Goal: Task Accomplishment & Management: Complete application form

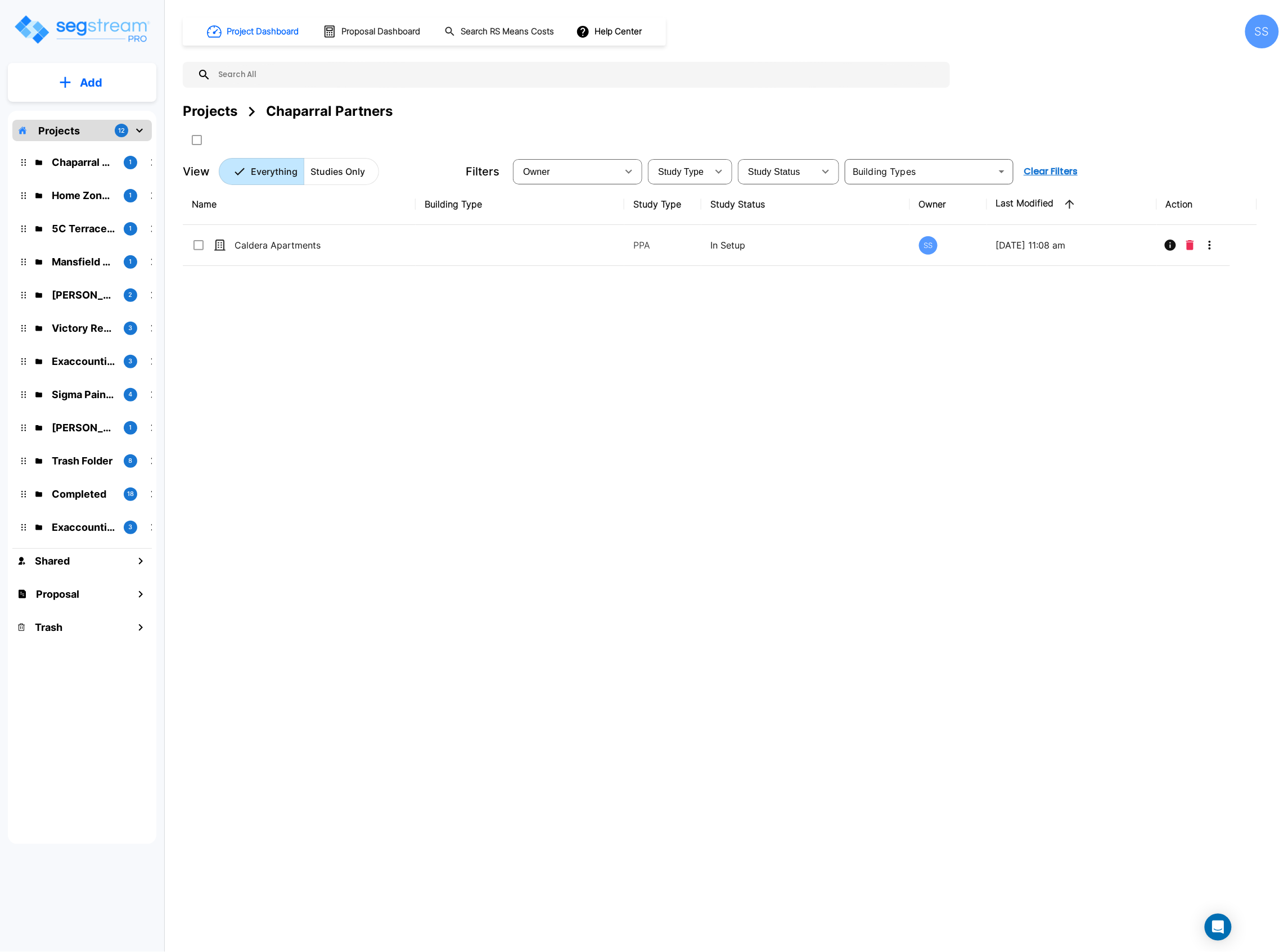
click at [108, 84] on button "Add" at bounding box center [82, 82] width 148 height 32
click at [230, 115] on div "Projects" at bounding box center [210, 111] width 55 height 20
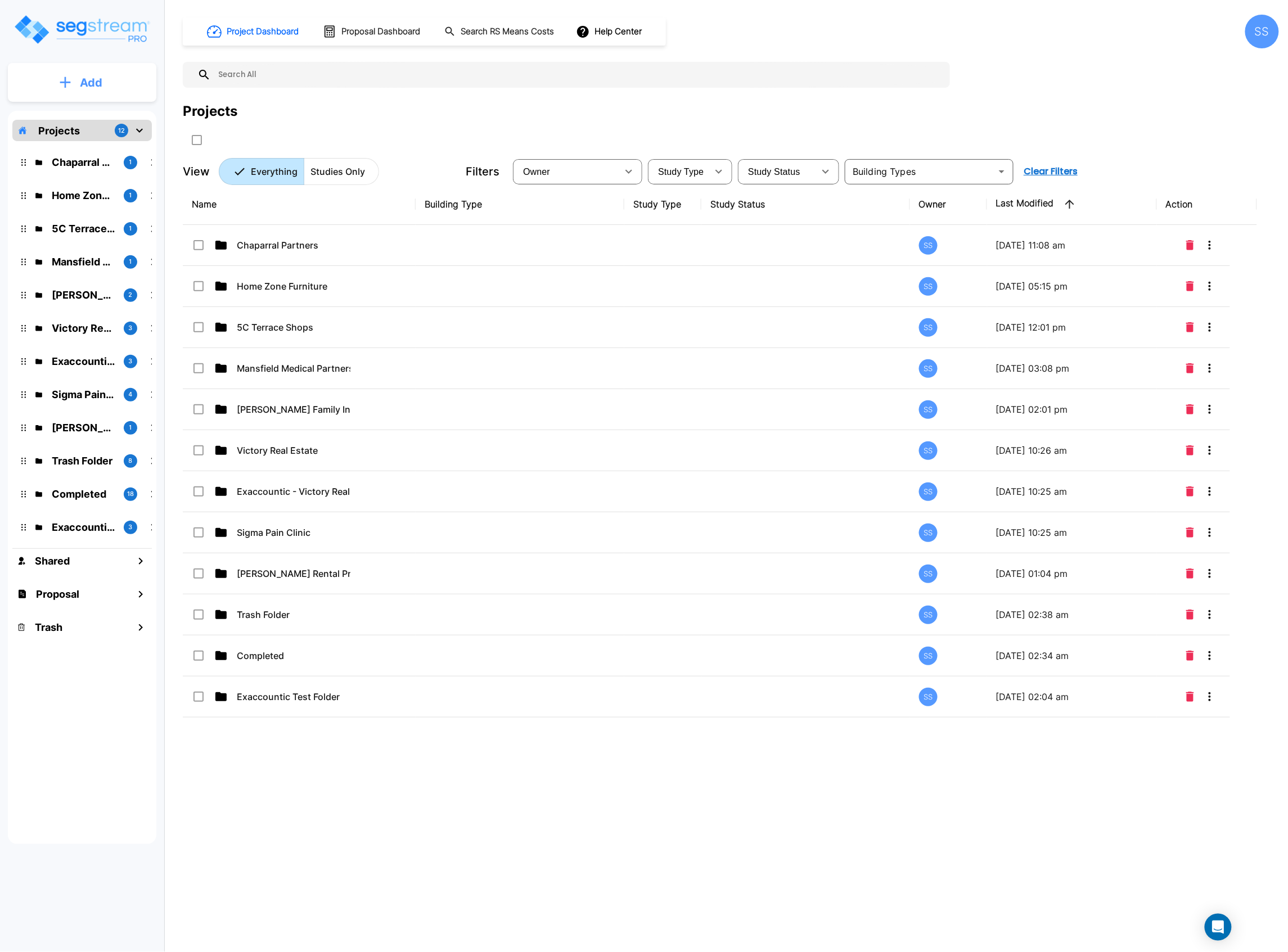
click at [95, 93] on button "Add" at bounding box center [82, 82] width 148 height 32
click at [102, 170] on button "Add Proposal" at bounding box center [82, 177] width 84 height 23
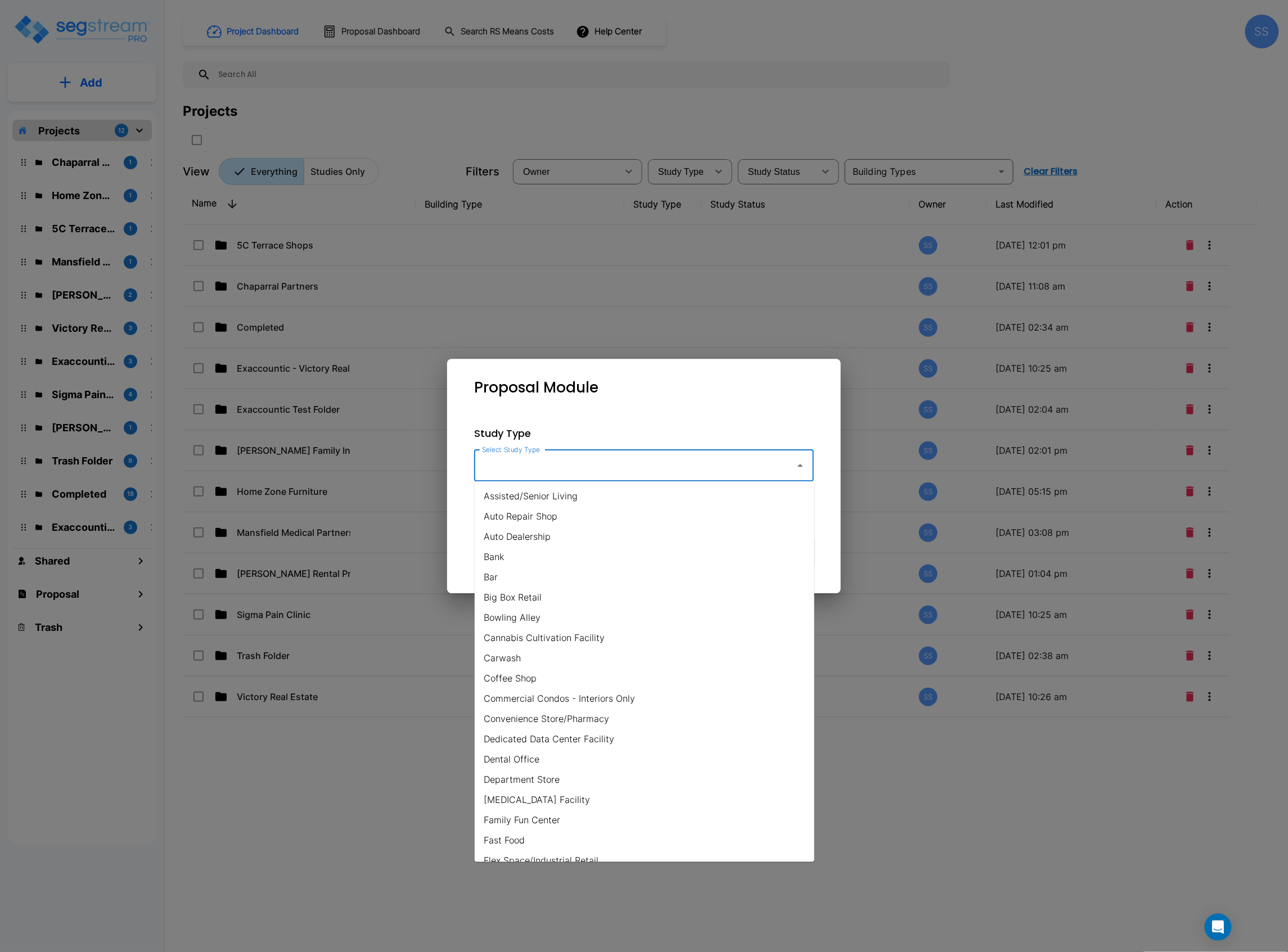
click at [632, 462] on input "Select Study Type" at bounding box center [631, 465] width 306 height 22
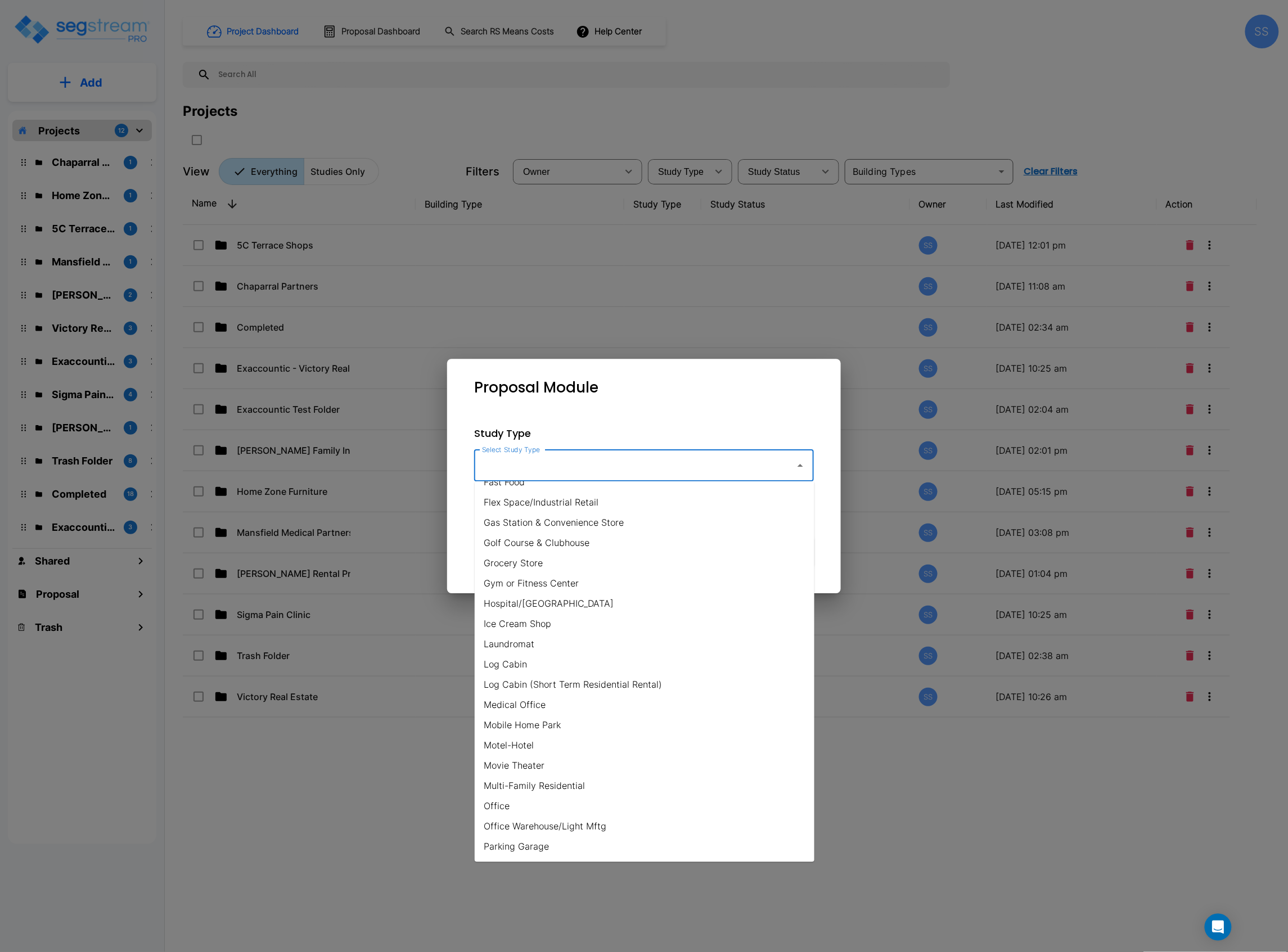
scroll to position [375, 0]
click at [556, 731] on li "Motel-Hotel" at bounding box center [644, 728] width 340 height 20
type input "Motel-Hotel"
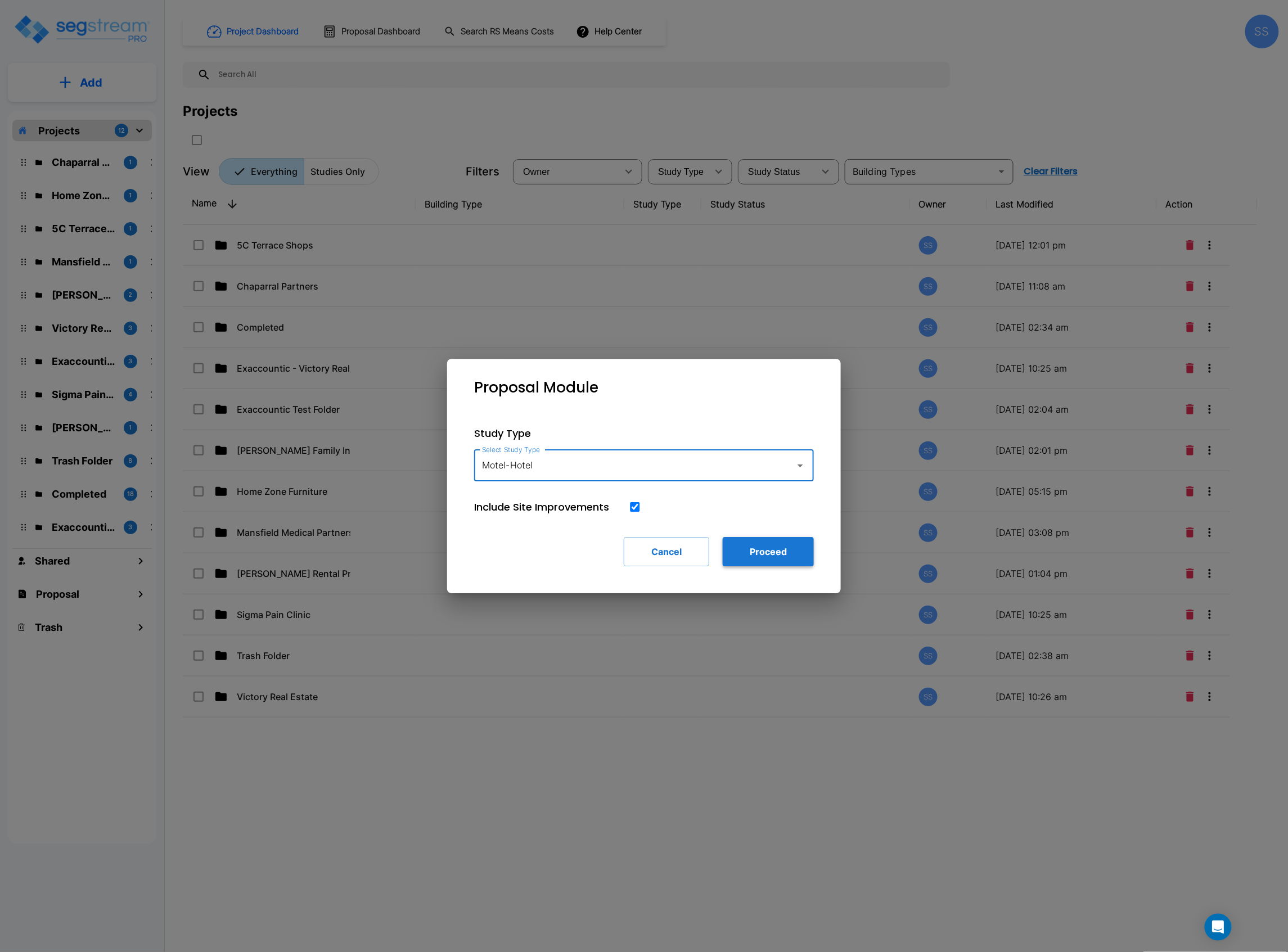
click at [754, 545] on button "Proceed" at bounding box center [768, 551] width 91 height 29
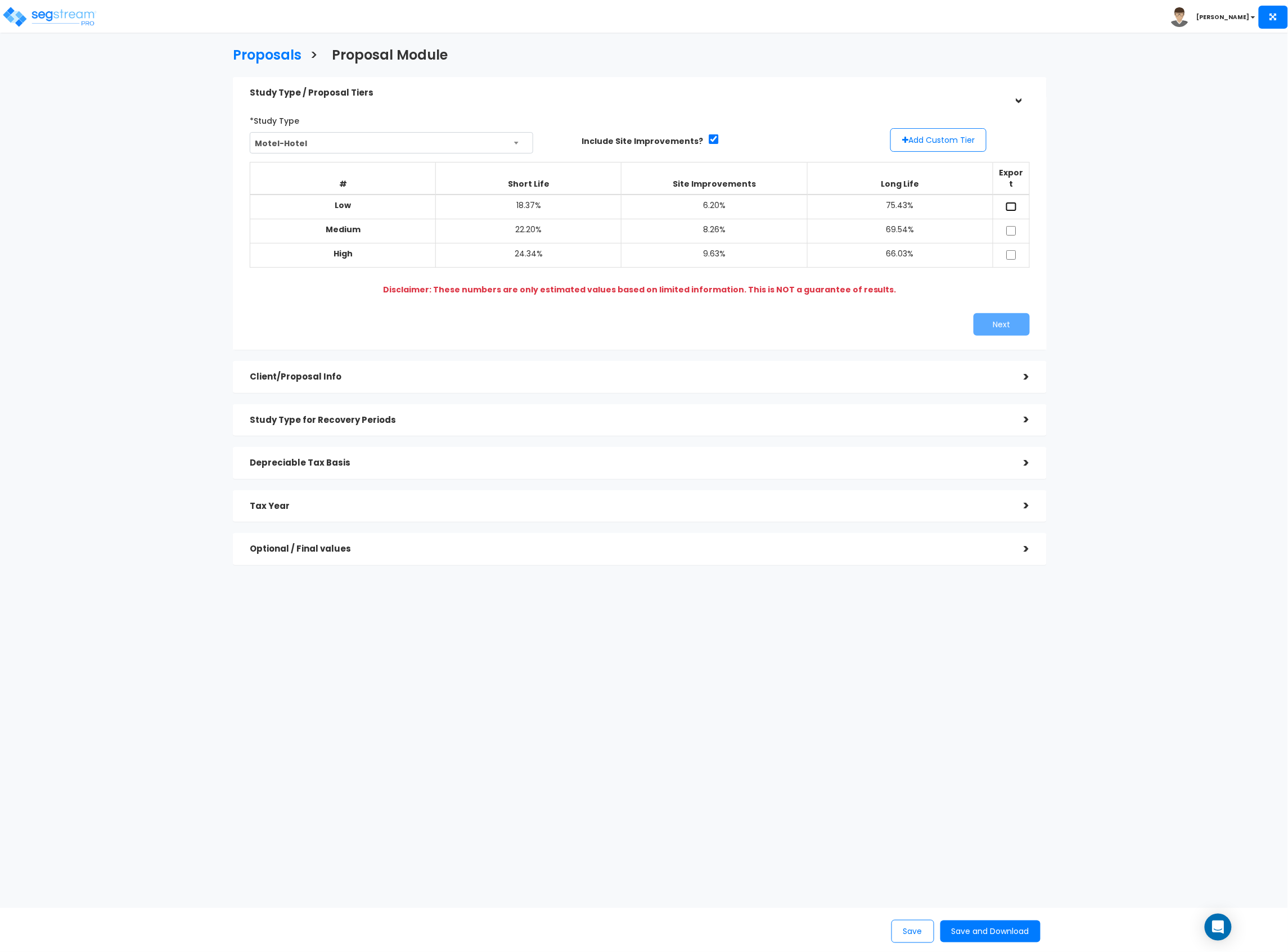
click at [1011, 202] on input "checkbox" at bounding box center [1011, 206] width 11 height 10
checkbox input "true"
drag, startPoint x: 1013, startPoint y: 214, endPoint x: 1015, endPoint y: 222, distance: 8.2
click at [1014, 226] on input "checkbox" at bounding box center [1011, 231] width 11 height 10
checkbox input "true"
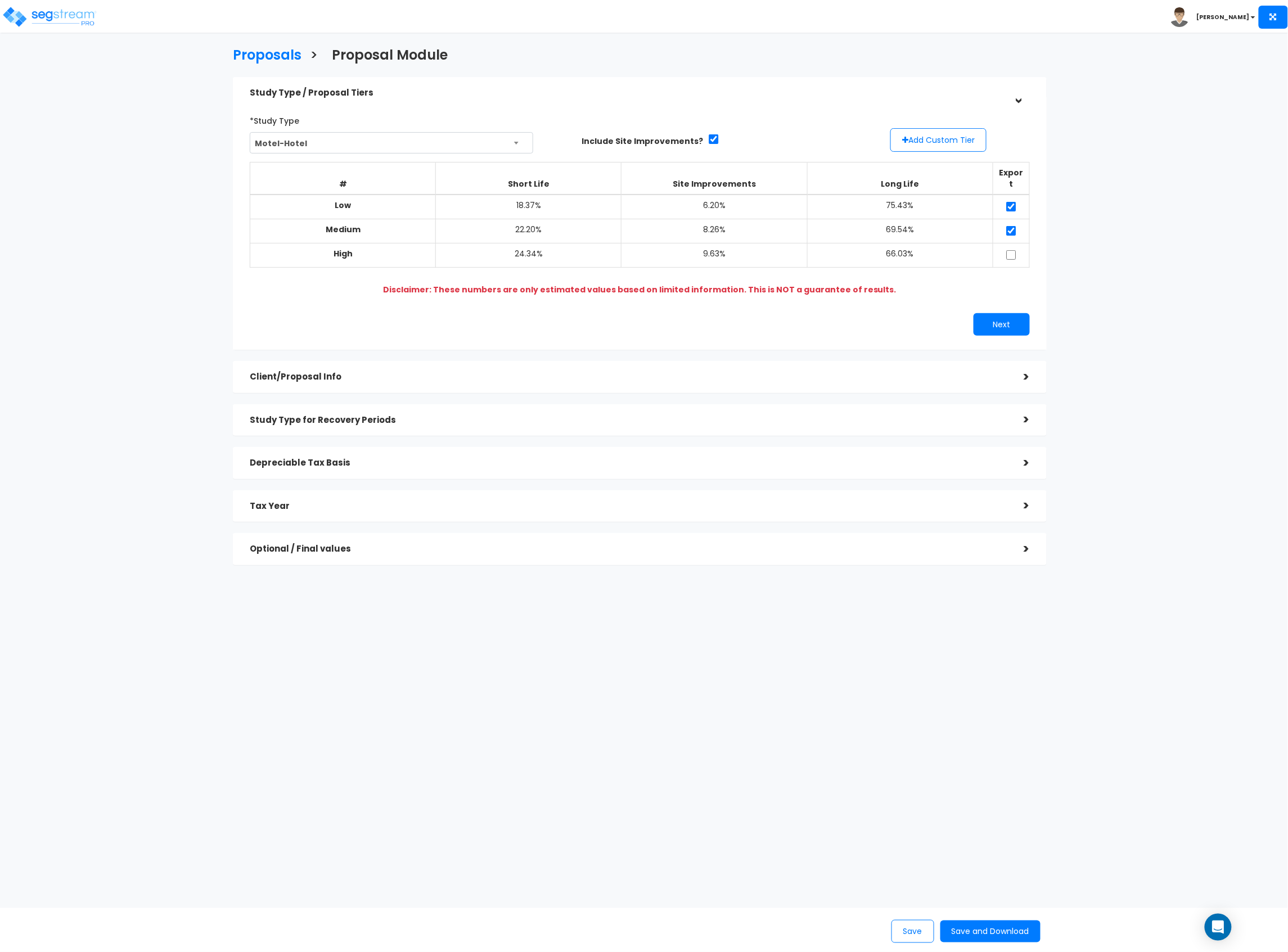
click at [1011, 243] on td at bounding box center [1011, 256] width 36 height 24
click at [1015, 243] on td at bounding box center [1011, 256] width 36 height 24
click at [1009, 250] on input "checkbox" at bounding box center [1011, 255] width 11 height 10
checkbox input "true"
click at [1017, 322] on button "Next" at bounding box center [1002, 325] width 56 height 23
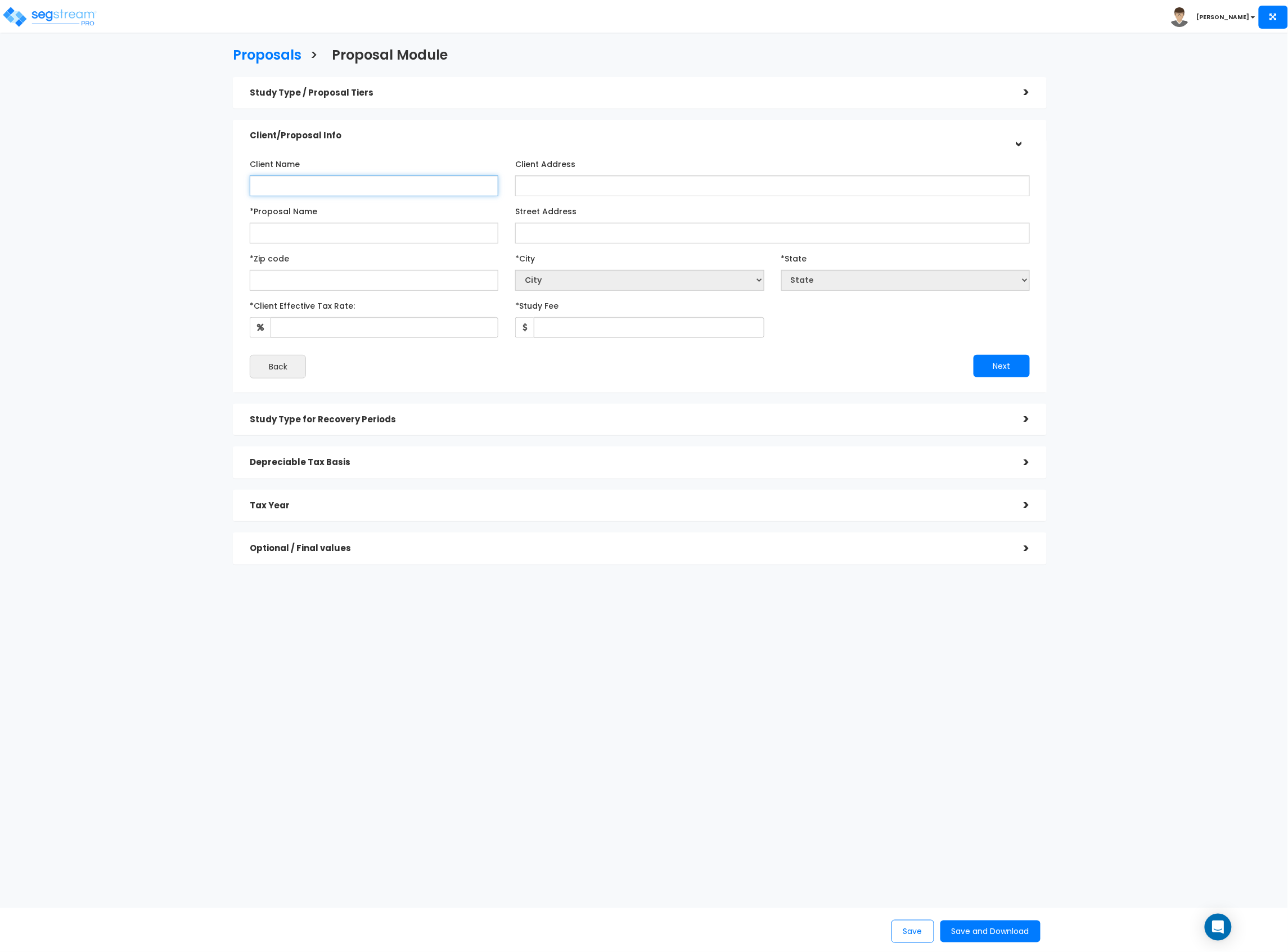
click at [414, 177] on input "Client Name" at bounding box center [374, 186] width 248 height 21
type input "PCRIF Galleria Hotel Owner, LLC"
click at [378, 231] on input "*Proposal Name" at bounding box center [374, 233] width 248 height 21
type input "[GEOGRAPHIC_DATA]"
click at [530, 228] on input "Street Address" at bounding box center [773, 233] width 515 height 21
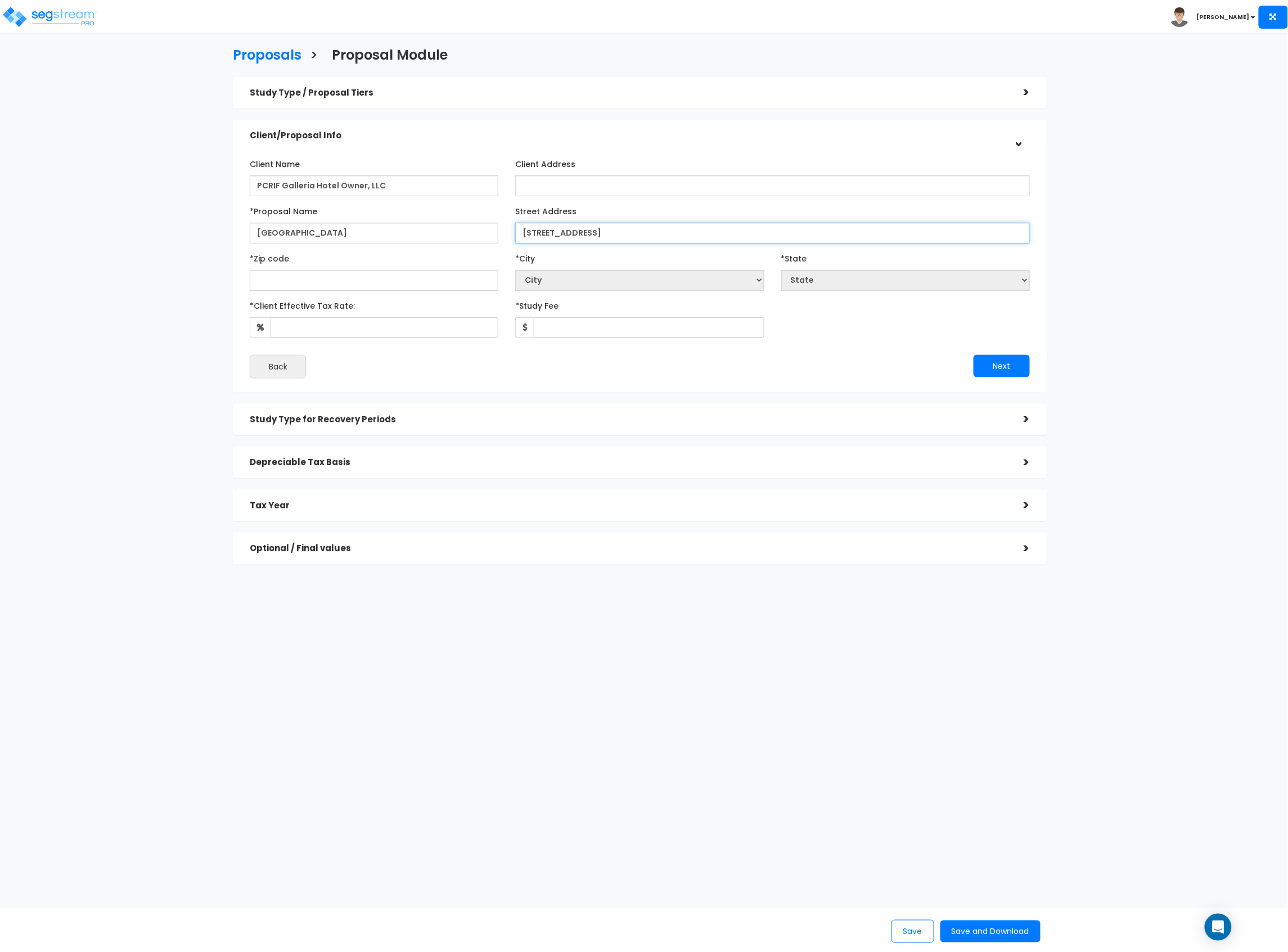
type input "2950 Sage Road"
click at [413, 287] on input "text" at bounding box center [374, 281] width 248 height 21
type input "77"
select select "LA"
type input "770"
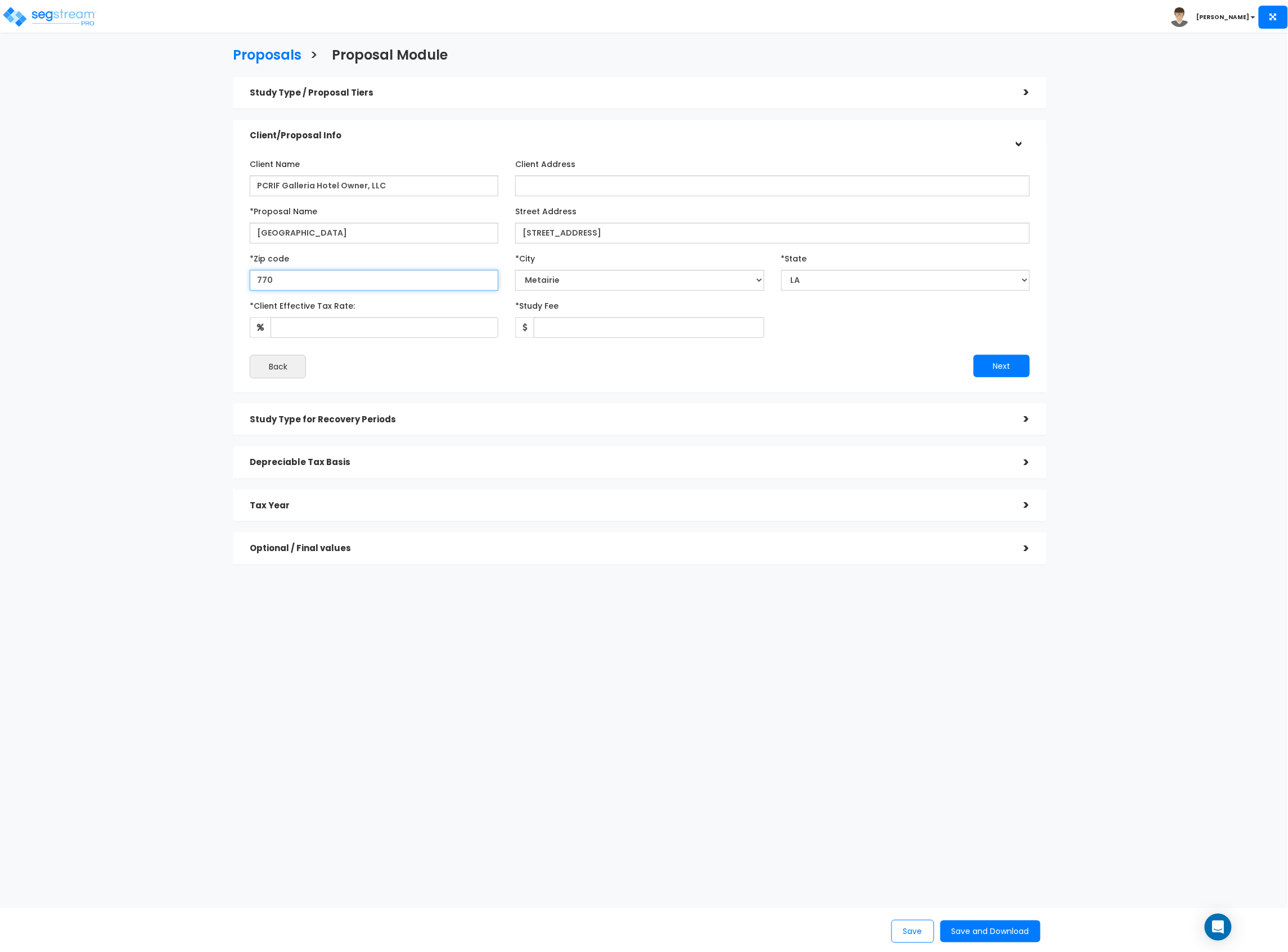
select select "[GEOGRAPHIC_DATA]"
type input "77056"
click at [390, 330] on input "*Client Effective Tax Rate:" at bounding box center [385, 327] width 228 height 21
click at [469, 629] on div "Proposals > Proposal Module Study Type / Proposal Tiers > *Study Type Motel-Hot…" at bounding box center [640, 309] width 1060 height 773
click at [344, 335] on input "*Client Effective Tax Rate:" at bounding box center [385, 327] width 228 height 21
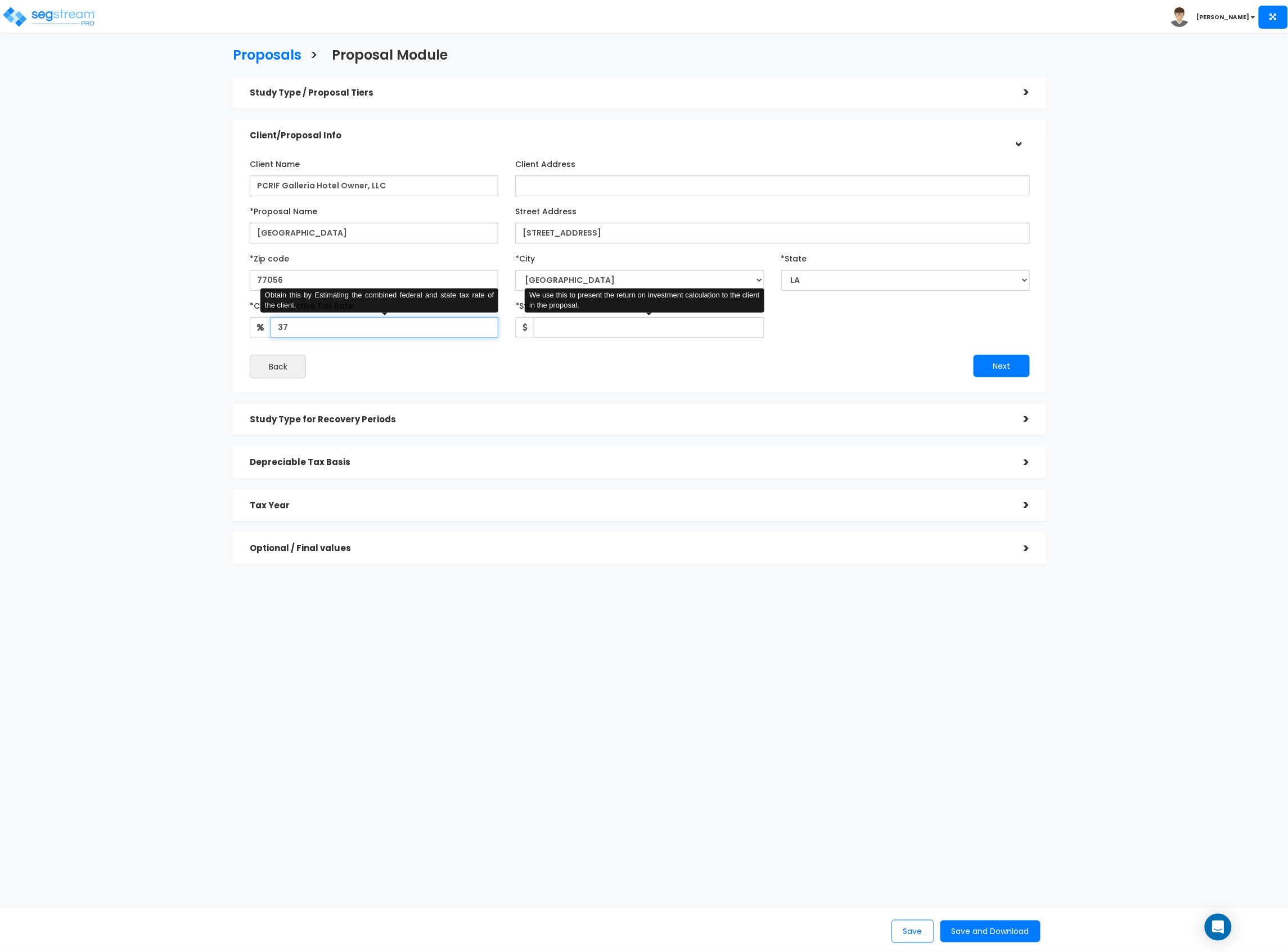
type input "37"
click at [600, 330] on input "*Study Fee" at bounding box center [648, 327] width 230 height 21
type input "1"
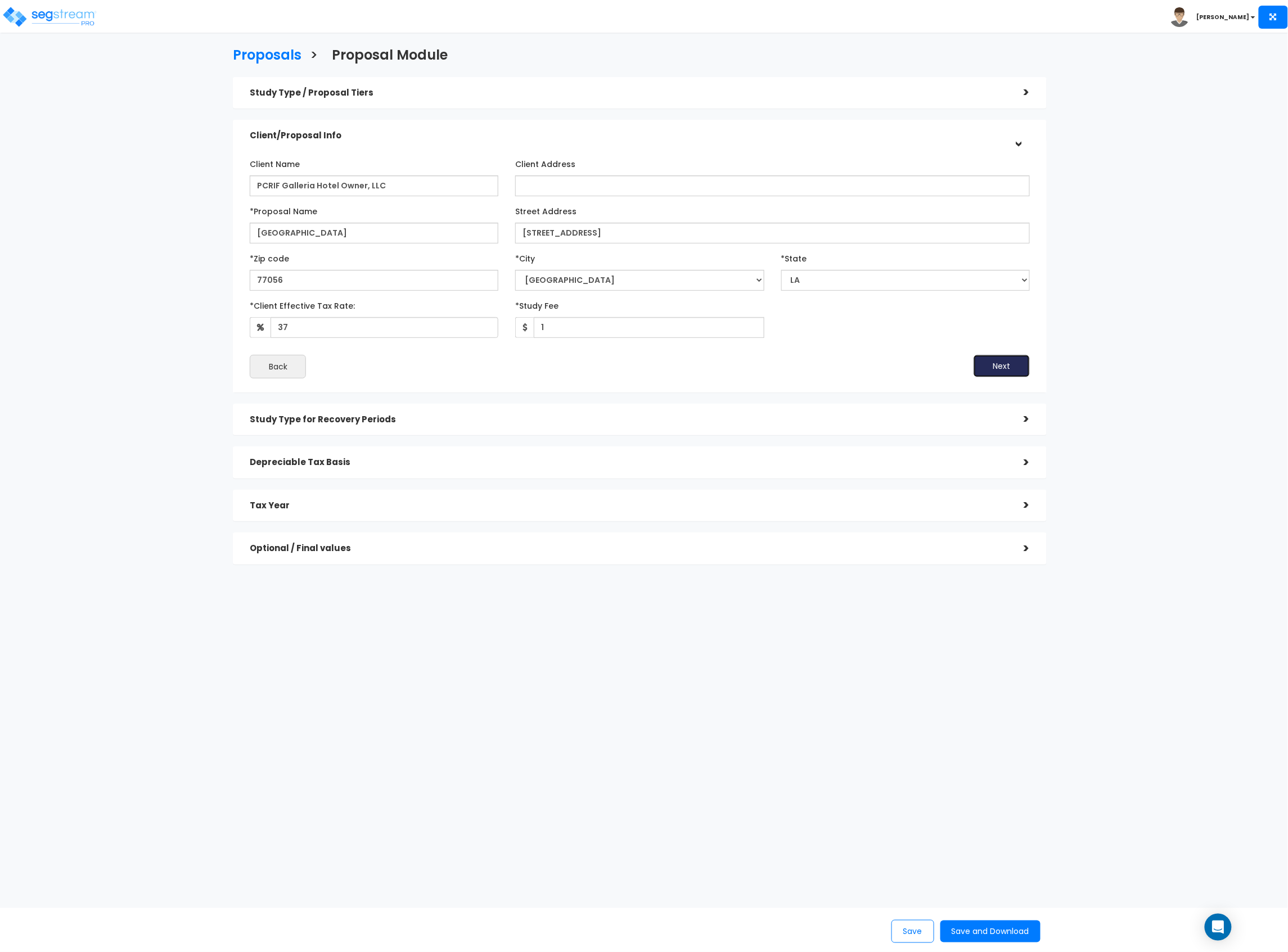
drag, startPoint x: 1020, startPoint y: 365, endPoint x: 990, endPoint y: 359, distance: 30.6
click at [1020, 365] on button "Next" at bounding box center [1002, 366] width 56 height 23
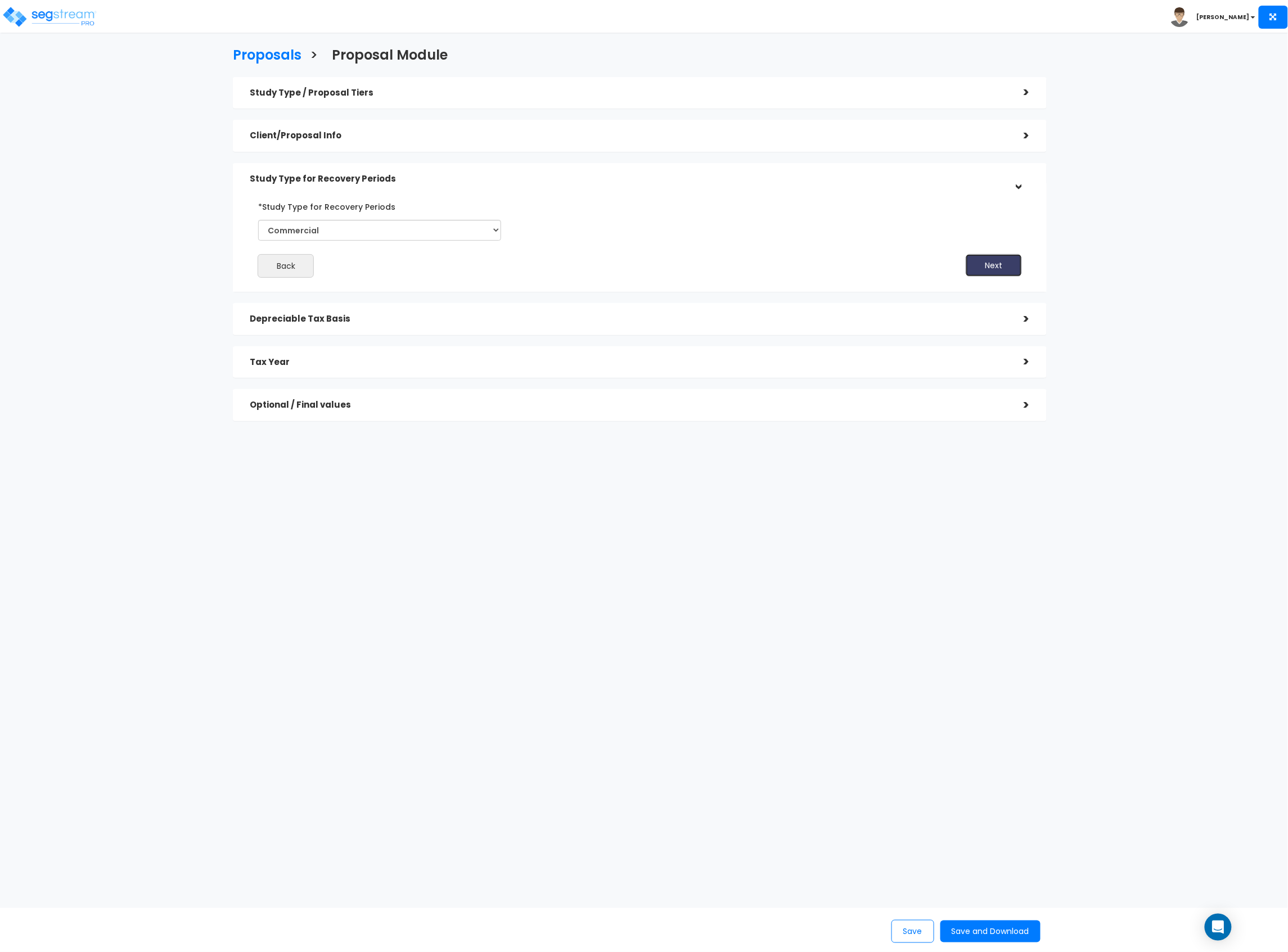
drag, startPoint x: 1003, startPoint y: 264, endPoint x: 786, endPoint y: 262, distance: 217.0
click at [1002, 264] on button "Next" at bounding box center [994, 265] width 56 height 23
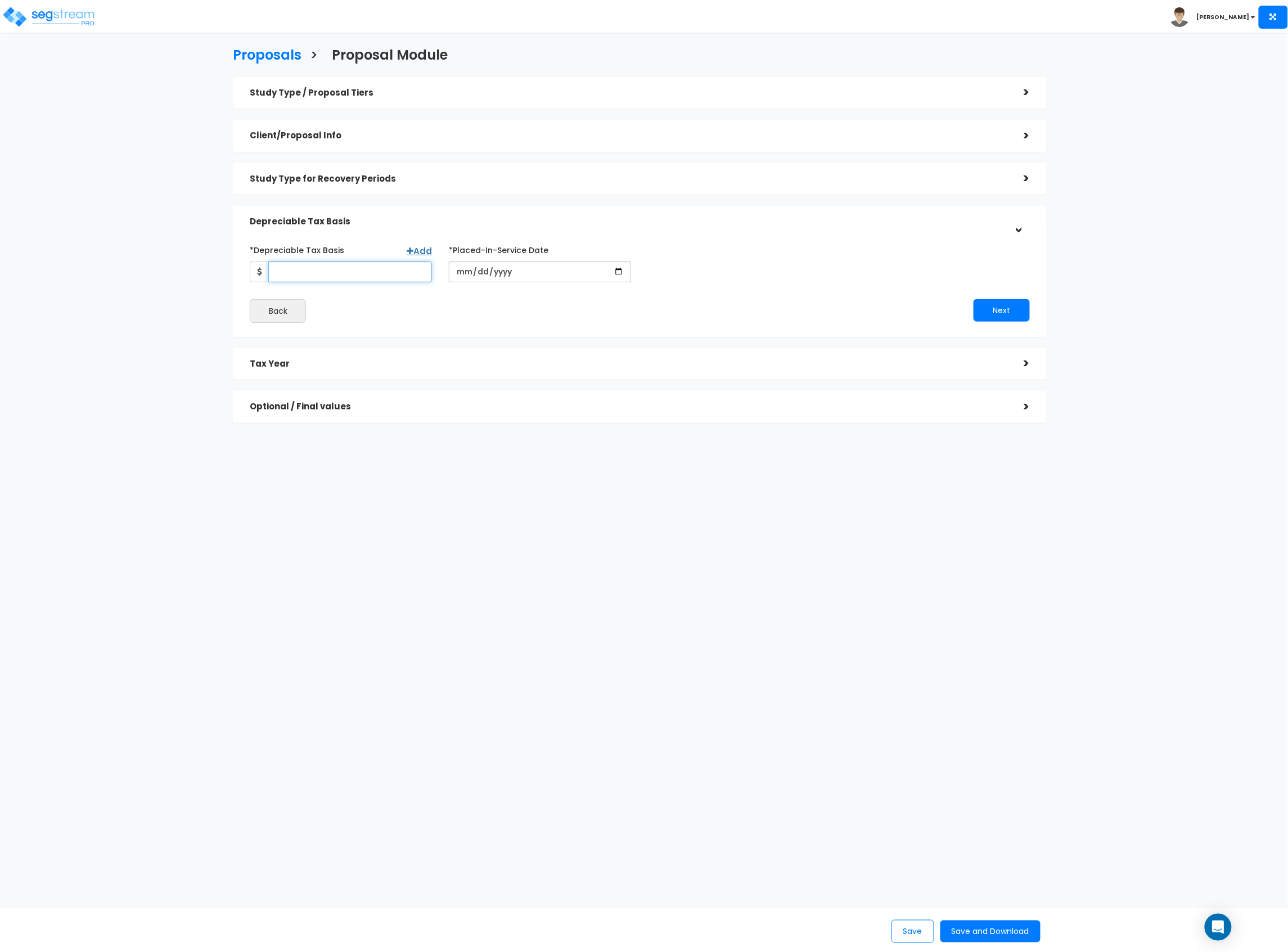
click at [291, 272] on input "*Depreciable Tax Basis" at bounding box center [350, 272] width 164 height 21
type input "17,325,846"
click at [461, 271] on input "date" at bounding box center [540, 272] width 182 height 21
type input "2025-08-07"
click at [655, 271] on input "*Purchase/Contract Date" at bounding box center [740, 272] width 182 height 21
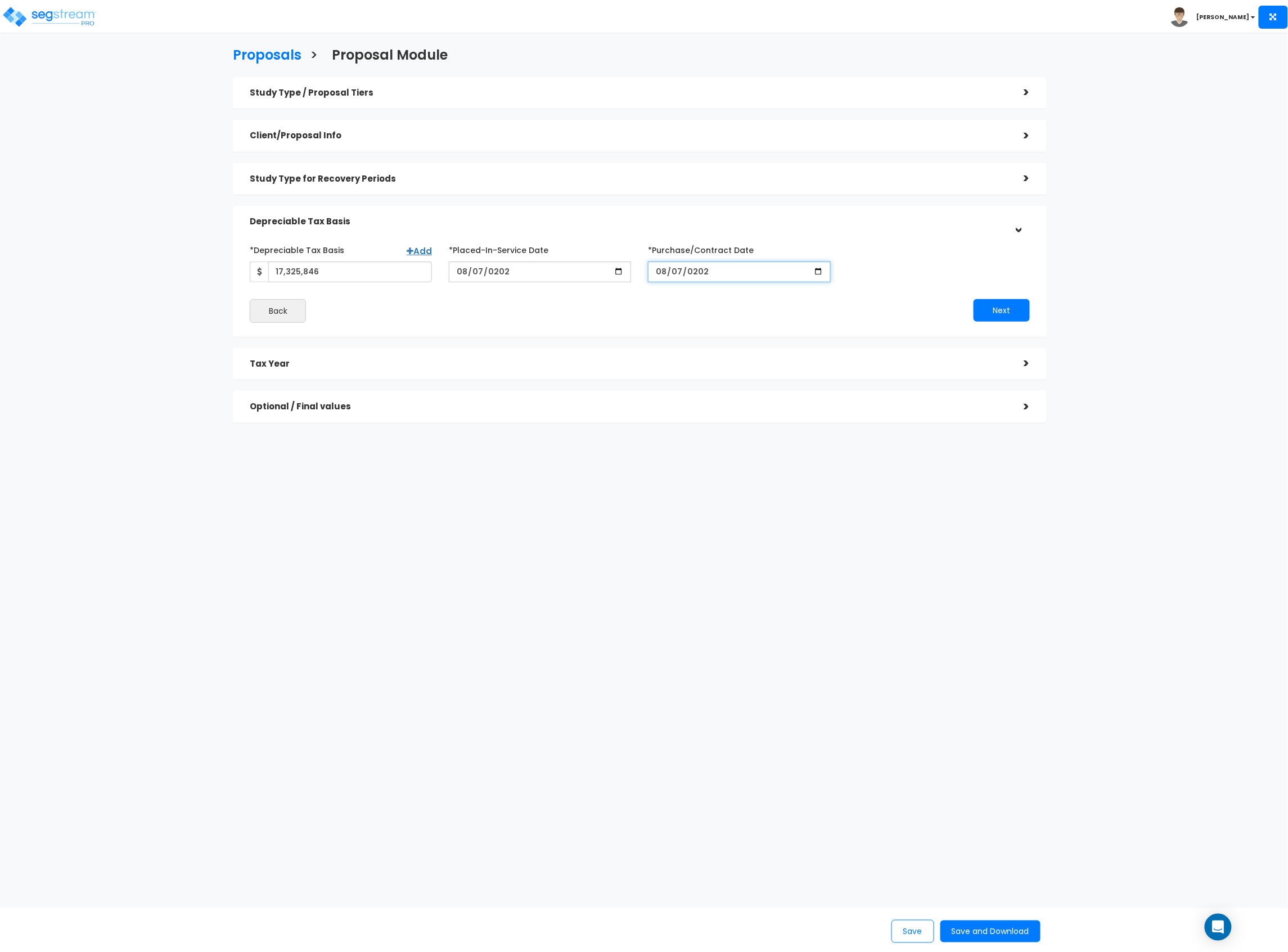
type input "2025-08-07"
drag, startPoint x: 968, startPoint y: 297, endPoint x: 982, endPoint y: 305, distance: 16.1
click at [974, 301] on div "*Depreciable Tax Basis Add 17,325,846 *Placed-In-Service Date" at bounding box center [640, 282] width 781 height 82
click at [982, 305] on button "Next" at bounding box center [1002, 310] width 56 height 23
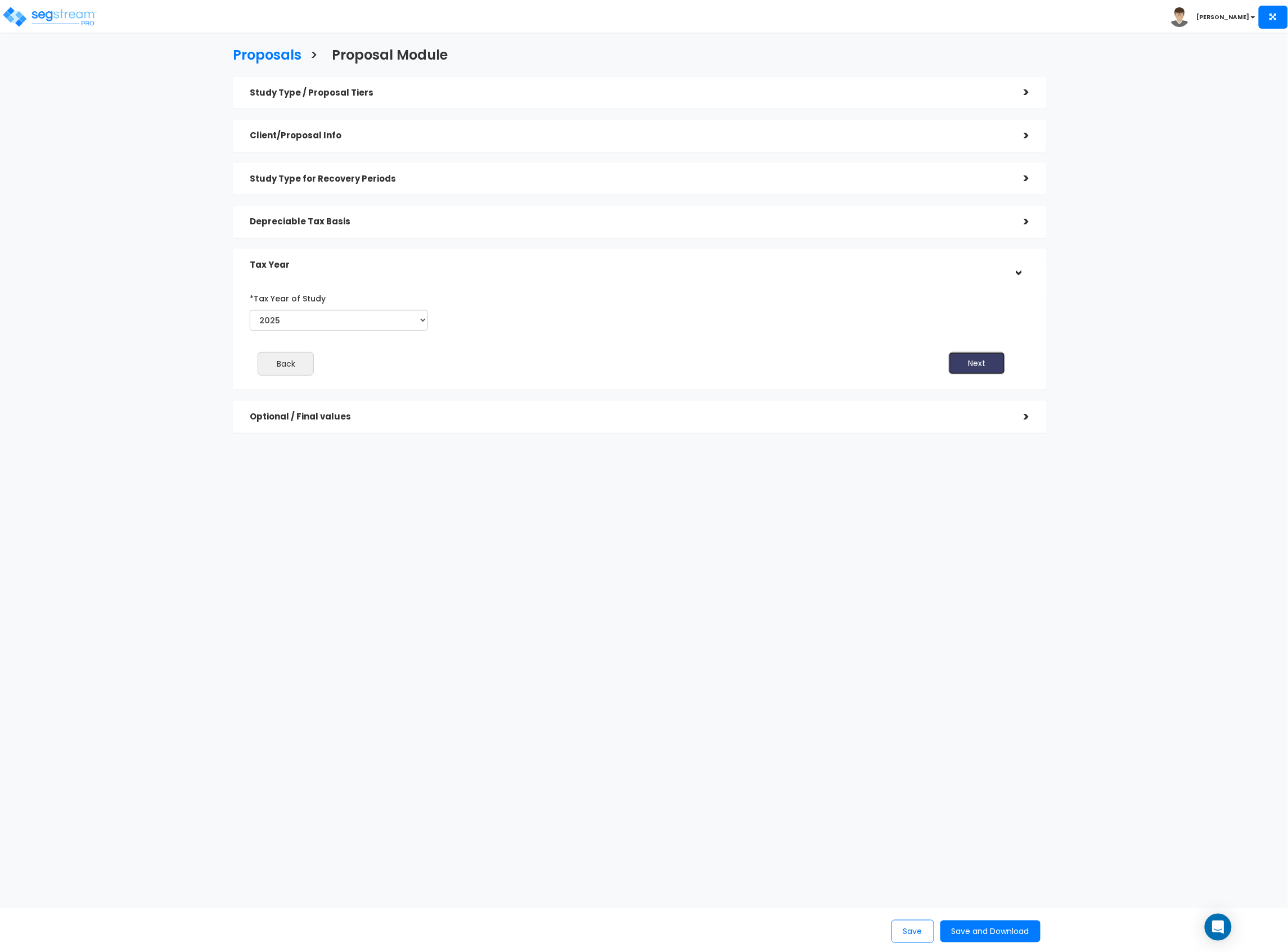
click at [955, 364] on button "Next" at bounding box center [977, 364] width 56 height 23
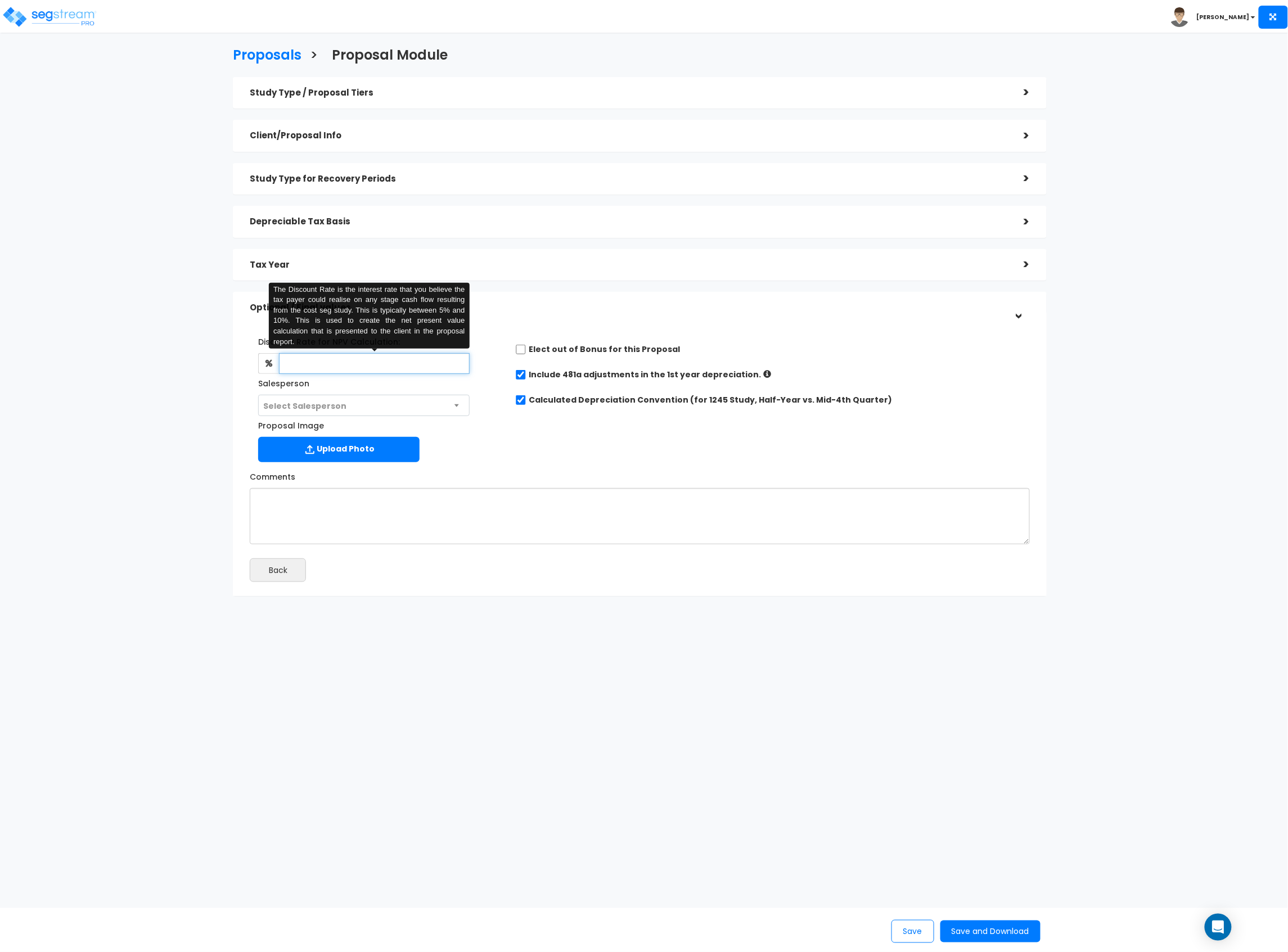
click at [375, 364] on input "text" at bounding box center [374, 364] width 190 height 21
type input "8"
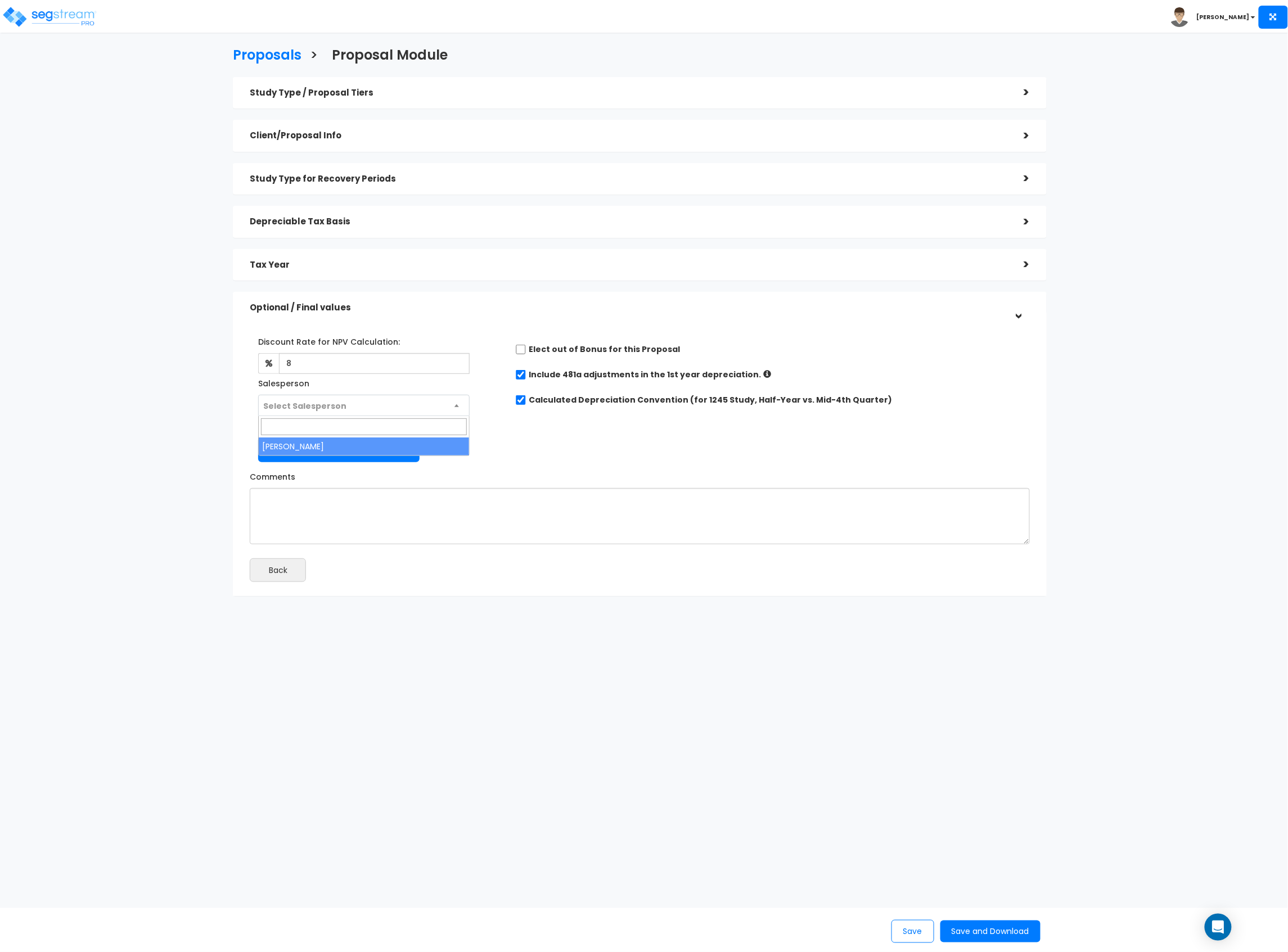
click at [362, 403] on span "Select Salesperson" at bounding box center [364, 405] width 210 height 22
select select "149"
click at [736, 727] on html "Toggle navigation Sean x" at bounding box center [644, 364] width 1288 height 727
click at [977, 932] on button "Save and Download" at bounding box center [990, 931] width 100 height 22
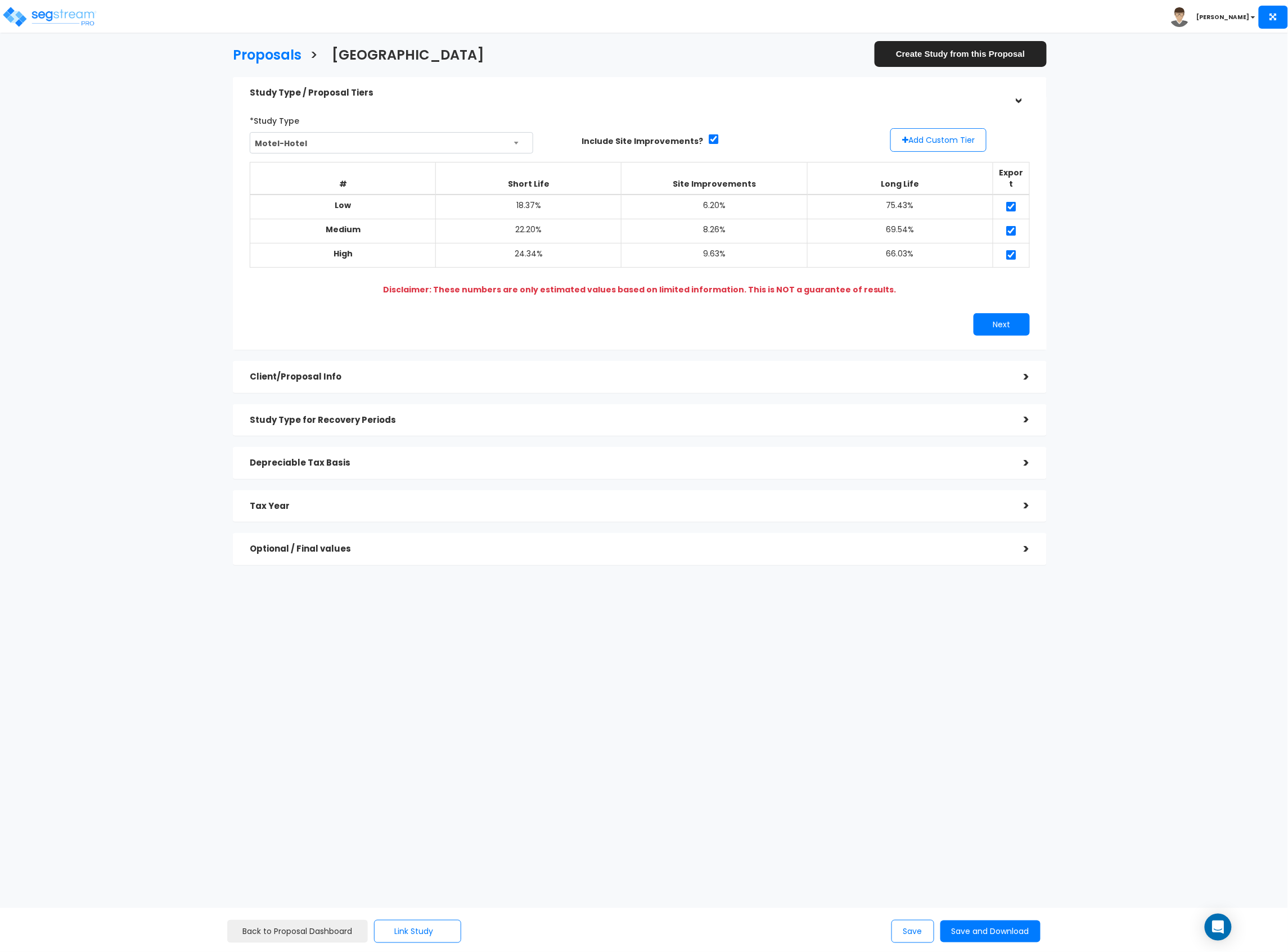
drag, startPoint x: 145, startPoint y: 295, endPoint x: 833, endPoint y: 648, distance: 773.3
click at [836, 651] on div "Proposals > Galleria Hotel Create Study from this Proposal Study Type / Proposa…" at bounding box center [640, 310] width 1060 height 774
click at [270, 54] on h3 "Proposals" at bounding box center [267, 56] width 69 height 18
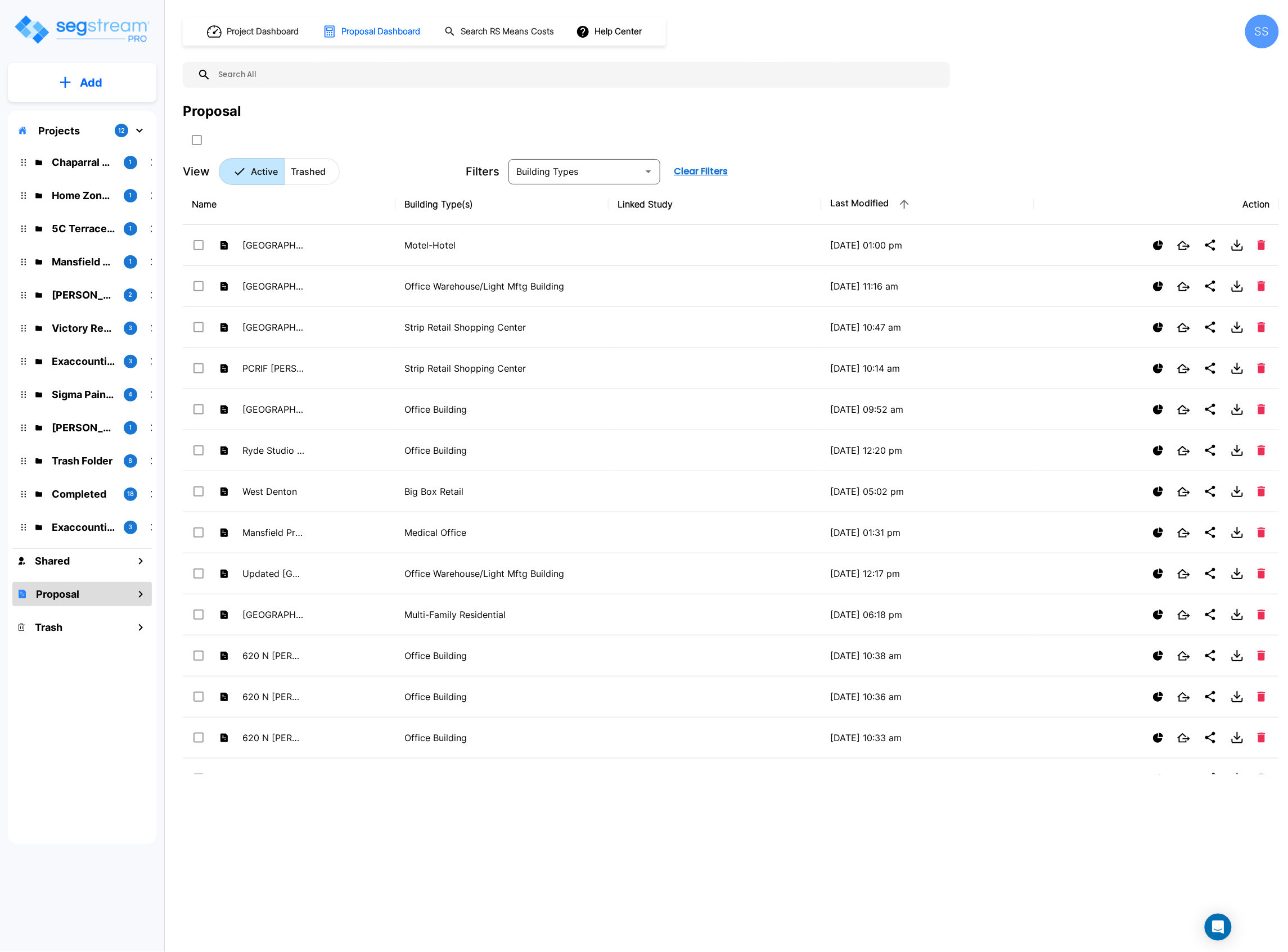
click at [365, 118] on div "Proposal" at bounding box center [732, 111] width 1097 height 20
click at [43, 86] on button "Add" at bounding box center [82, 82] width 148 height 32
click at [98, 143] on p "Add Study" at bounding box center [89, 145] width 45 height 14
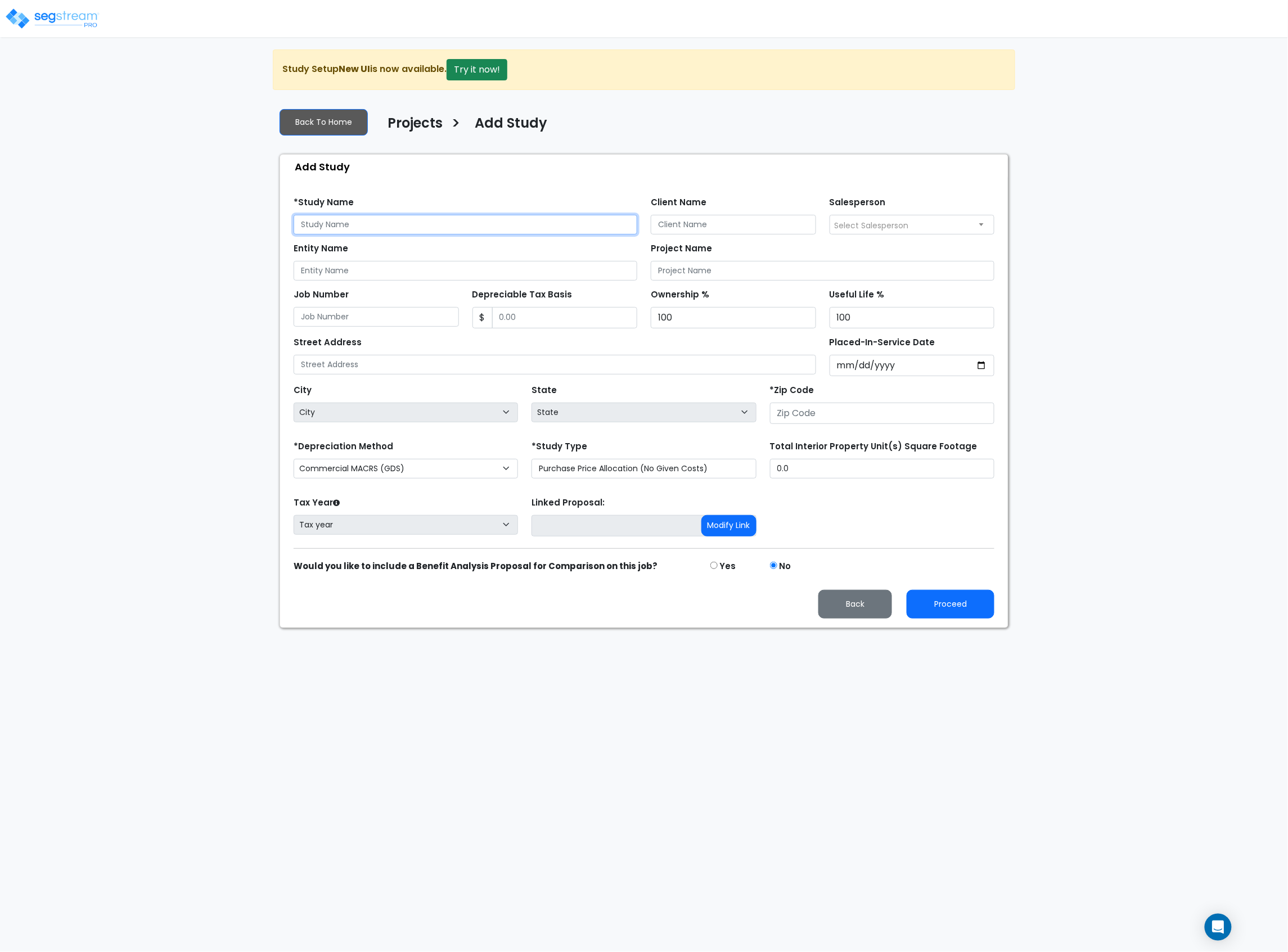
click at [413, 217] on input "text" at bounding box center [465, 224] width 344 height 19
type input "[PERSON_NAME] Hills"
click at [698, 222] on input "Client Name" at bounding box center [733, 224] width 165 height 19
click at [295, 123] on link "Back To Home" at bounding box center [324, 122] width 89 height 27
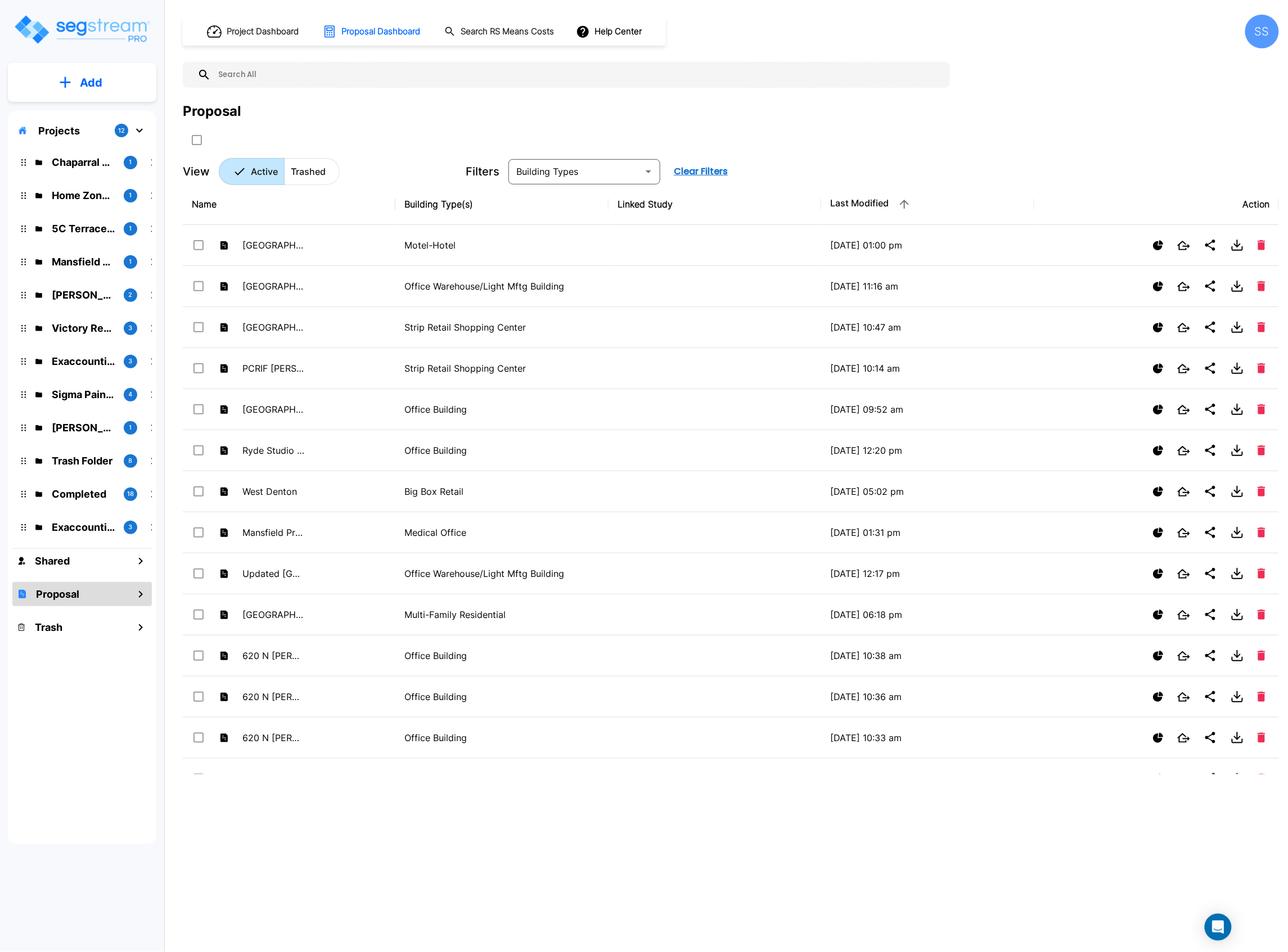
click at [122, 75] on button "Add" at bounding box center [82, 82] width 148 height 32
click at [93, 174] on p "Add Proposal" at bounding box center [90, 177] width 58 height 14
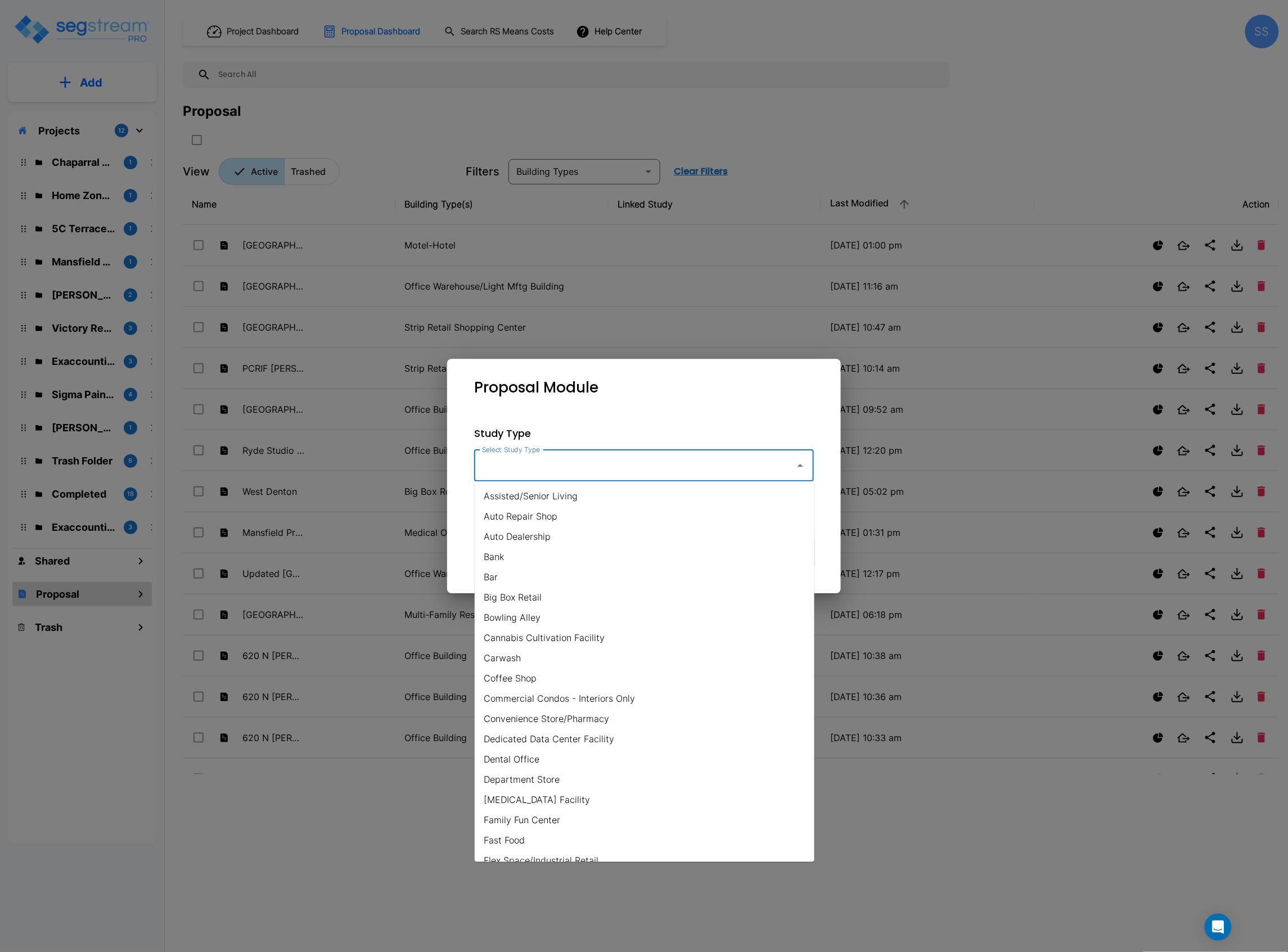
click at [706, 473] on input "Select Study Type" at bounding box center [631, 465] width 306 height 22
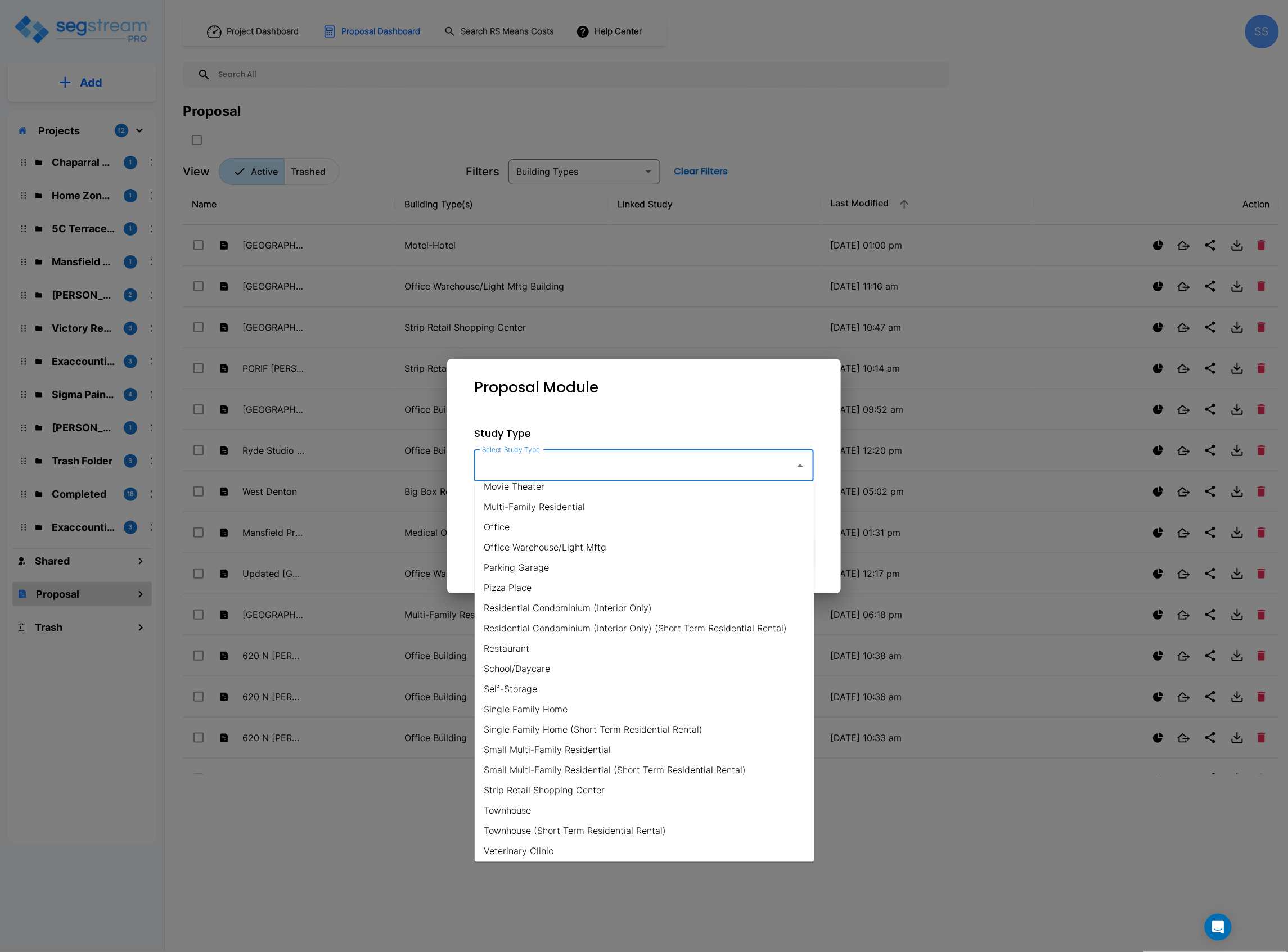
scroll to position [640, 0]
click at [515, 785] on li "Strip Retail Shopping Center" at bounding box center [644, 787] width 340 height 20
type input "Strip Retail Shopping Center"
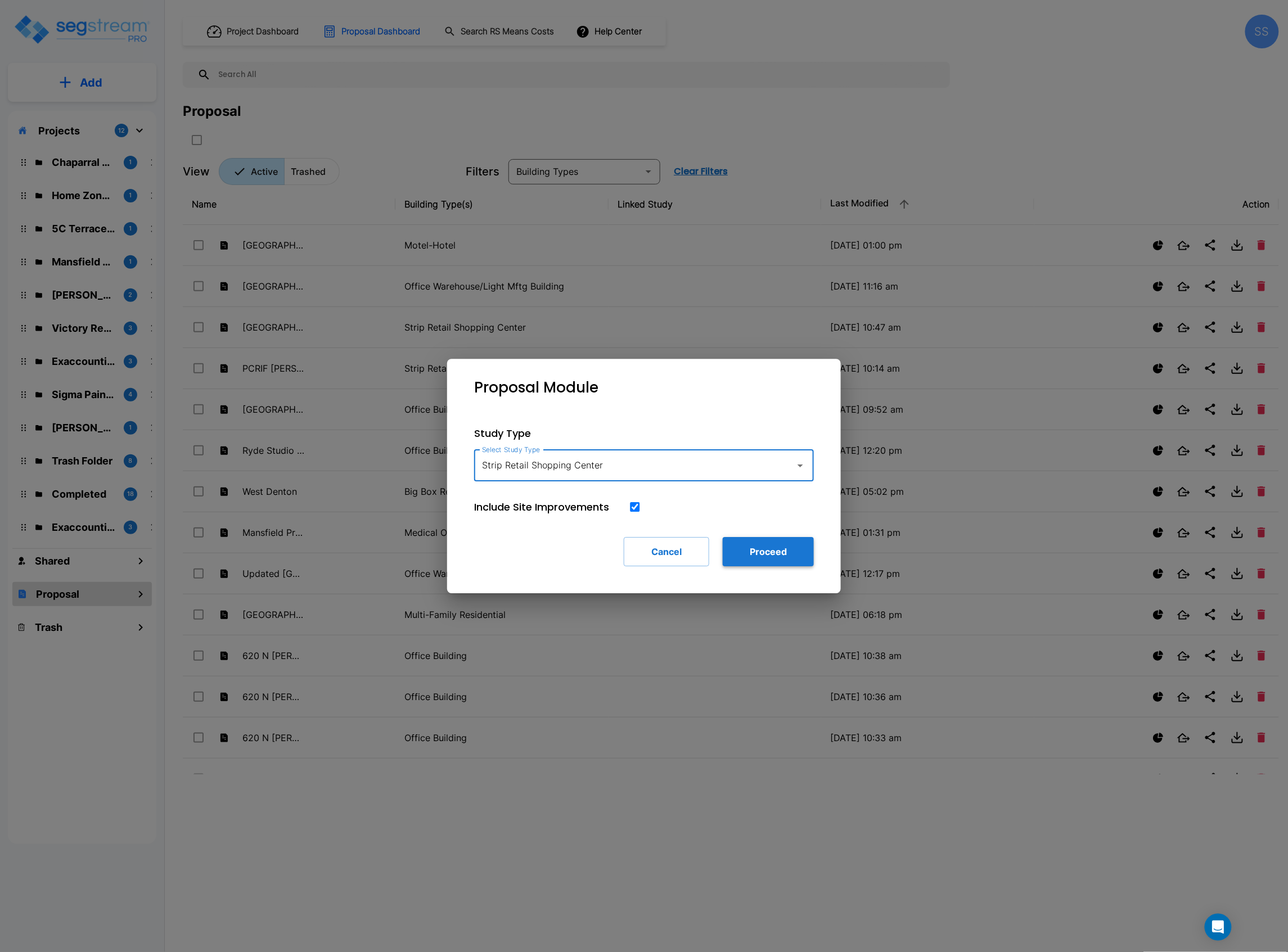
click at [736, 544] on button "Proceed" at bounding box center [768, 551] width 91 height 29
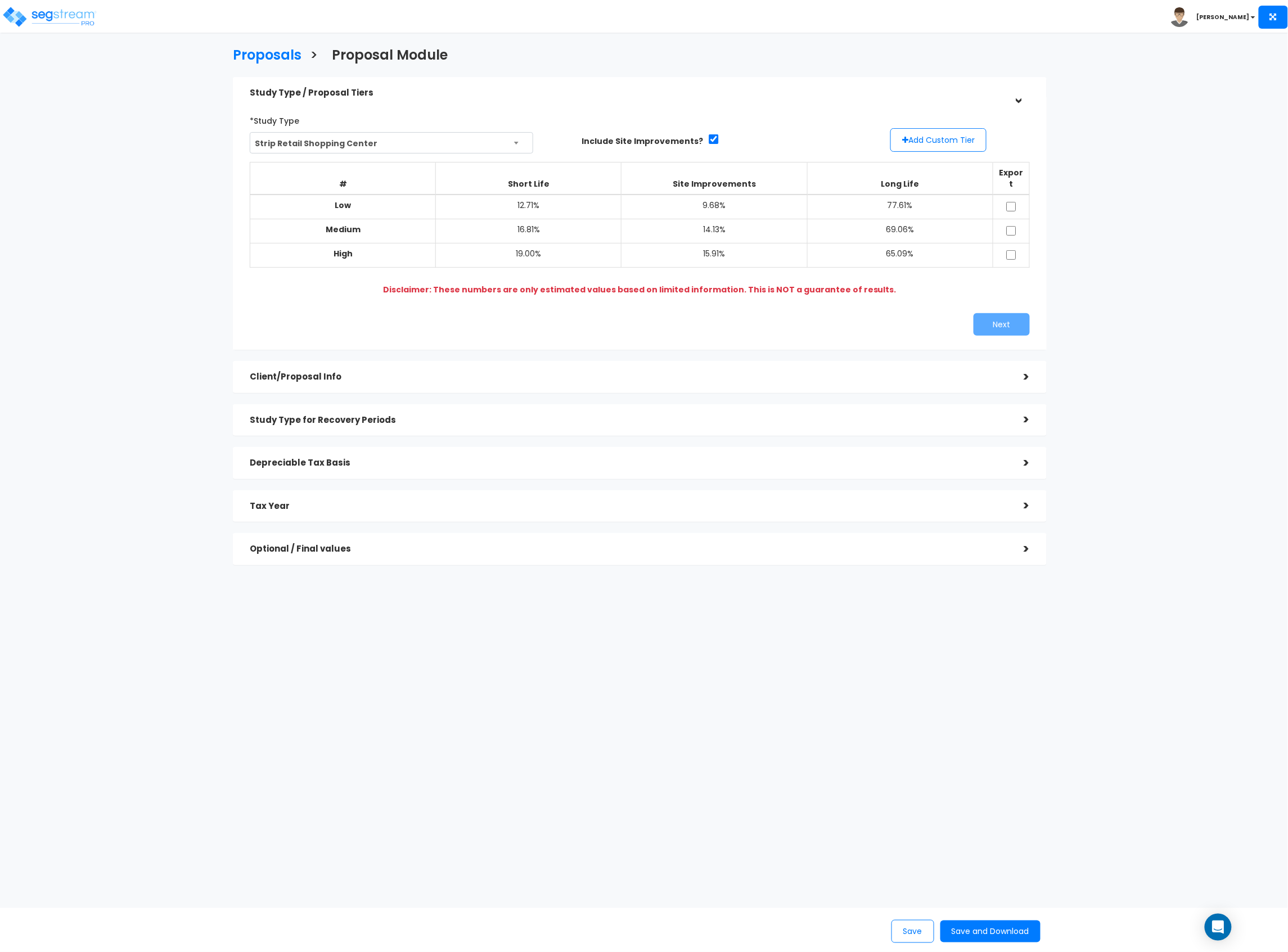
click at [1007, 194] on td at bounding box center [1011, 206] width 36 height 25
click at [1013, 202] on input "checkbox" at bounding box center [1011, 206] width 11 height 10
checkbox input "true"
click at [1013, 226] on input "checkbox" at bounding box center [1011, 231] width 11 height 10
checkbox input "true"
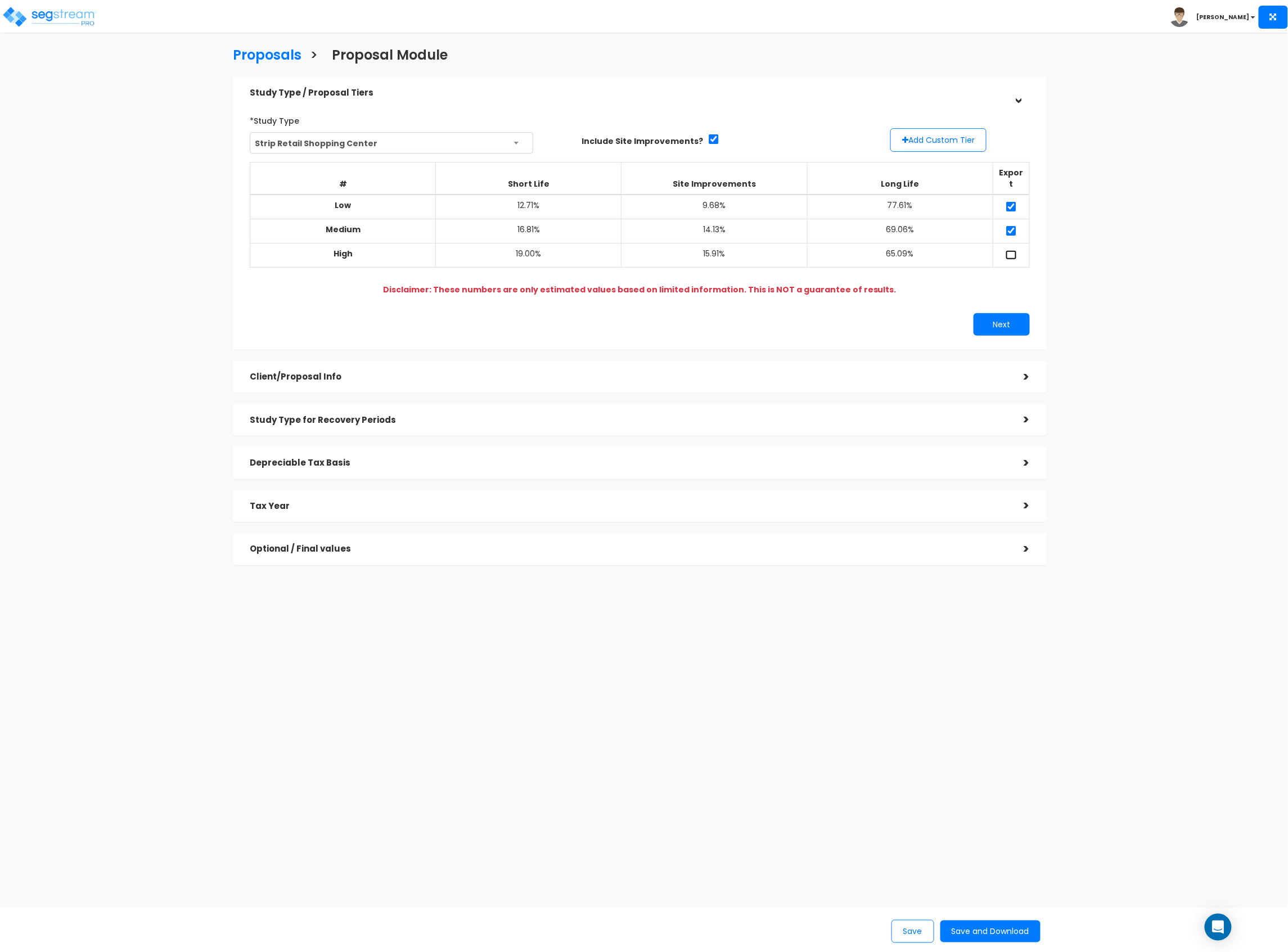
click at [1015, 250] on input "checkbox" at bounding box center [1011, 255] width 11 height 10
checkbox input "true"
click at [1019, 314] on button "Next" at bounding box center [1002, 325] width 56 height 23
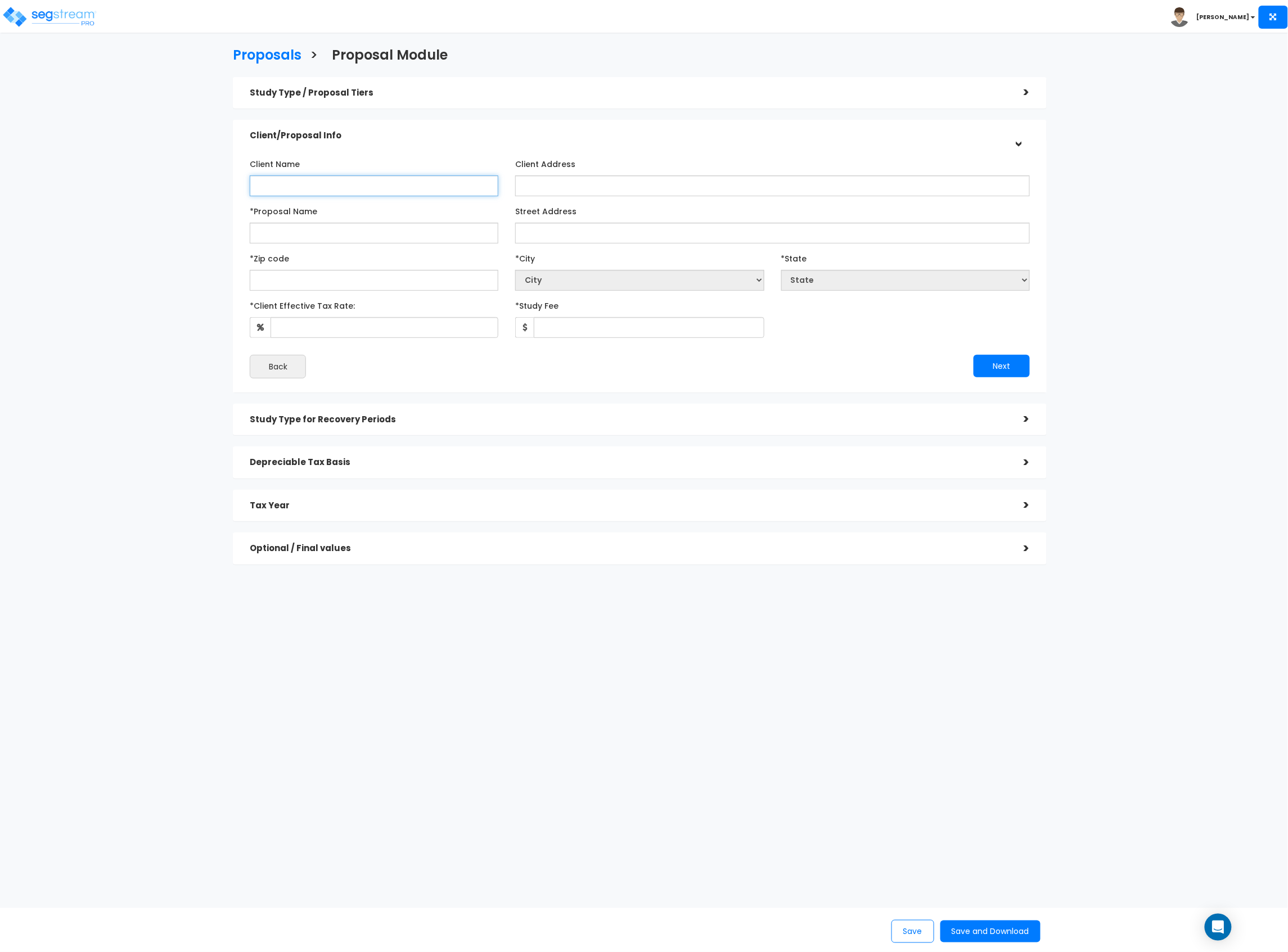
click at [429, 194] on input "Client Name" at bounding box center [374, 186] width 248 height 21
type input "PCRIF [PERSON_NAME] Hills, LLC"
click at [281, 230] on input "*Proposal Name" at bounding box center [374, 233] width 248 height 21
drag, startPoint x: 327, startPoint y: 180, endPoint x: 281, endPoint y: 183, distance: 46.1
click at [281, 183] on input "PCRIF [PERSON_NAME] Hills, LLC" at bounding box center [374, 186] width 248 height 21
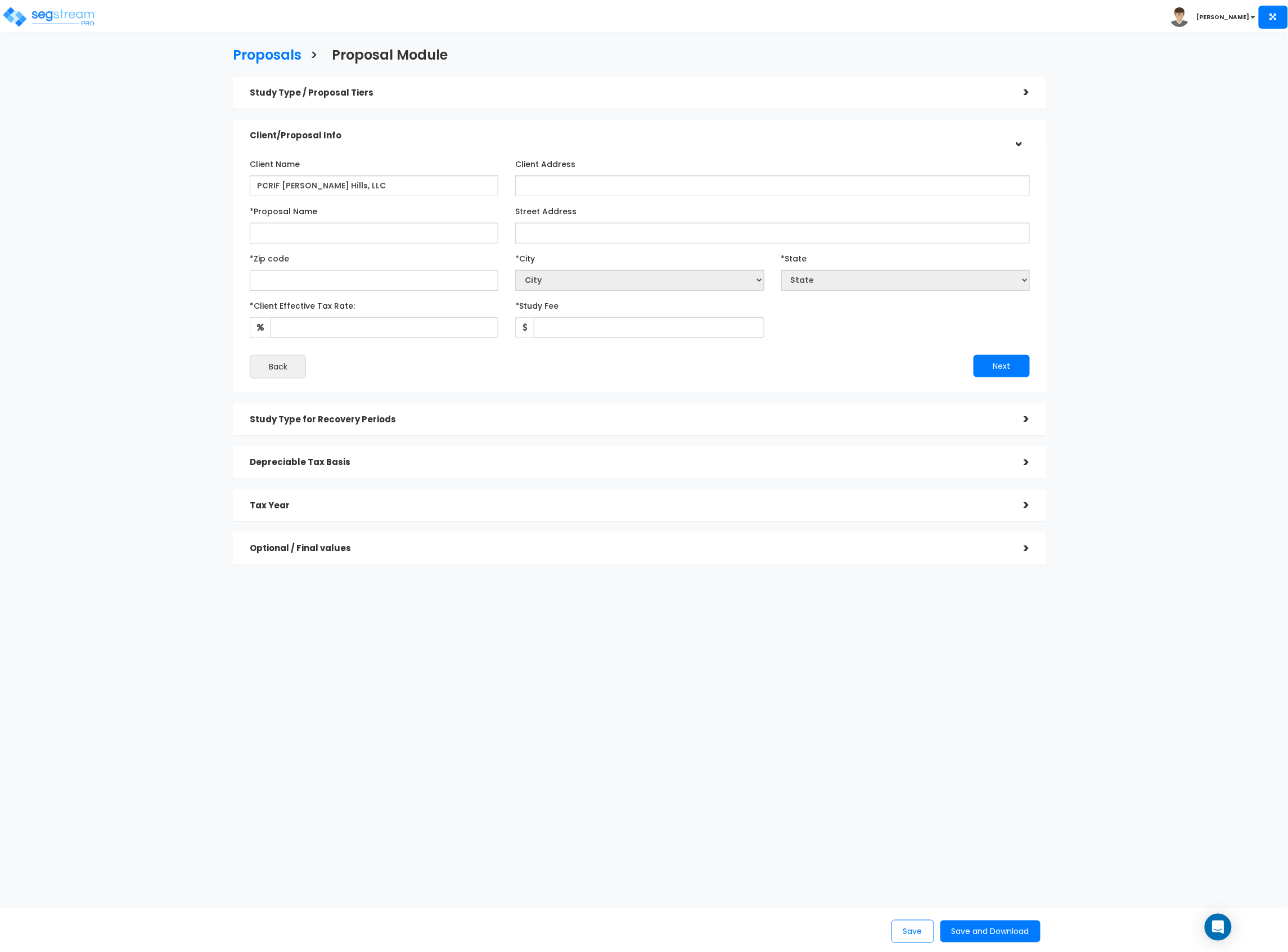
click at [302, 220] on div "*Proposal Name" at bounding box center [374, 222] width 248 height 42
click at [302, 228] on input "*Proposal Name" at bounding box center [374, 233] width 248 height 21
paste input "[PERSON_NAME] Hills"
type input "[PERSON_NAME] Hills"
click at [596, 230] on input "Street Address" at bounding box center [773, 233] width 515 height 21
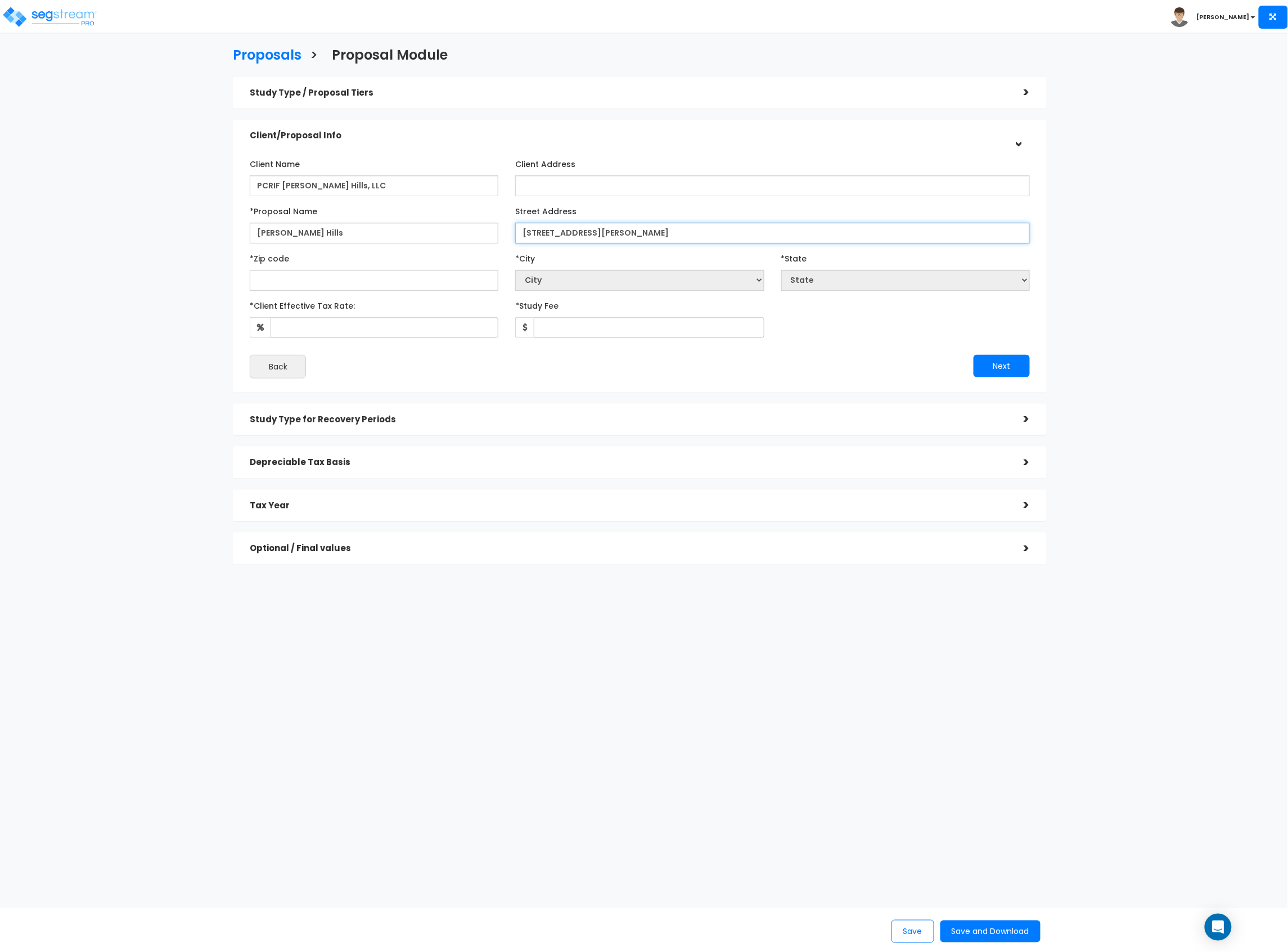
type input "[STREET_ADDRESS][PERSON_NAME]"
click at [324, 279] on input "text" at bounding box center [374, 281] width 248 height 21
type input "75"
select select "LA"
type input "752"
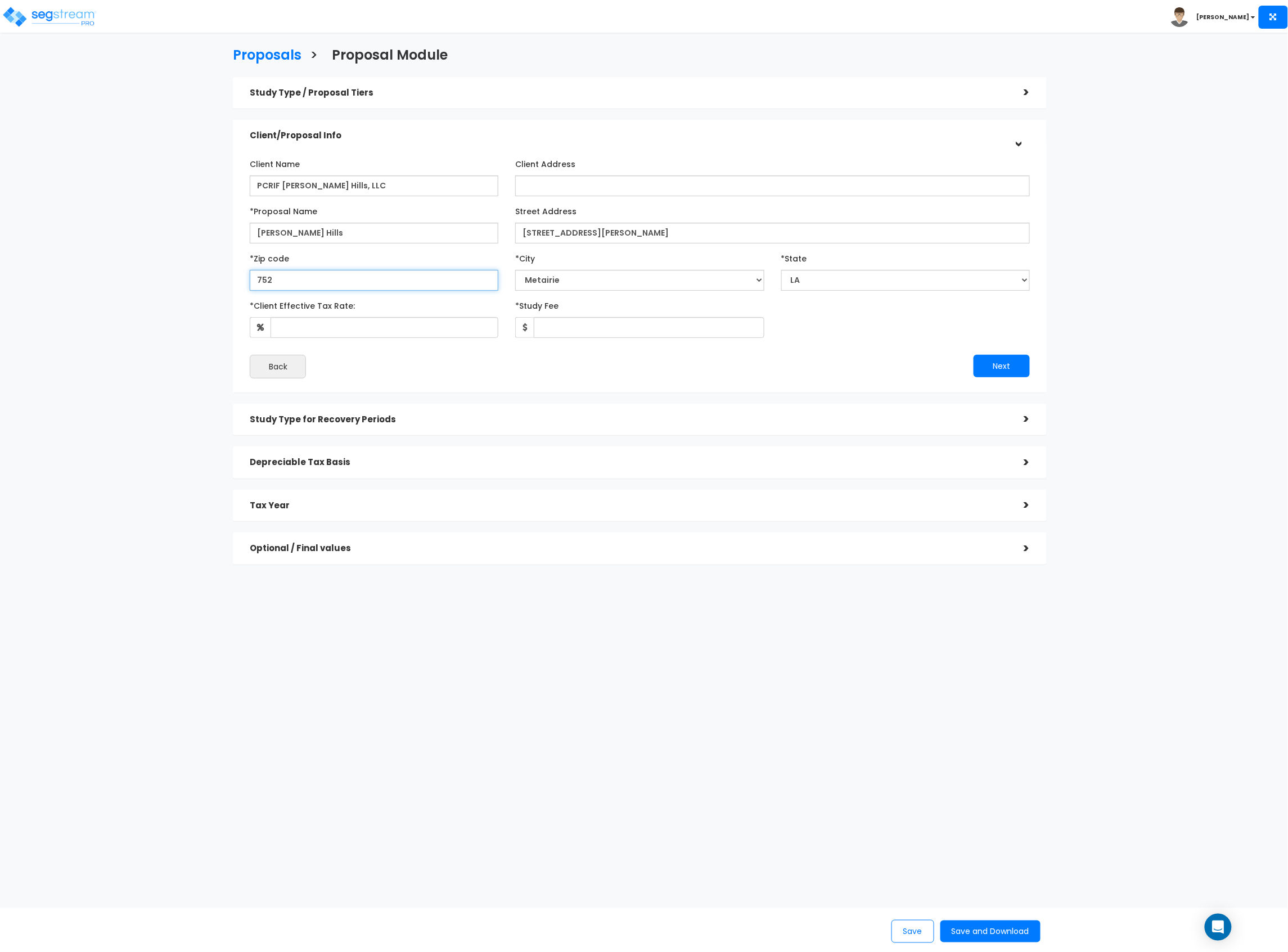
select select "[GEOGRAPHIC_DATA]"
type input "75211"
click at [392, 331] on input "*Client Effective Tax Rate:" at bounding box center [385, 327] width 228 height 21
type input "37"
click at [578, 332] on input "*Study Fee" at bounding box center [648, 327] width 230 height 21
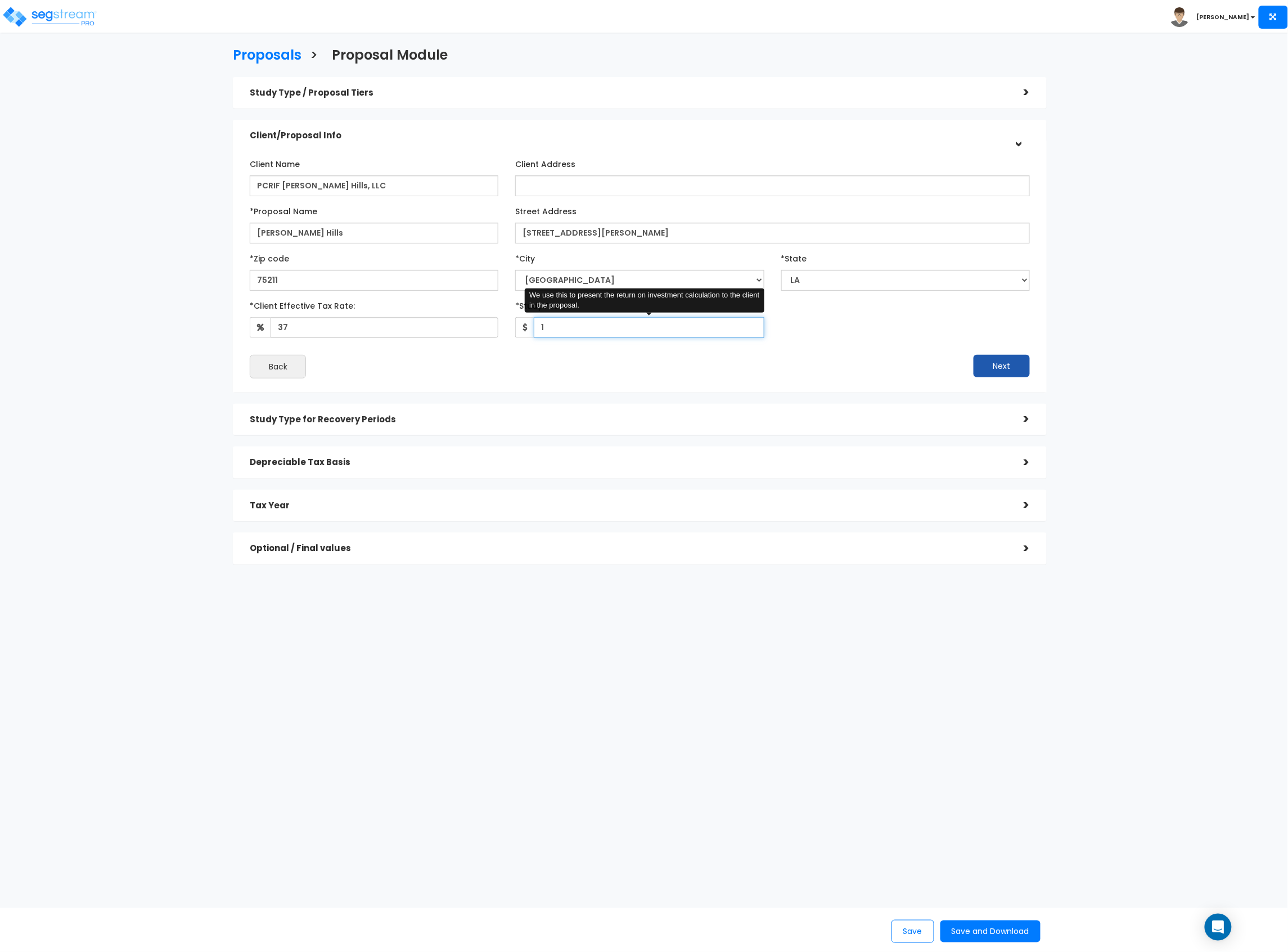
type input "1"
click at [999, 362] on button "Next" at bounding box center [1002, 366] width 56 height 23
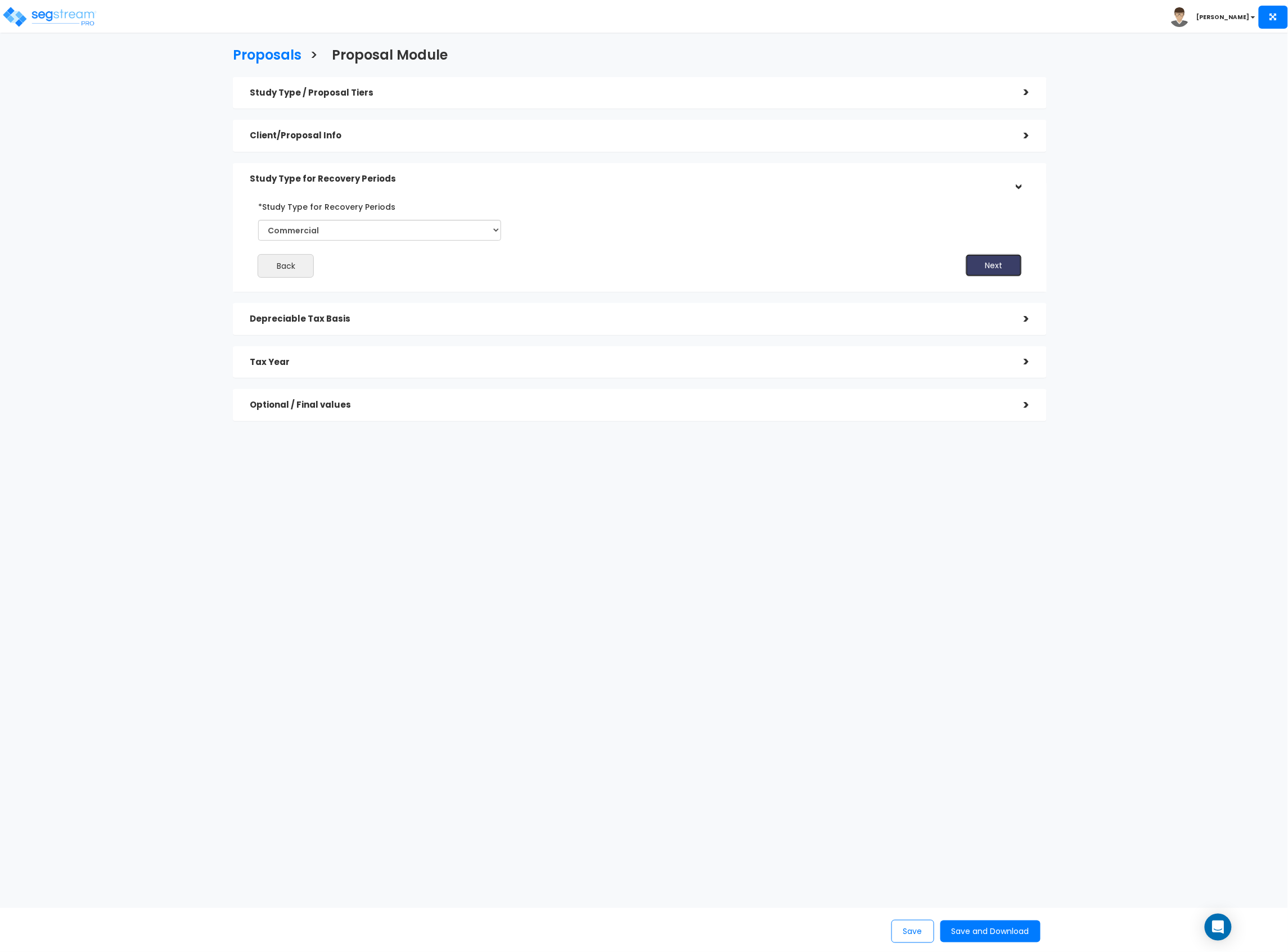
click at [1017, 266] on button "Next" at bounding box center [994, 265] width 56 height 23
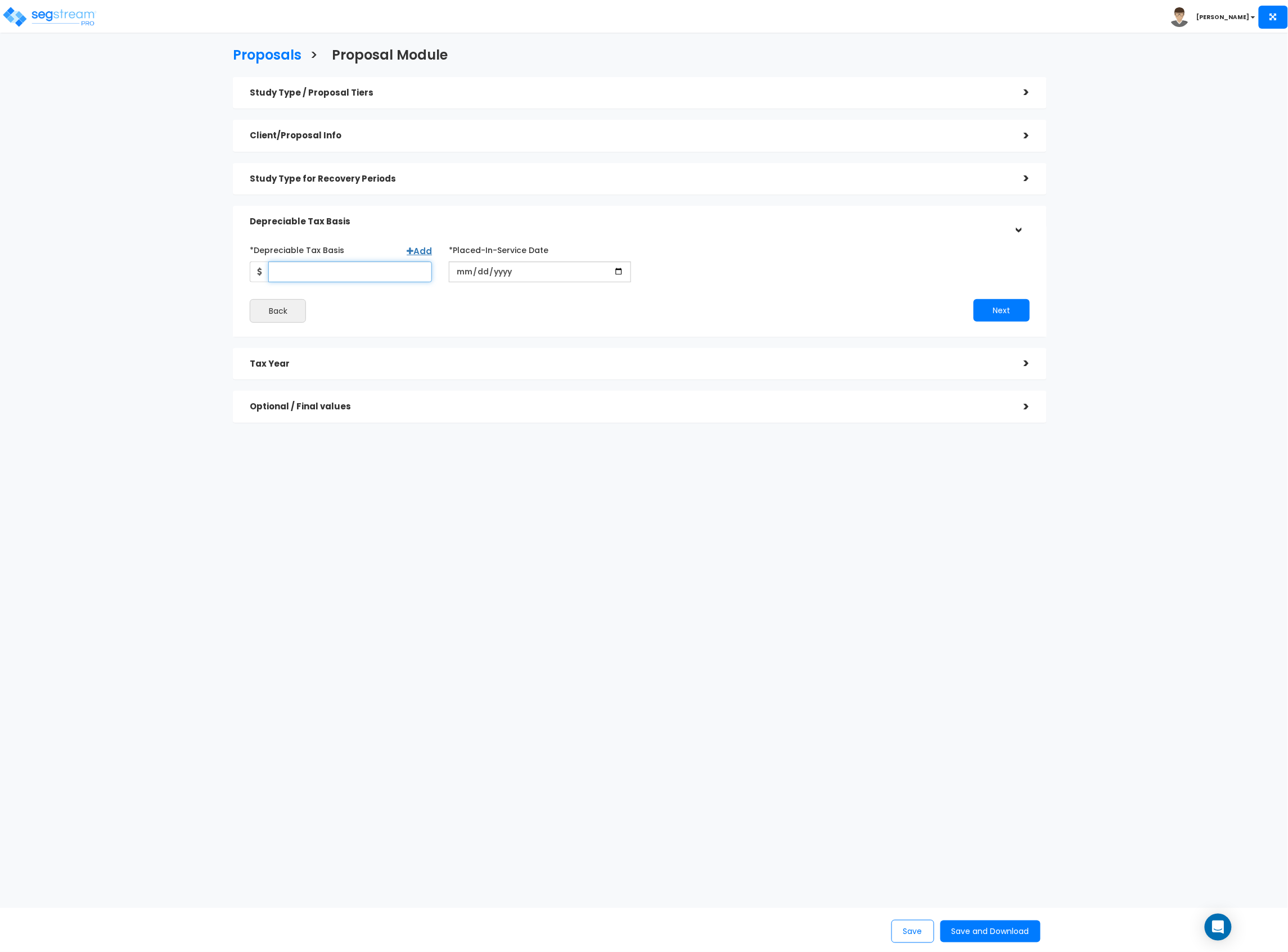
click at [330, 272] on input "*Depreciable Tax Basis" at bounding box center [350, 272] width 164 height 21
type input "14,373,405"
click at [457, 270] on input "date" at bounding box center [540, 272] width 182 height 21
type input "2025-05-09"
click at [658, 280] on input "*Purchase/Contract Date" at bounding box center [740, 272] width 182 height 21
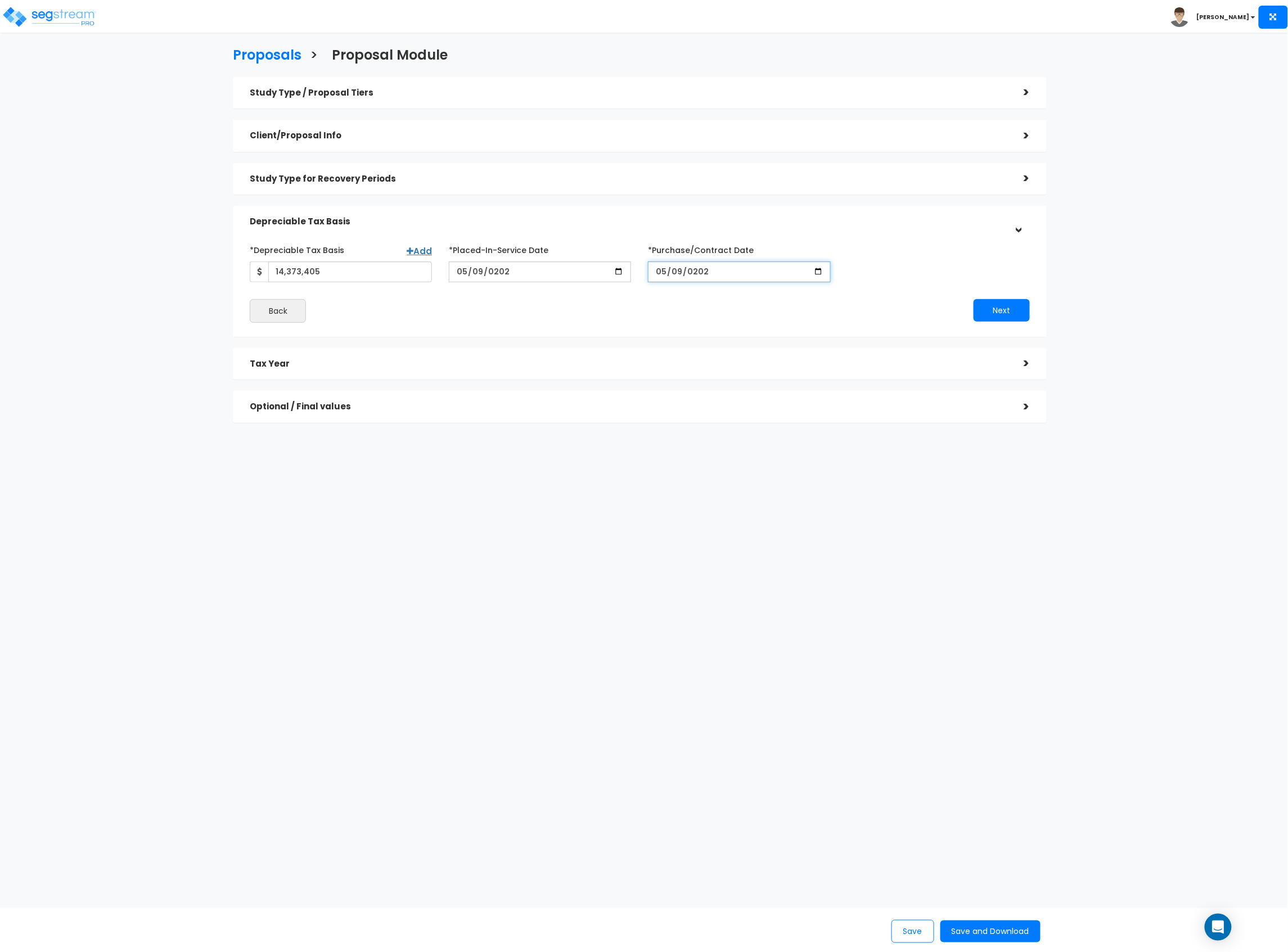
type input "2025-05-09"
click at [991, 305] on button "Next" at bounding box center [1002, 310] width 56 height 23
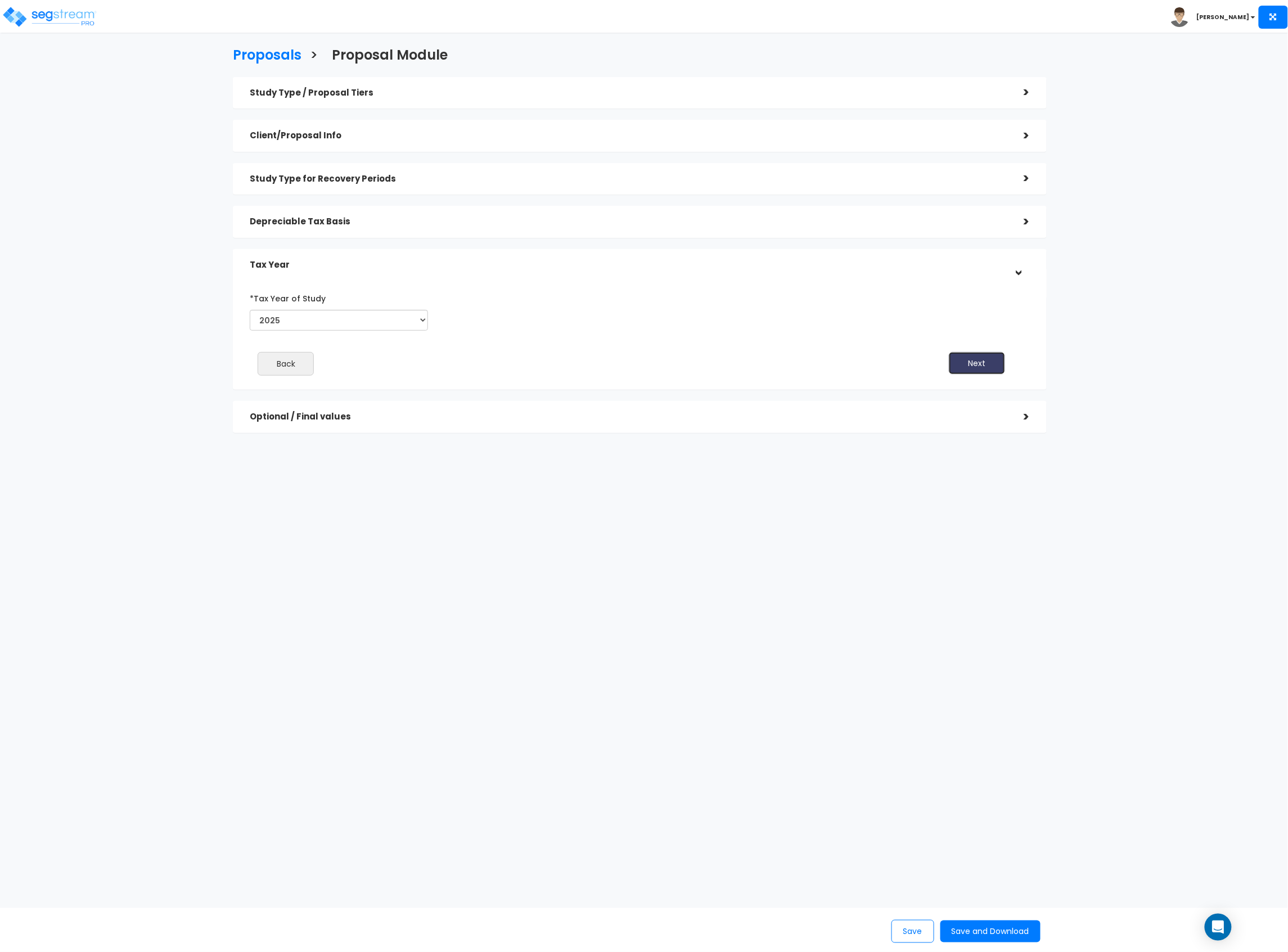
click at [974, 360] on button "Next" at bounding box center [977, 364] width 56 height 23
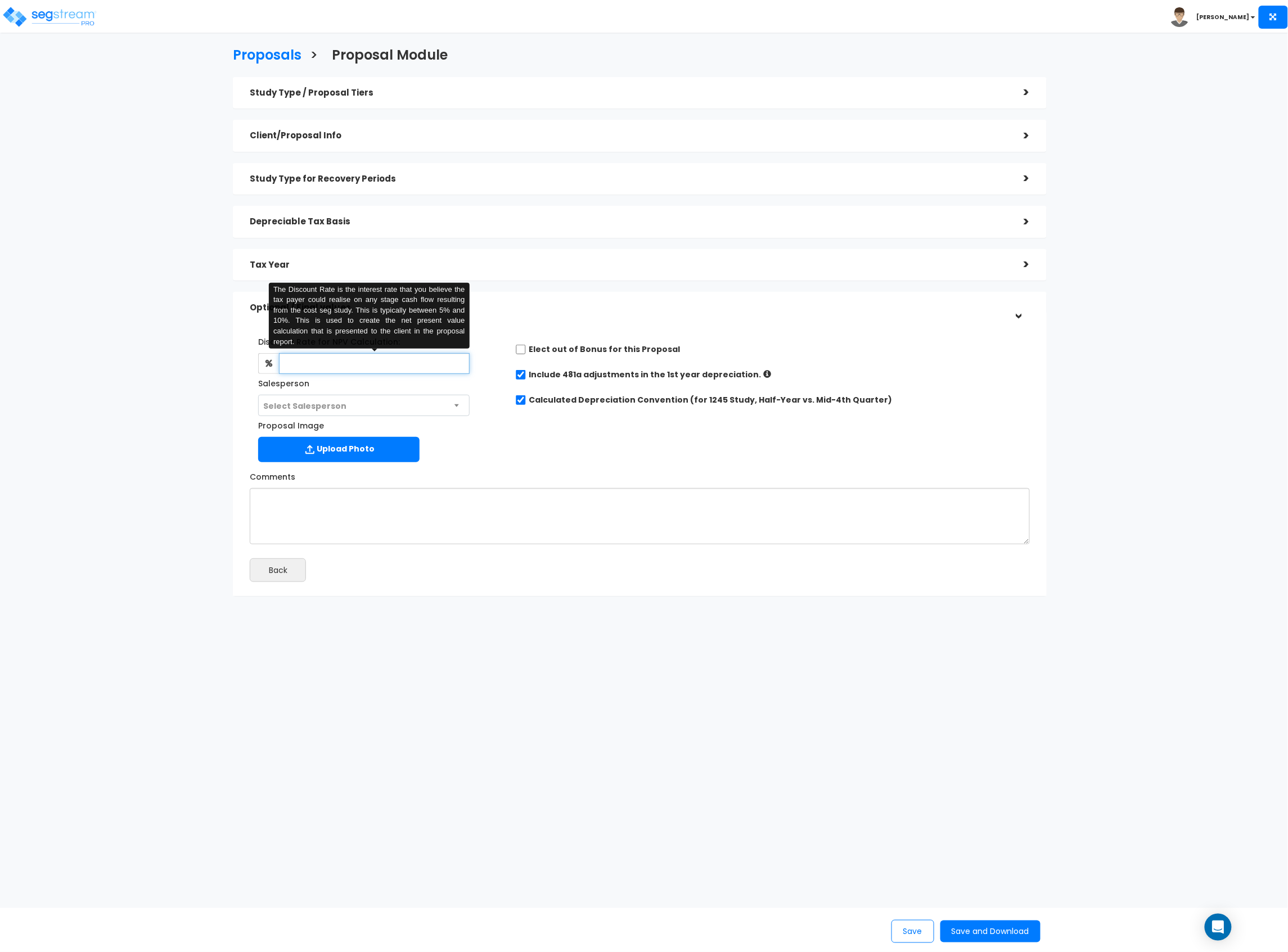
click at [325, 364] on input "text" at bounding box center [374, 364] width 190 height 21
type input "8"
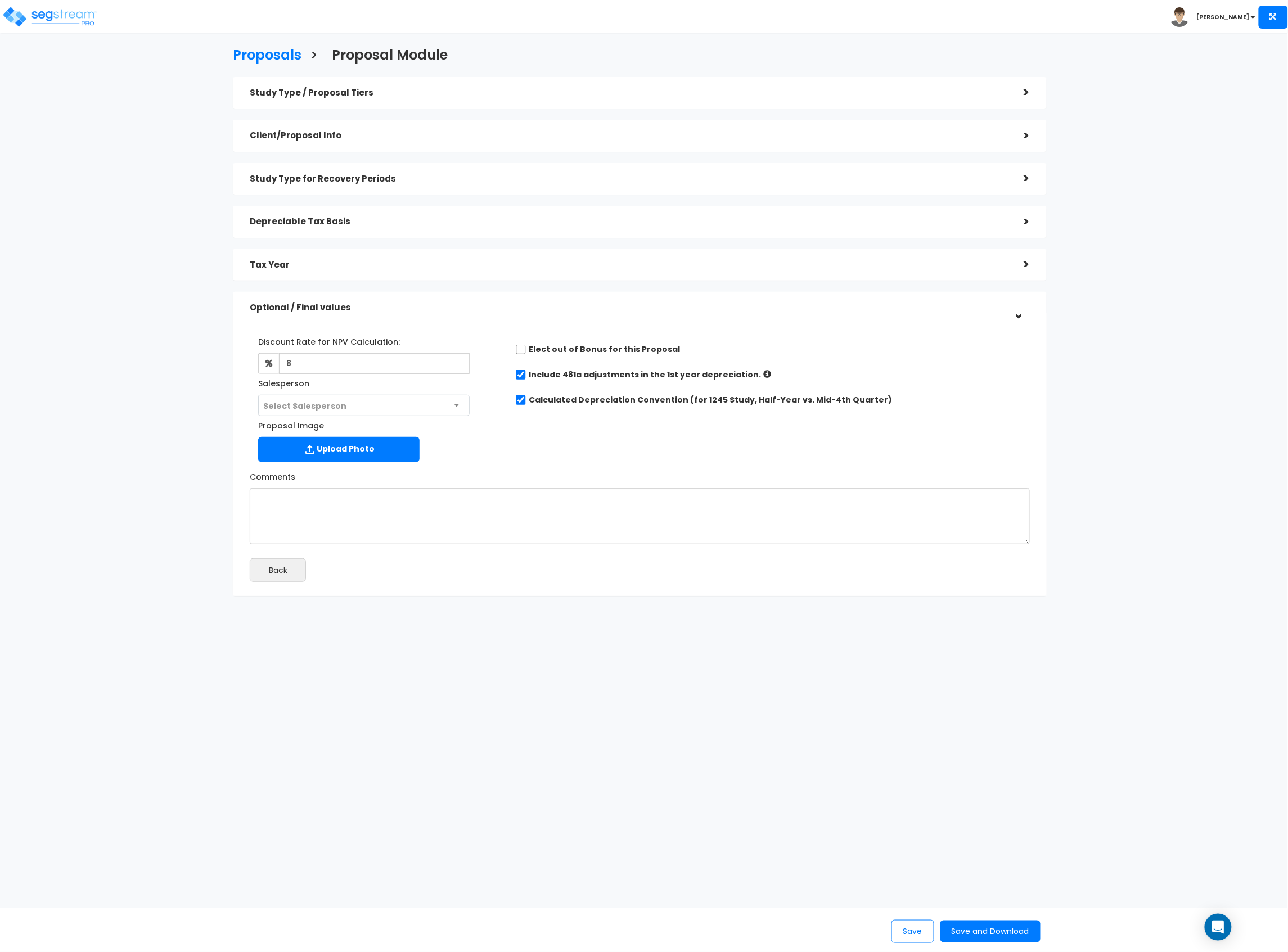
drag, startPoint x: 495, startPoint y: 441, endPoint x: 501, endPoint y: 434, distance: 9.2
click at [498, 439] on div "Proposal Image Upload Photo" at bounding box center [374, 441] width 248 height 51
click at [988, 923] on button "Save and Download" at bounding box center [990, 931] width 100 height 22
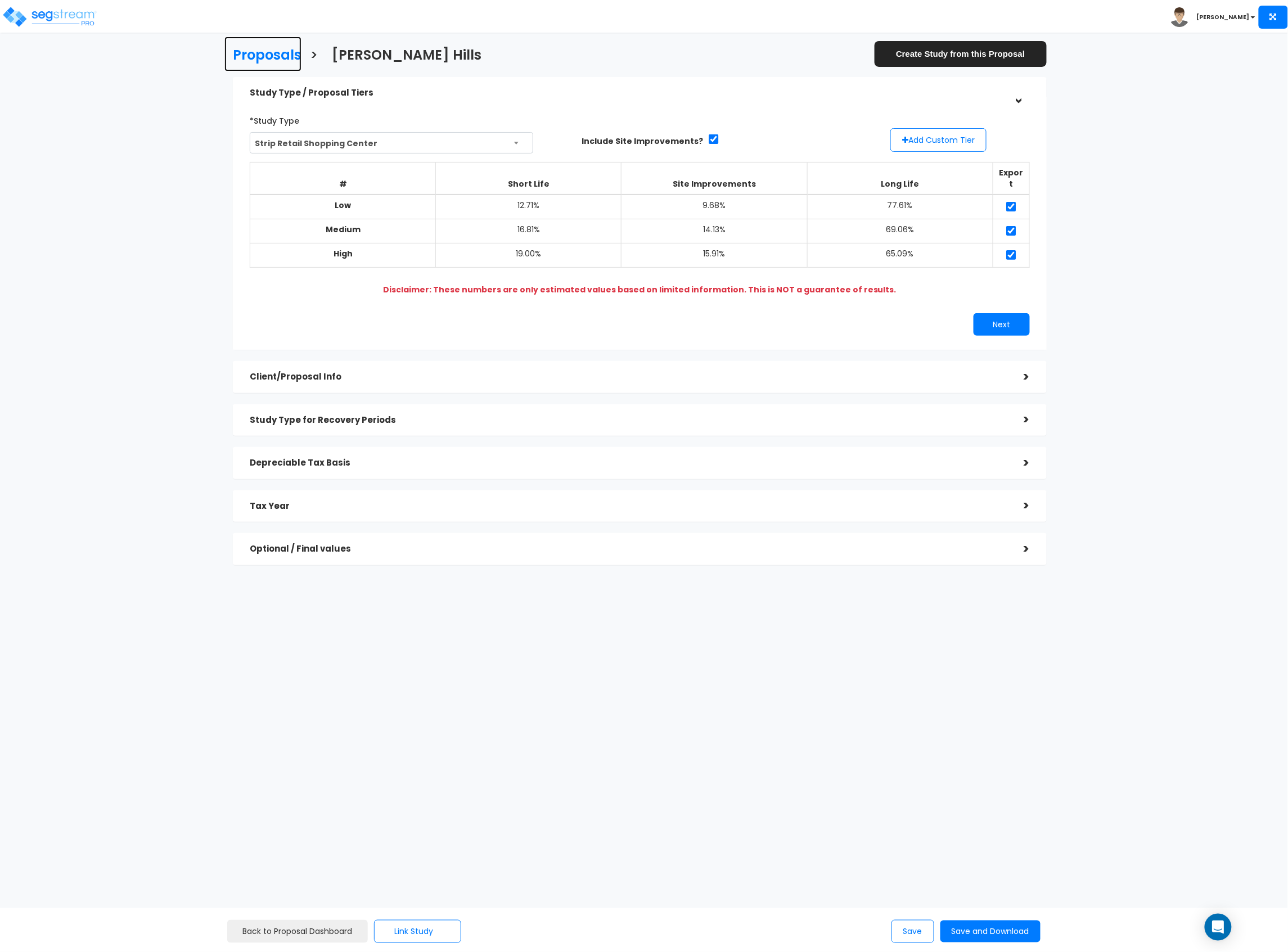
click at [284, 52] on h3 "Proposals" at bounding box center [267, 56] width 69 height 18
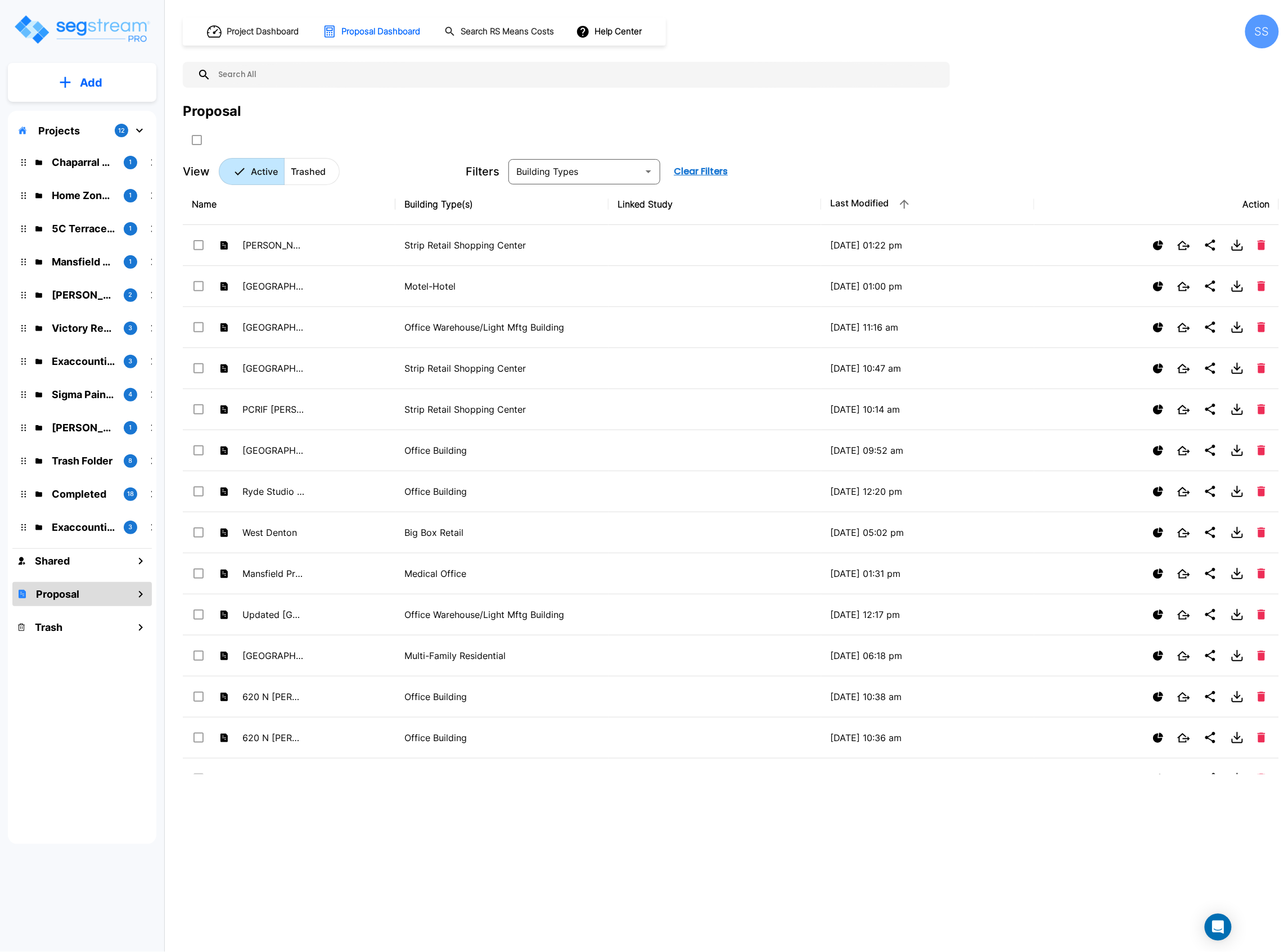
click at [82, 90] on p "Add" at bounding box center [91, 82] width 23 height 17
click at [77, 177] on p "Add Proposal" at bounding box center [90, 177] width 58 height 14
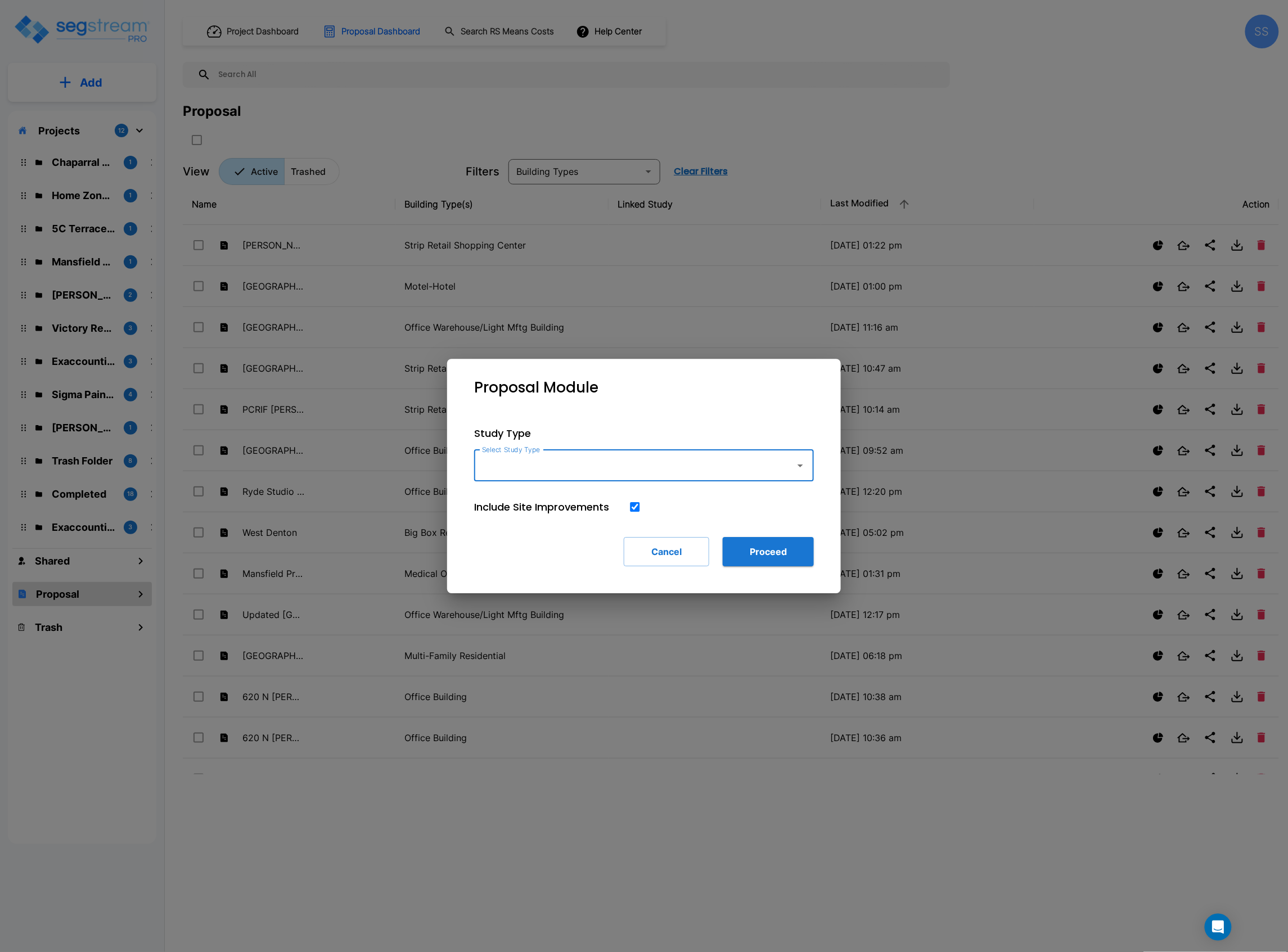
click at [618, 461] on input "Select Study Type" at bounding box center [631, 465] width 306 height 22
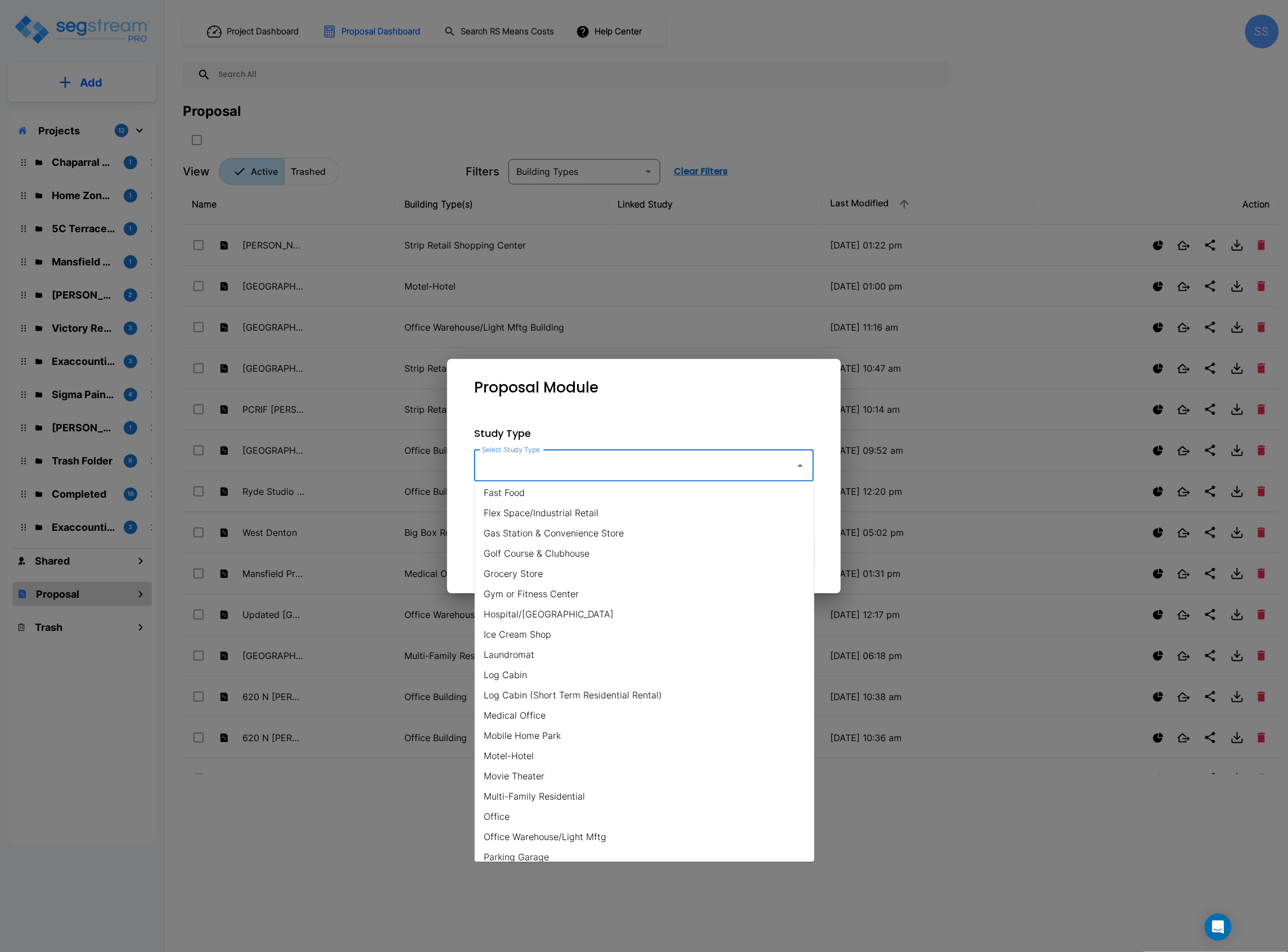
scroll to position [375, 0]
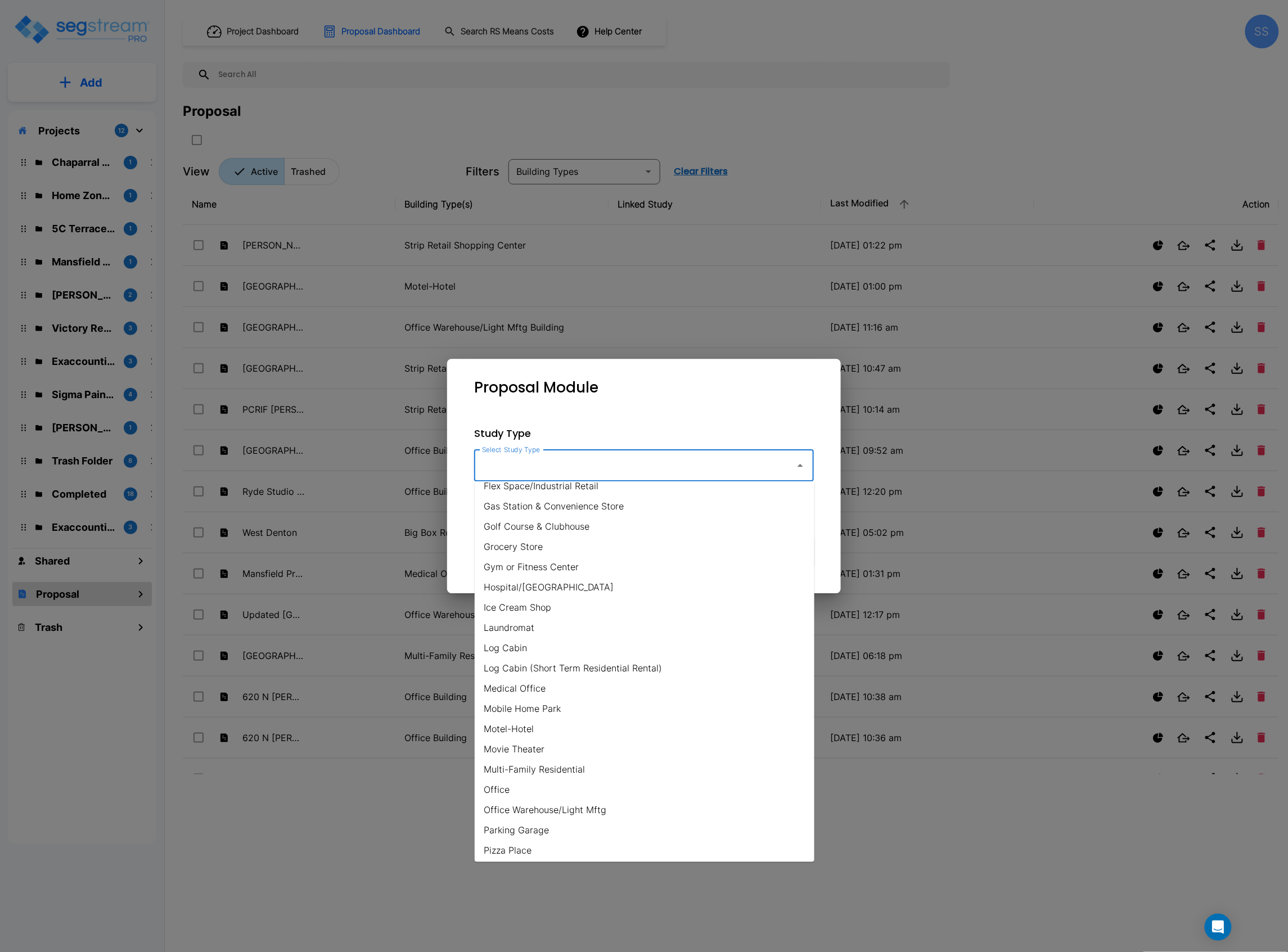
click at [527, 788] on li "Office" at bounding box center [644, 789] width 340 height 20
type input "Office"
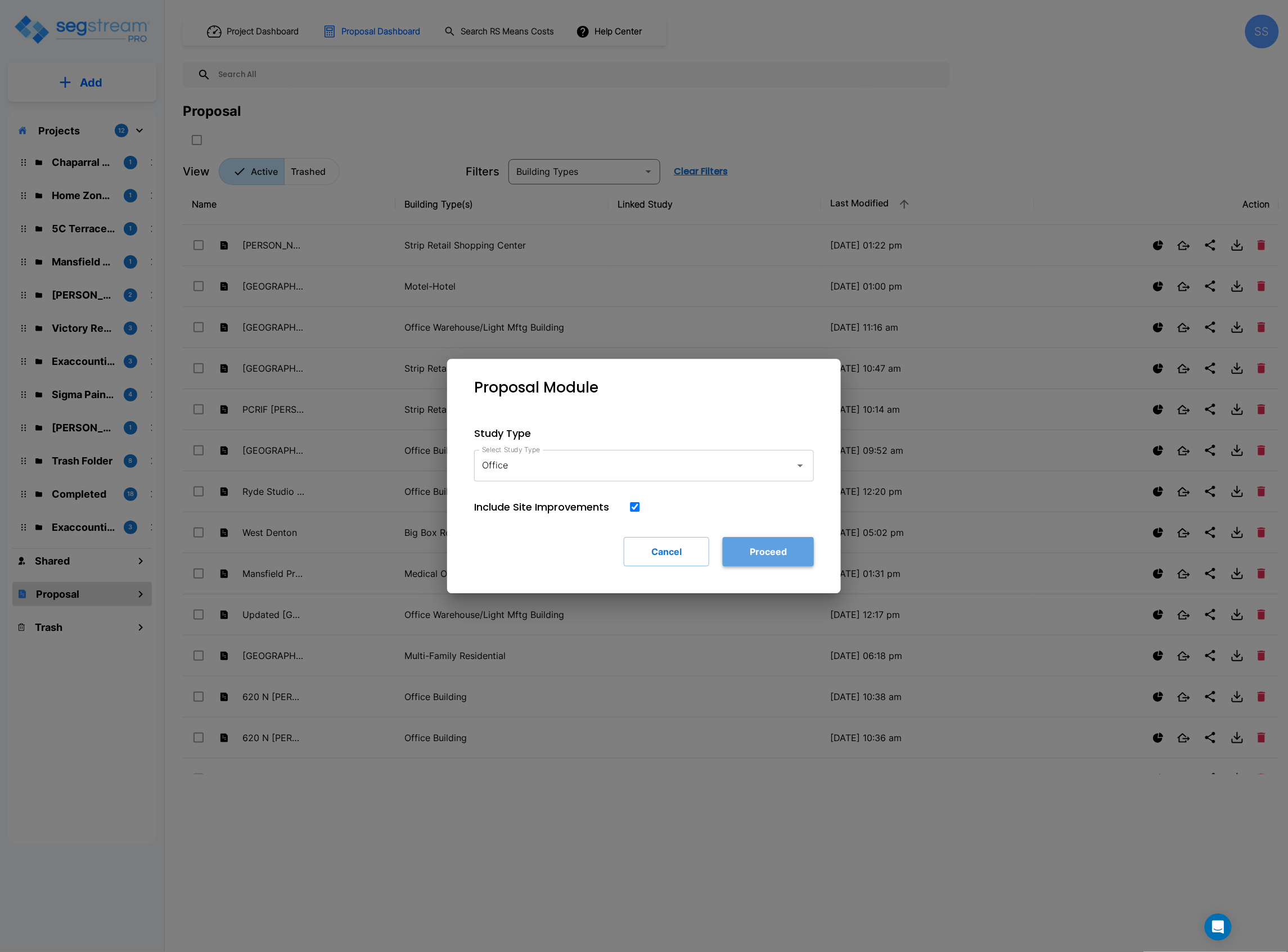
click at [763, 547] on button "Proceed" at bounding box center [768, 551] width 91 height 29
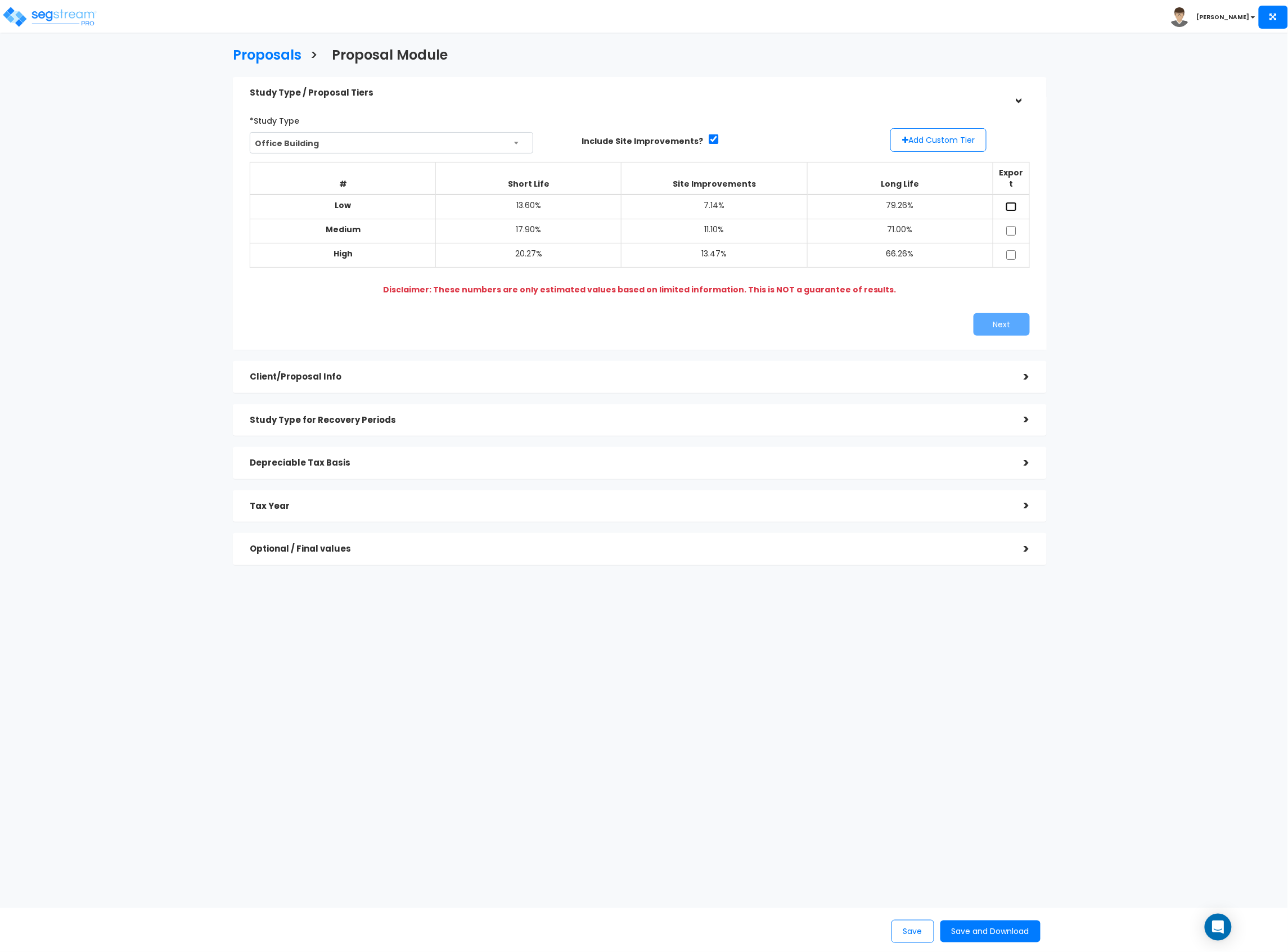
click at [1016, 202] on input "checkbox" at bounding box center [1011, 206] width 11 height 10
checkbox input "true"
drag, startPoint x: 1013, startPoint y: 214, endPoint x: 1014, endPoint y: 220, distance: 6.1
click at [1013, 226] on input "checkbox" at bounding box center [1011, 231] width 11 height 10
checkbox input "true"
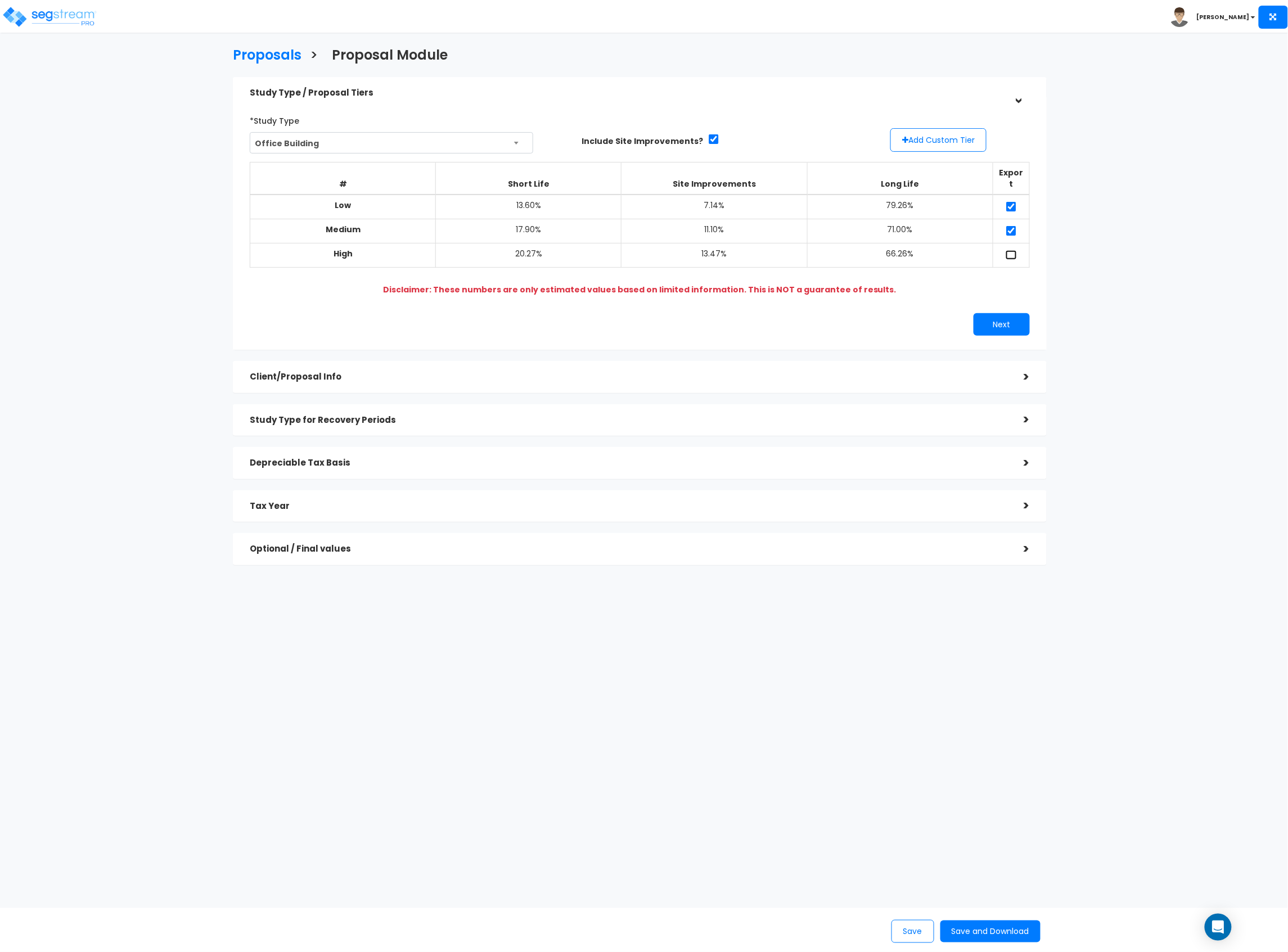
click at [1011, 250] on input "checkbox" at bounding box center [1011, 255] width 11 height 10
checkbox input "true"
drag, startPoint x: 1000, startPoint y: 301, endPoint x: 998, endPoint y: 310, distance: 9.2
click at [1000, 302] on div "*Study Type Office Building Assisted/Senior Living Auto Repair Shop Auto Dealer…" at bounding box center [640, 223] width 797 height 235
click at [998, 315] on button "Next" at bounding box center [1002, 325] width 56 height 23
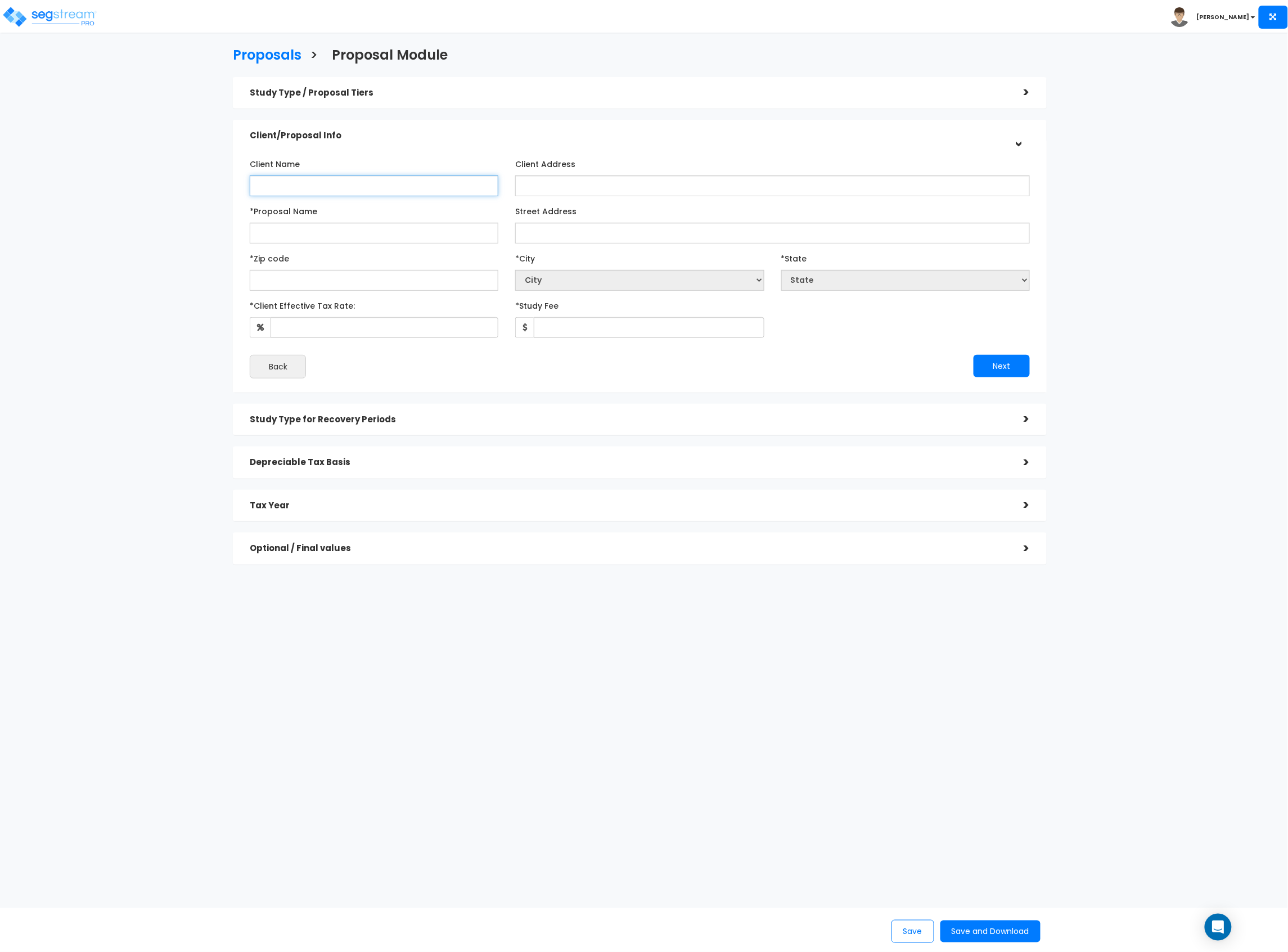
click at [347, 183] on input "Client Name" at bounding box center [374, 186] width 248 height 21
type input "PCRIF Lakes at 610, LLC"
click at [388, 231] on input "*Proposal Name" at bounding box center [374, 233] width 248 height 21
type input "Lakes at 610"
click at [577, 241] on input "Street Address" at bounding box center [773, 233] width 515 height 21
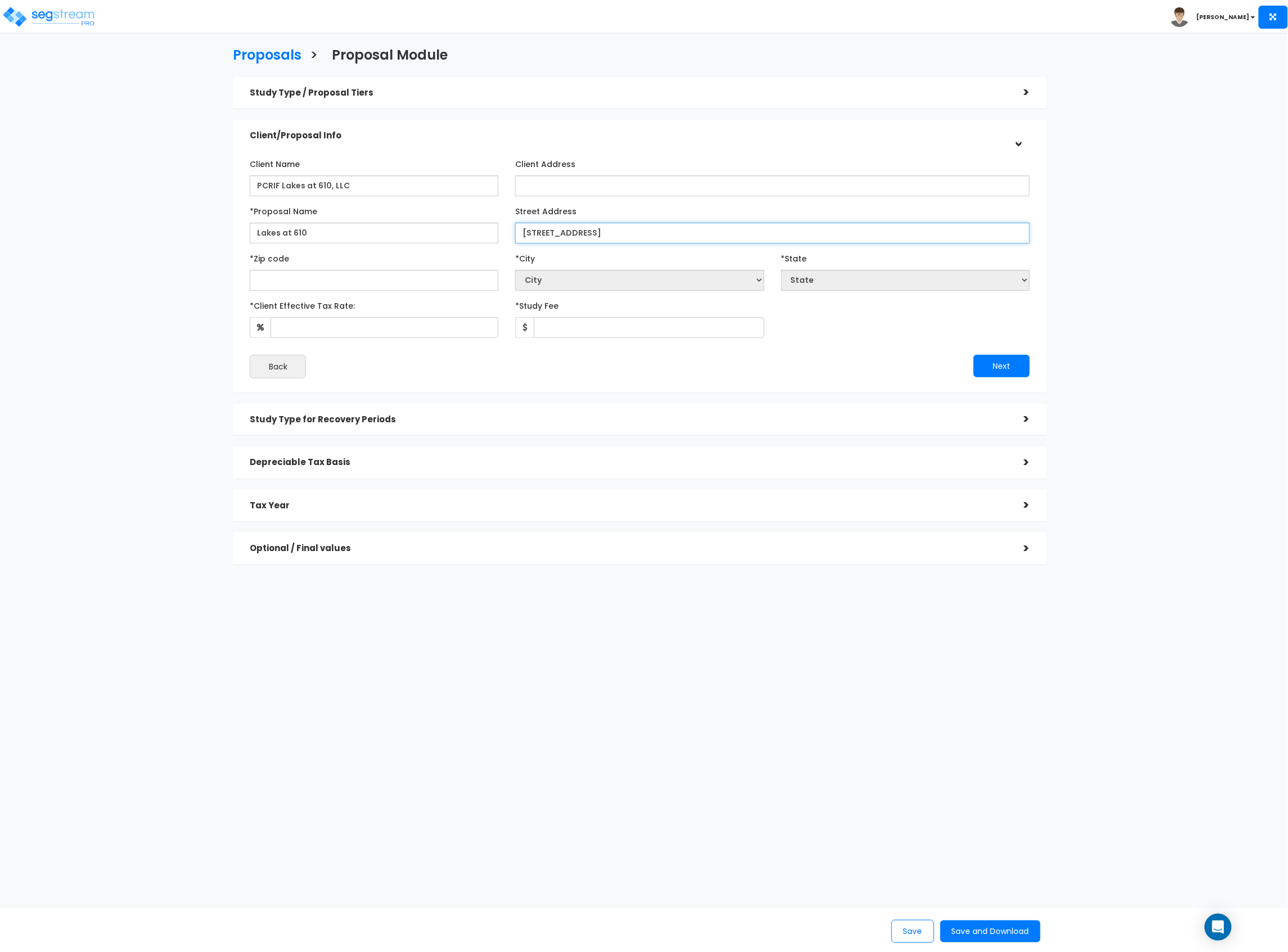
type input "2525 W Bellfort St."
click at [368, 270] on input "text" at bounding box center [374, 281] width 248 height 21
type input "77"
select select "LA"
type input "770"
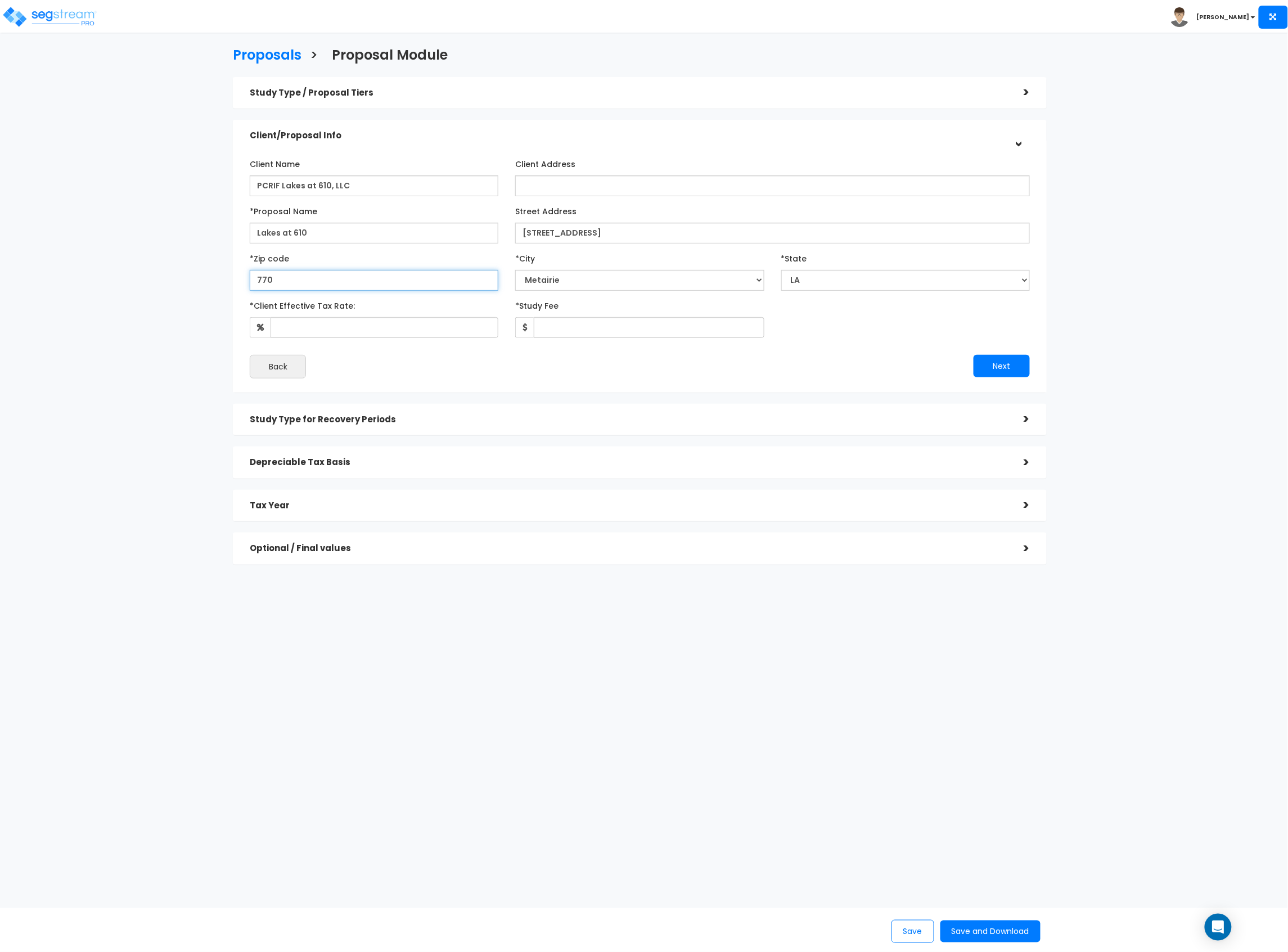
select select "[GEOGRAPHIC_DATA]"
type input "77054"
click at [430, 329] on input "*Client Effective Tax Rate:" at bounding box center [385, 327] width 228 height 21
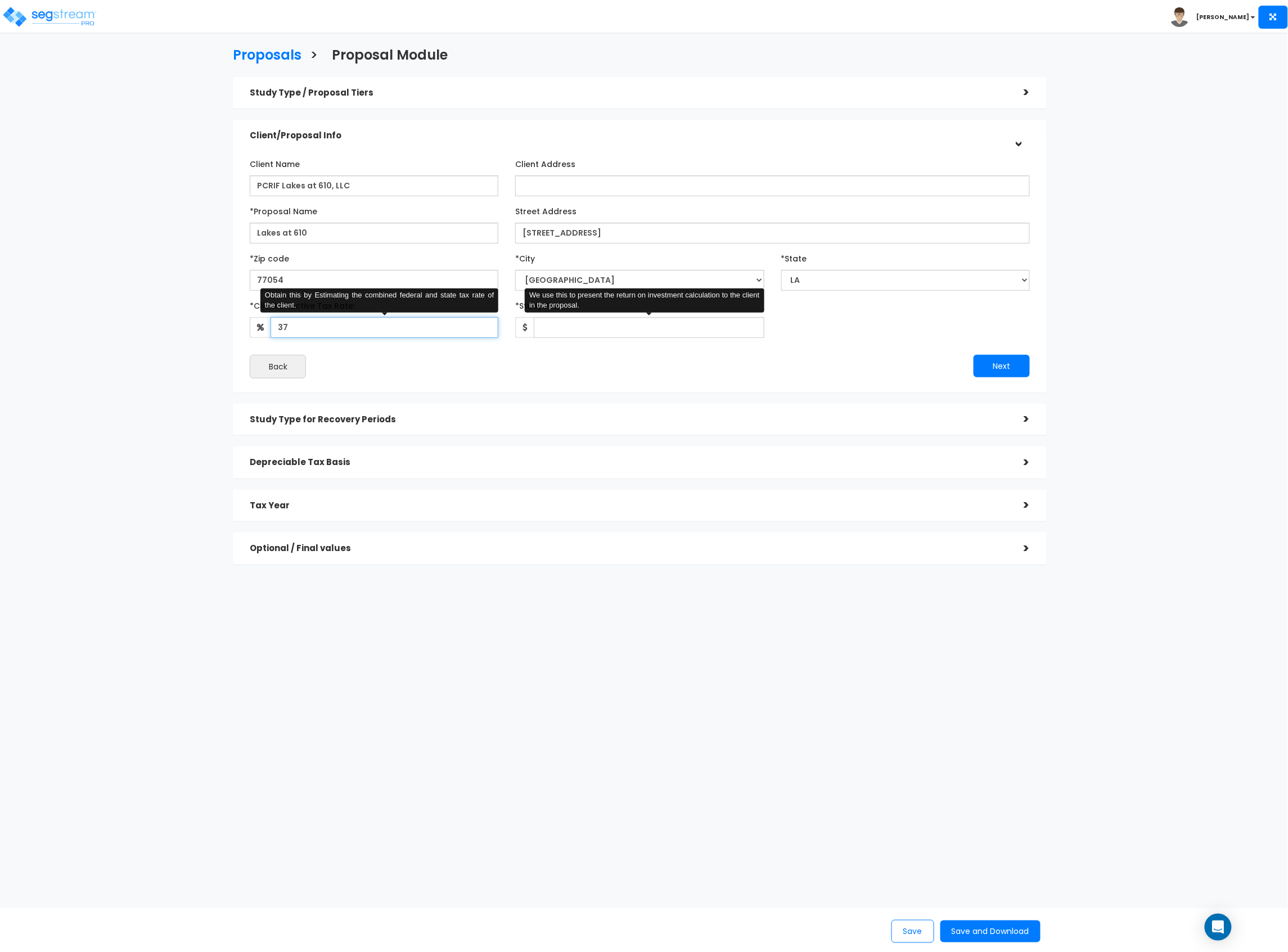
type input "37"
click at [574, 322] on input "*Study Fee" at bounding box center [648, 327] width 230 height 21
type input "1"
click at [997, 363] on button "Next" at bounding box center [1002, 366] width 56 height 23
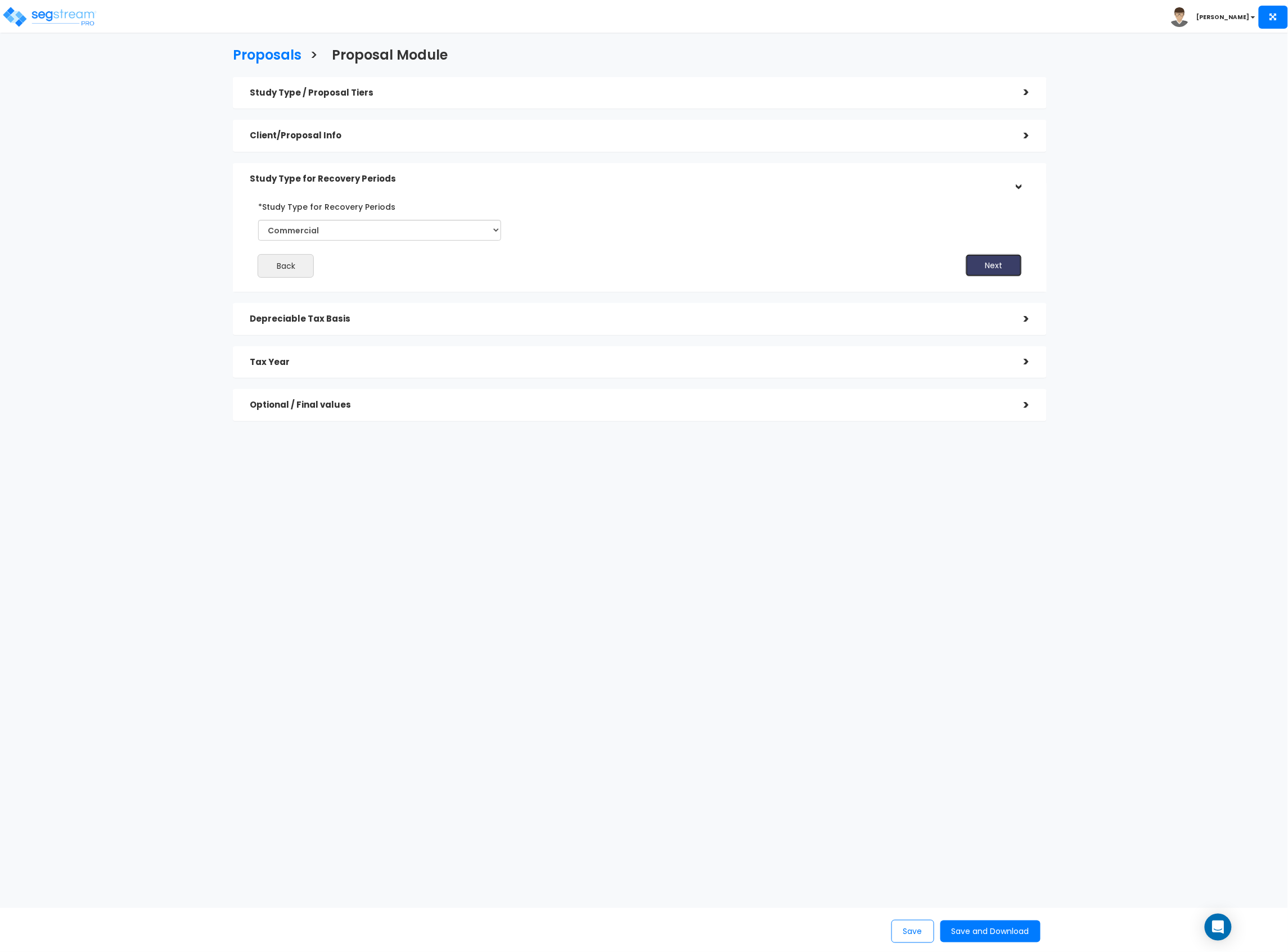
drag, startPoint x: 979, startPoint y: 271, endPoint x: 682, endPoint y: 278, distance: 297.1
click at [979, 271] on button "Next" at bounding box center [994, 265] width 56 height 23
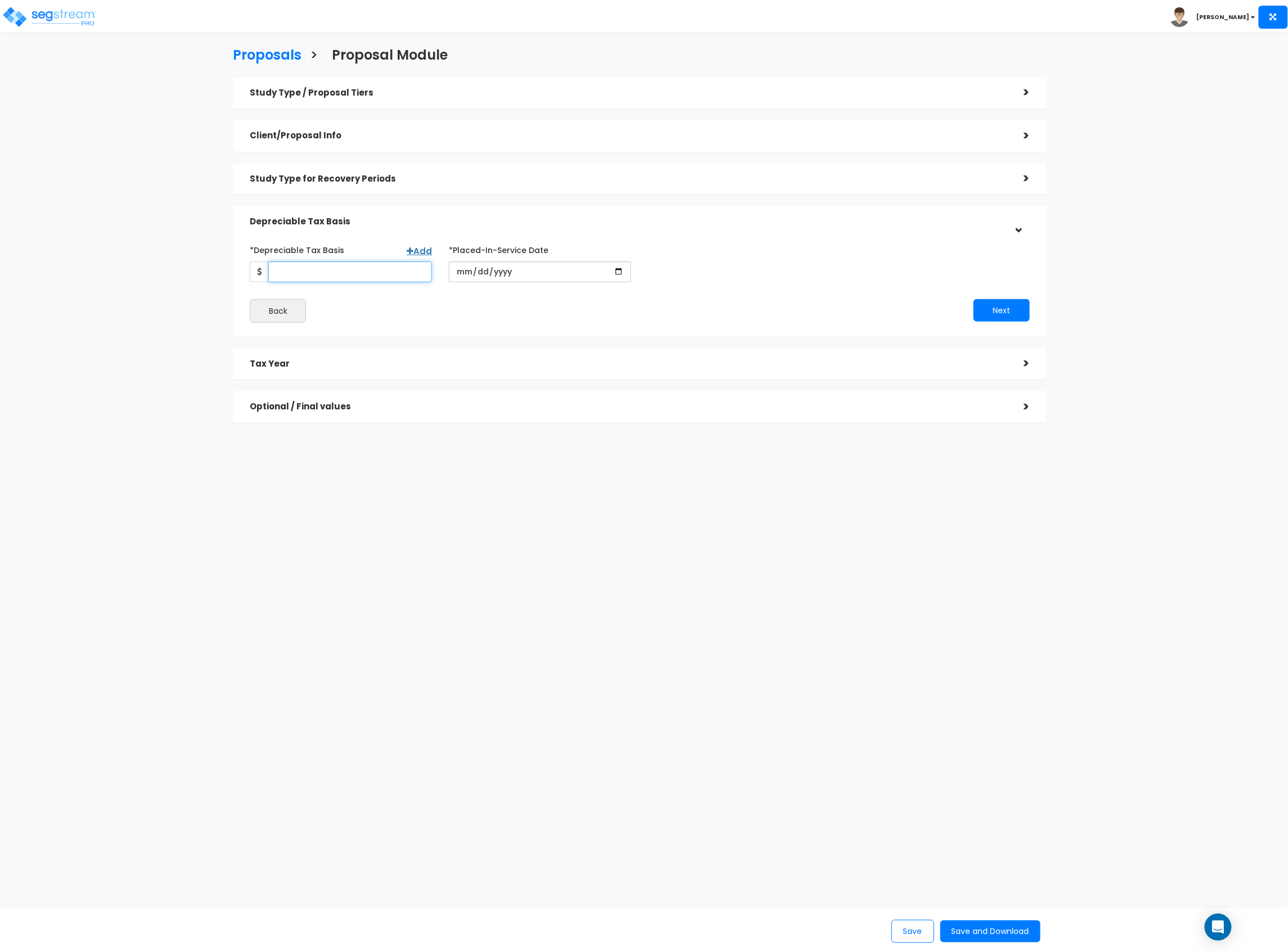
click at [322, 271] on input "*Depreciable Tax Basis" at bounding box center [350, 272] width 164 height 21
type input "2,137,548"
click at [469, 268] on input "date" at bounding box center [540, 272] width 182 height 21
type input "[DATE]"
click at [658, 268] on input "*Purchase/Contract Date" at bounding box center [740, 272] width 182 height 21
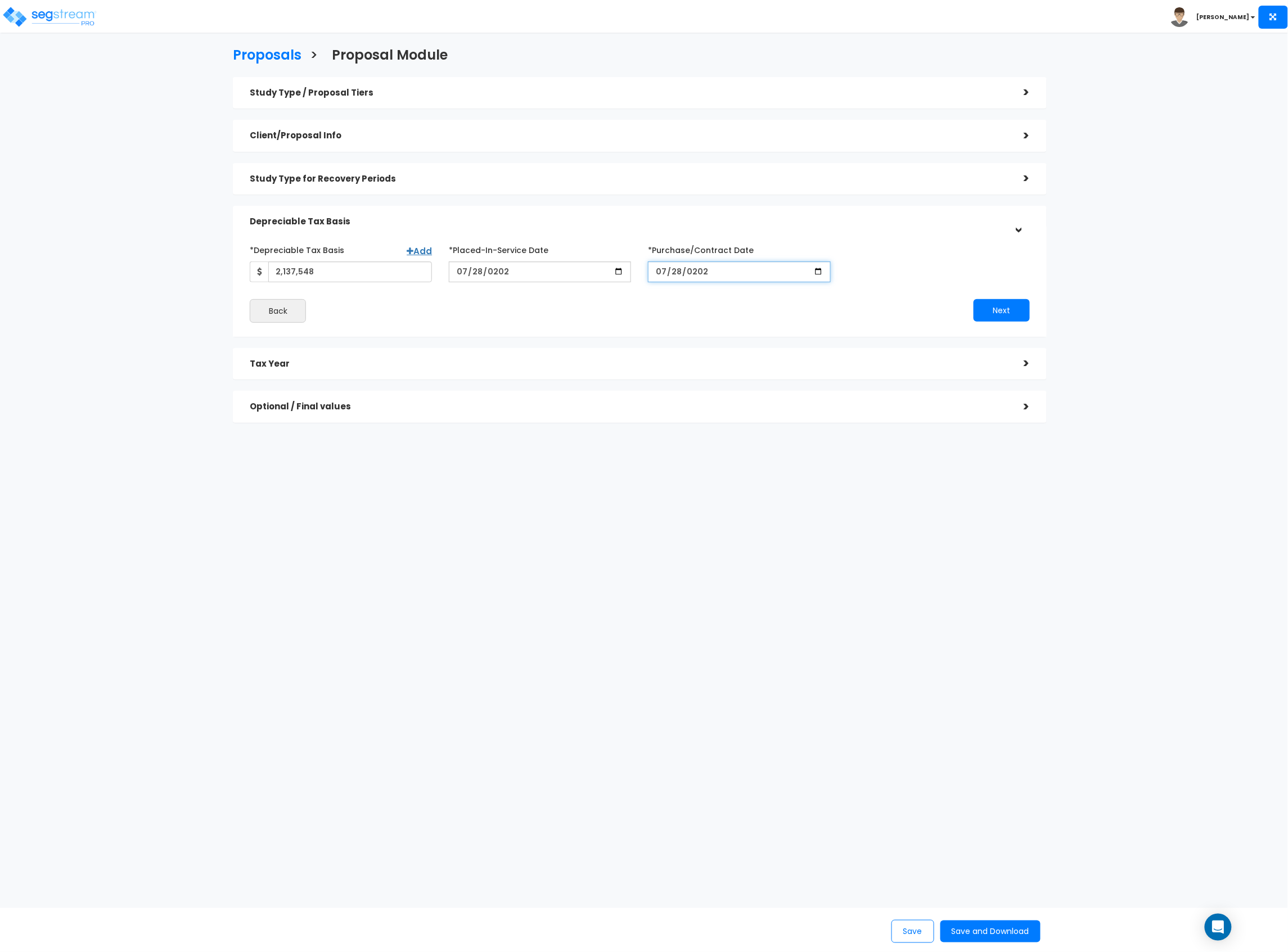
type input "[DATE]"
click at [1013, 304] on button "Next" at bounding box center [1002, 310] width 56 height 23
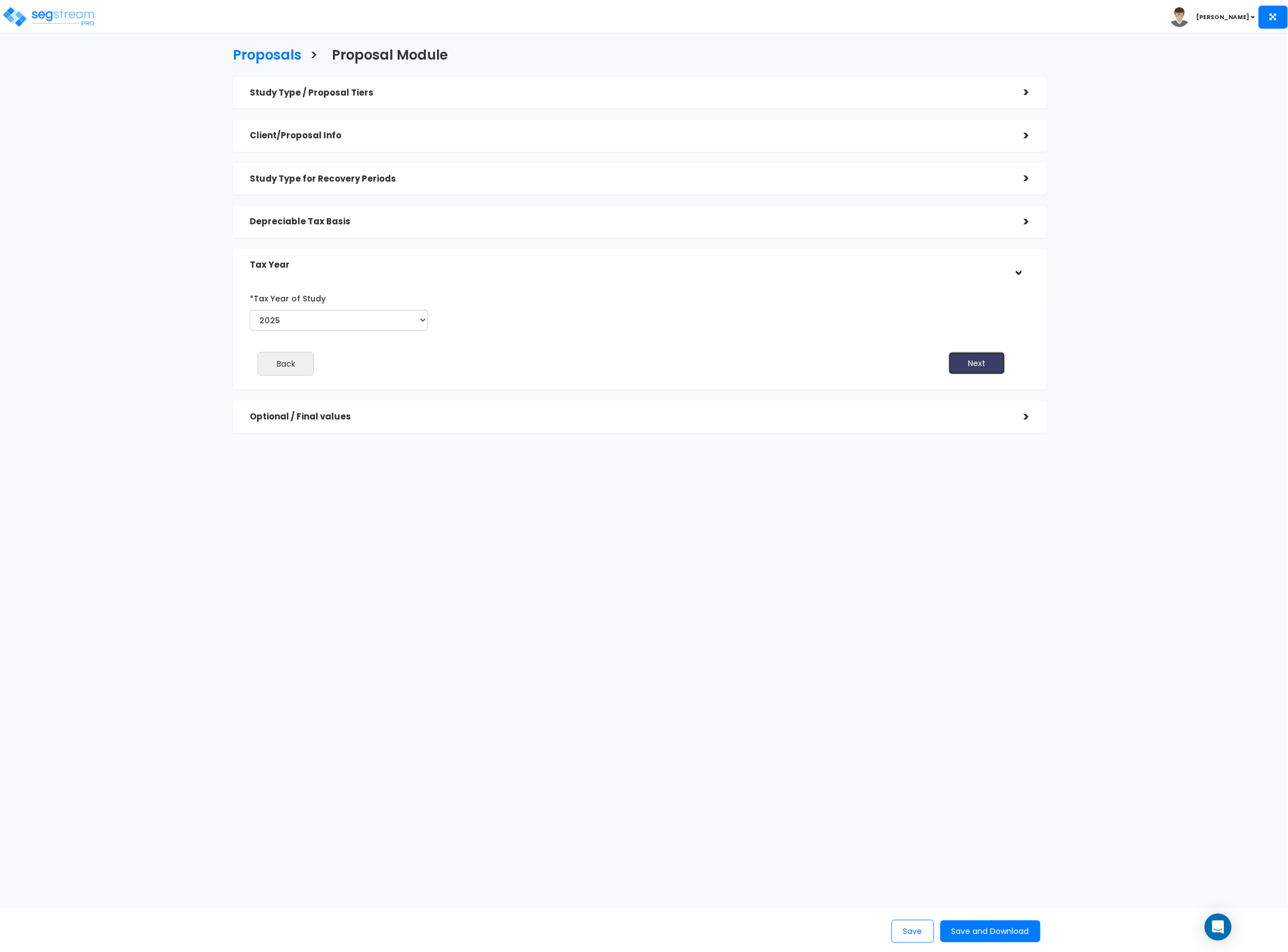
click at [964, 358] on button "Next" at bounding box center [977, 364] width 56 height 23
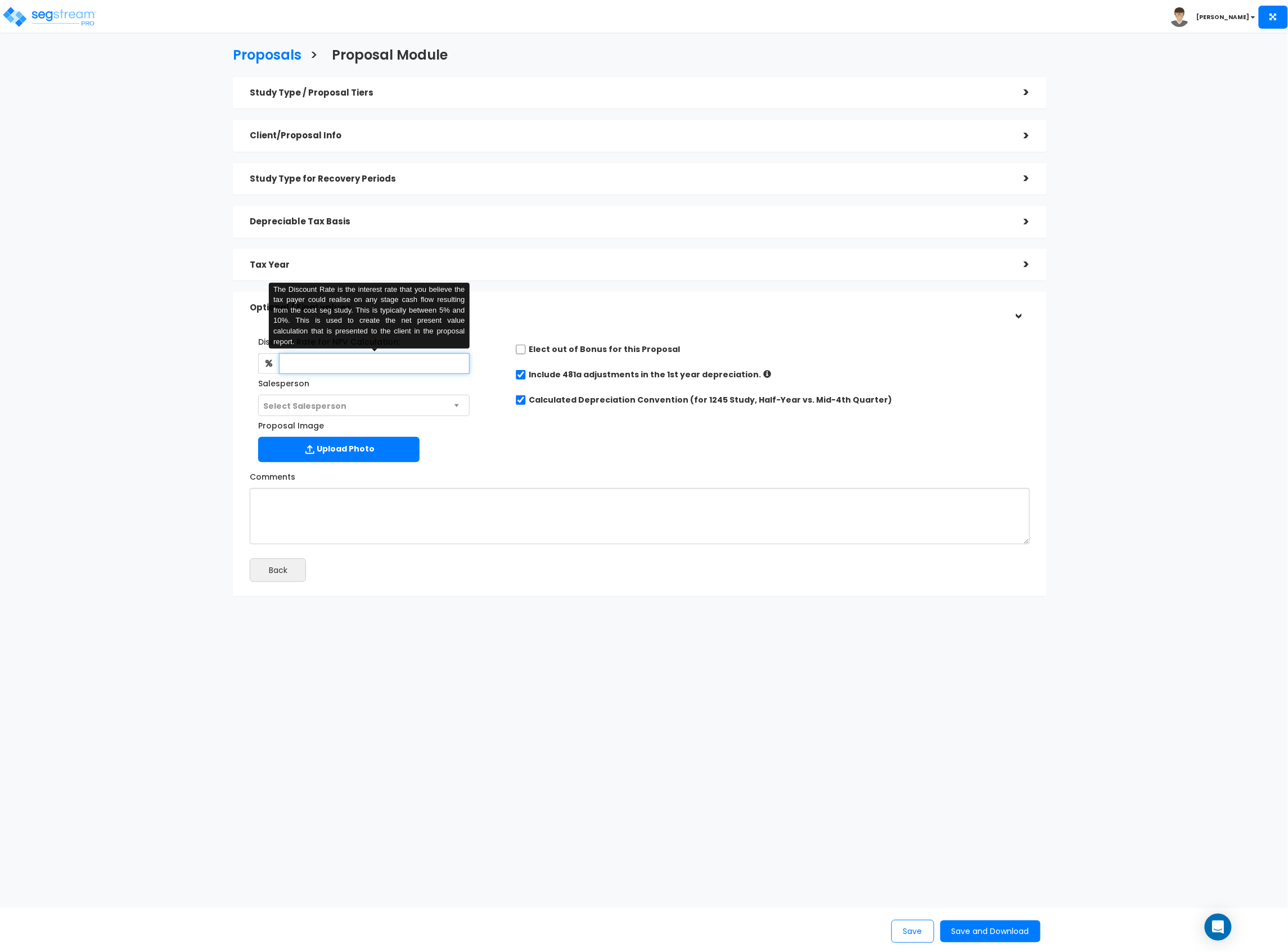
click at [406, 364] on input "text" at bounding box center [374, 364] width 190 height 21
type input "8"
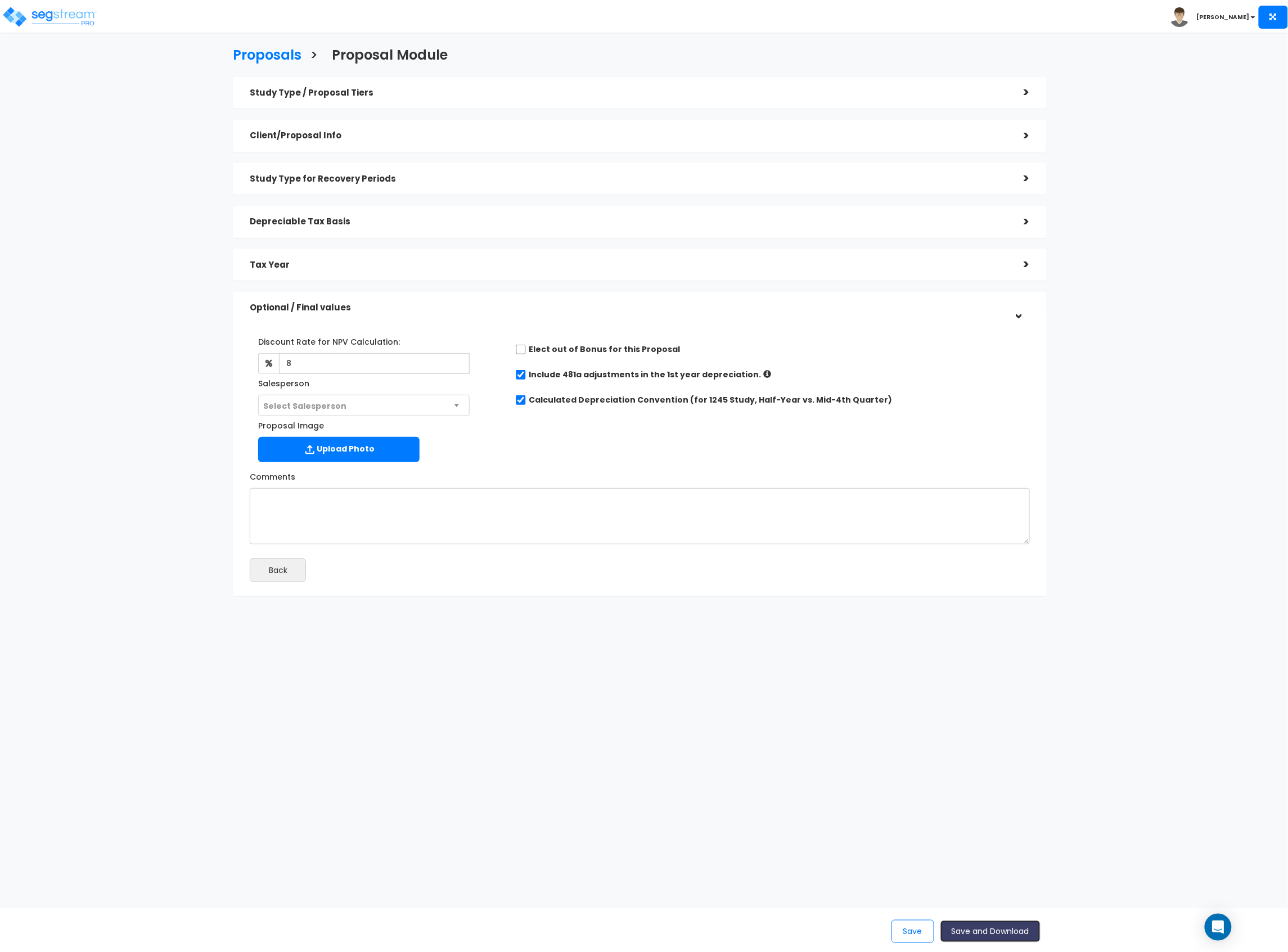
click at [986, 936] on button "Save and Download" at bounding box center [990, 931] width 100 height 22
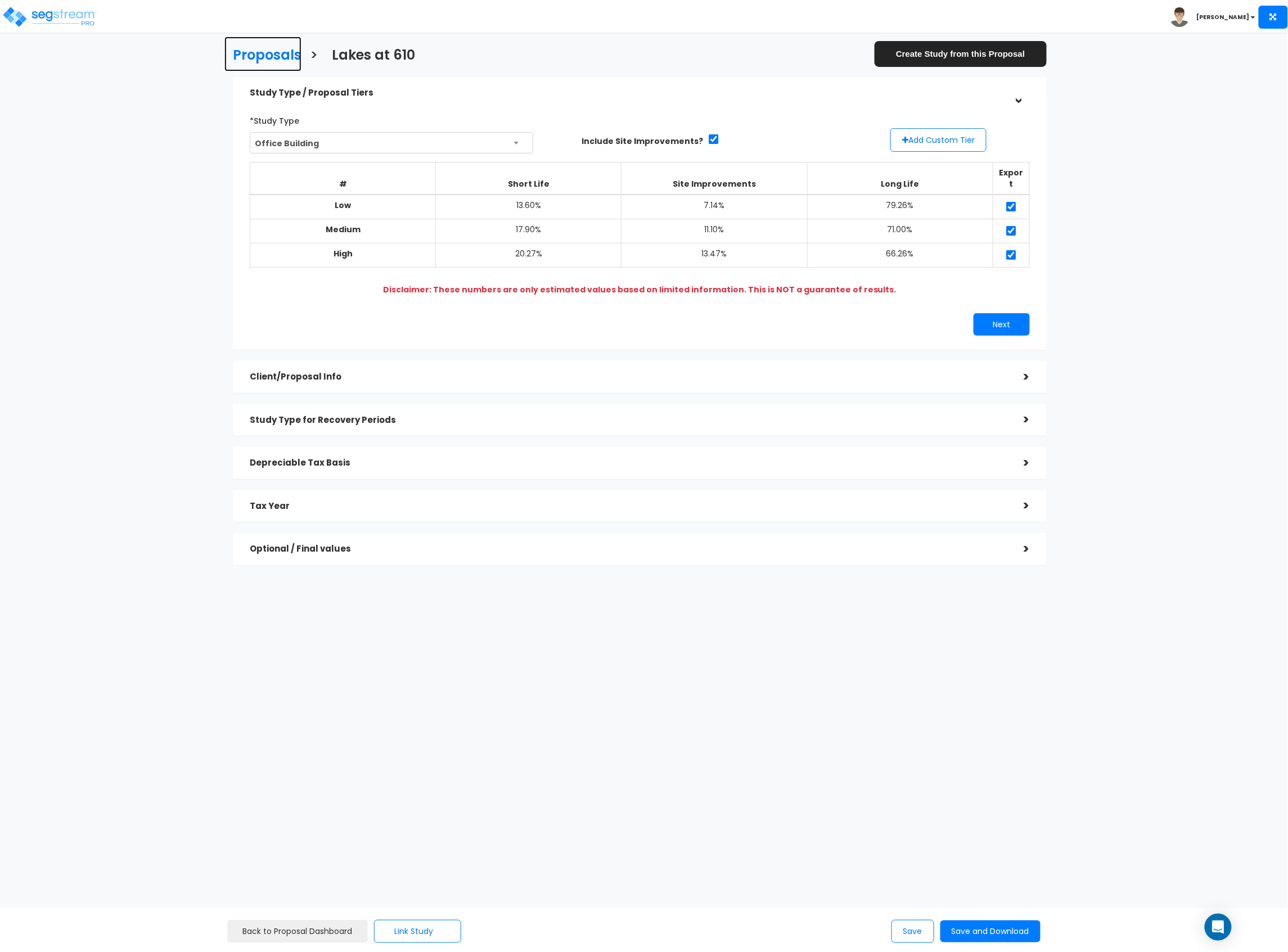
click at [273, 52] on h3 "Proposals" at bounding box center [267, 56] width 69 height 18
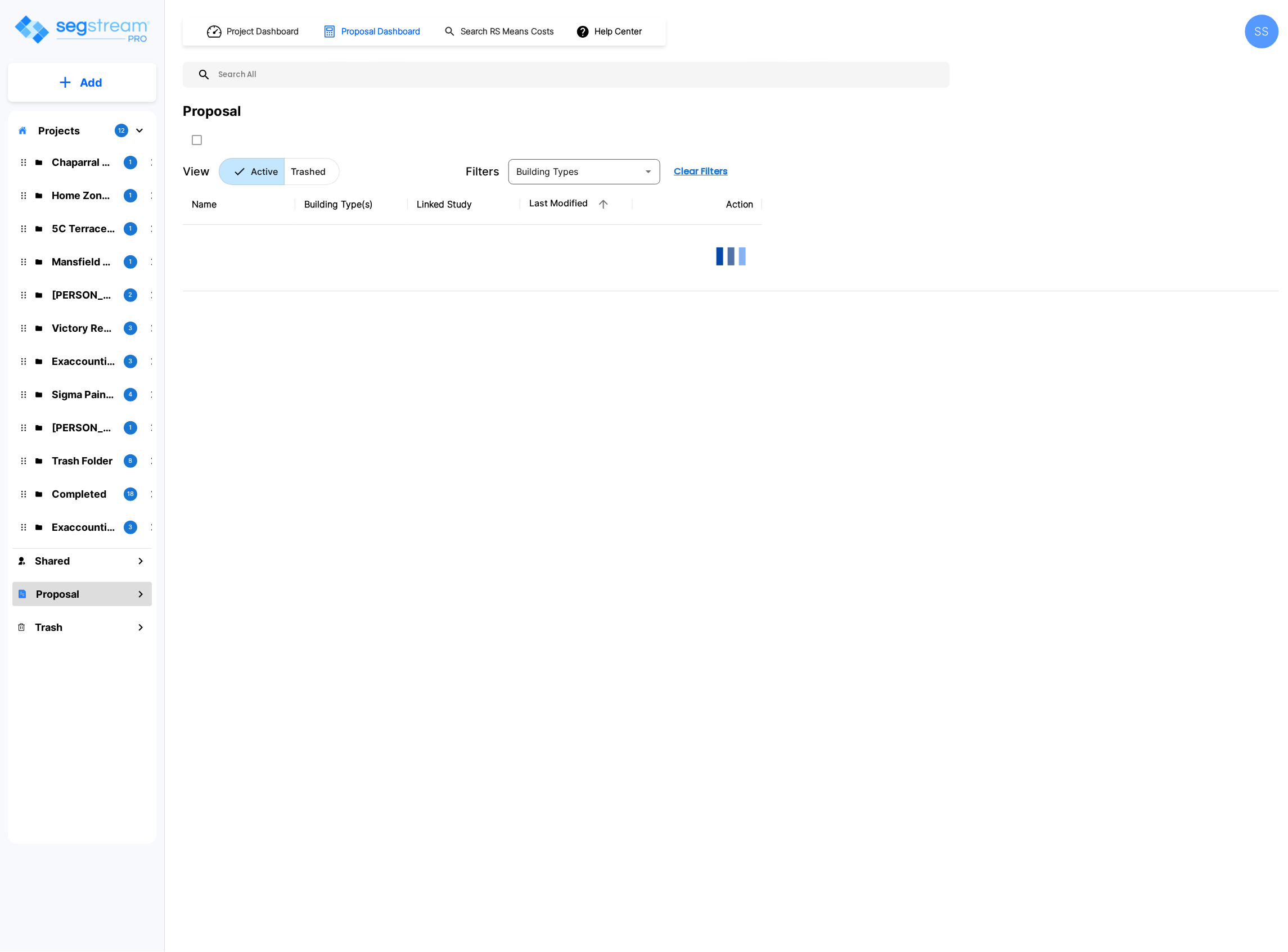
click at [69, 70] on button "Add" at bounding box center [82, 82] width 148 height 32
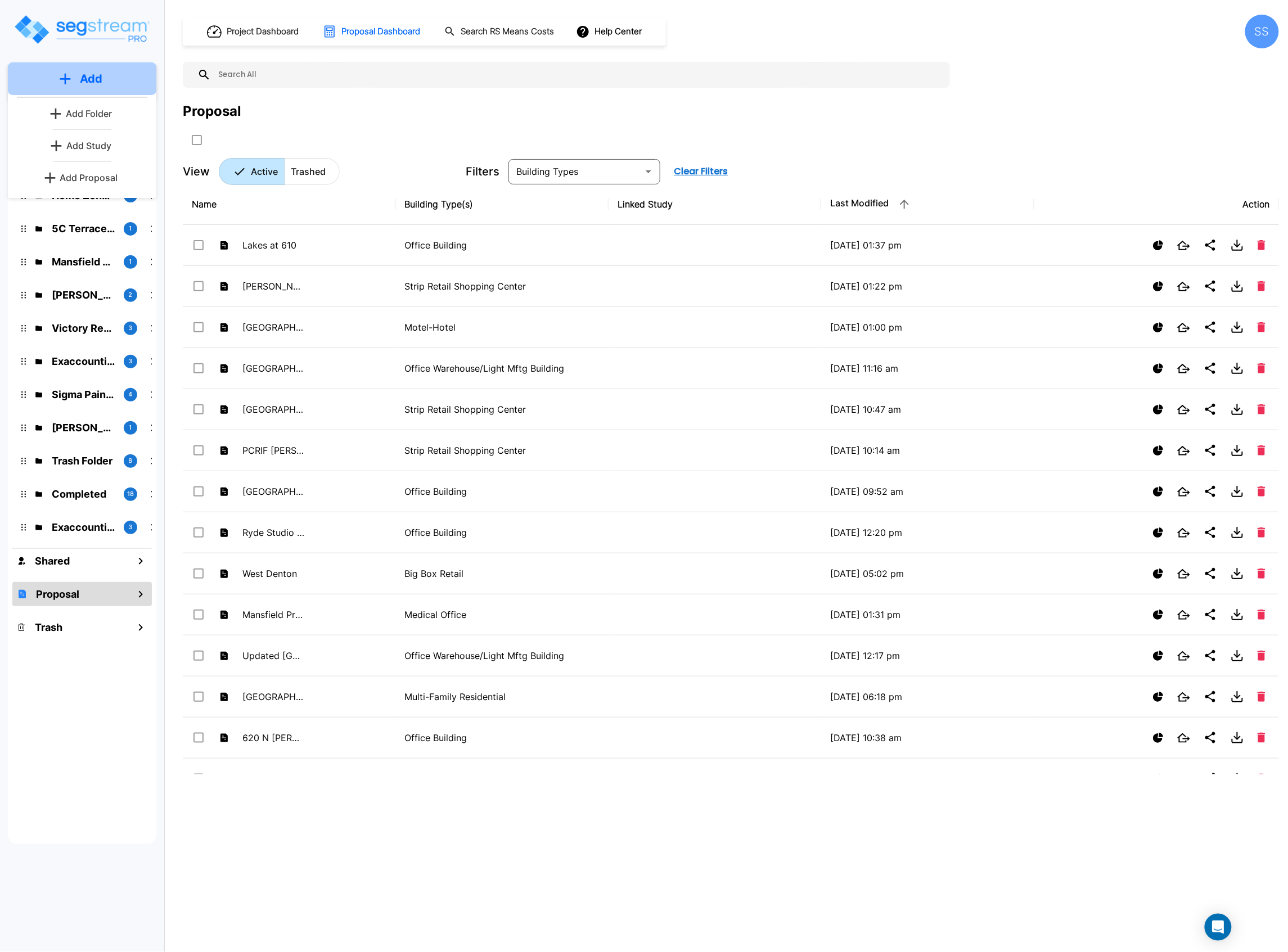
click at [73, 80] on button "Add" at bounding box center [82, 78] width 148 height 32
click at [73, 80] on button "Add" at bounding box center [82, 82] width 148 height 32
click at [77, 176] on p "Add Proposal" at bounding box center [90, 177] width 58 height 14
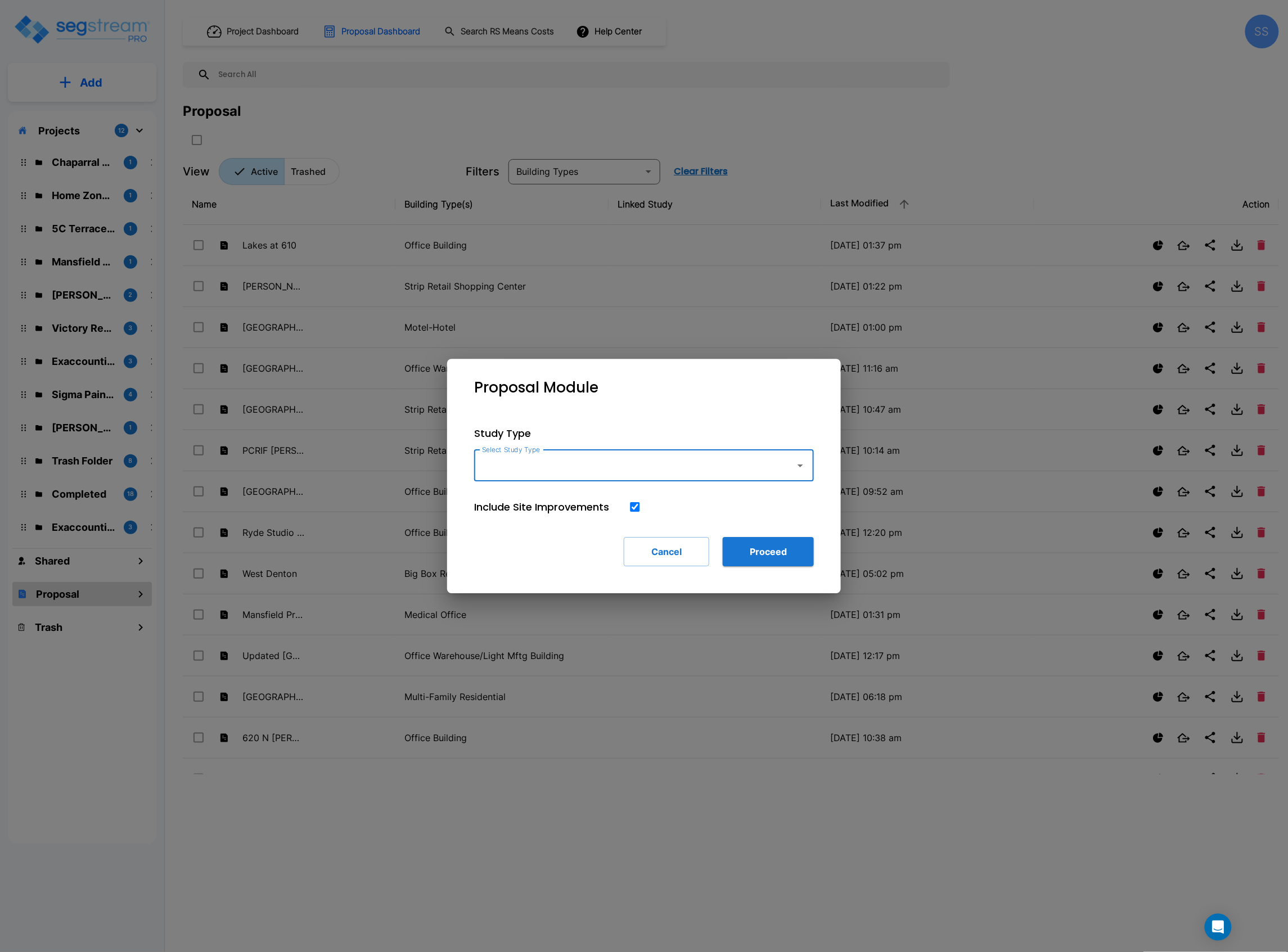
click at [617, 455] on input "Select Study Type" at bounding box center [631, 465] width 306 height 22
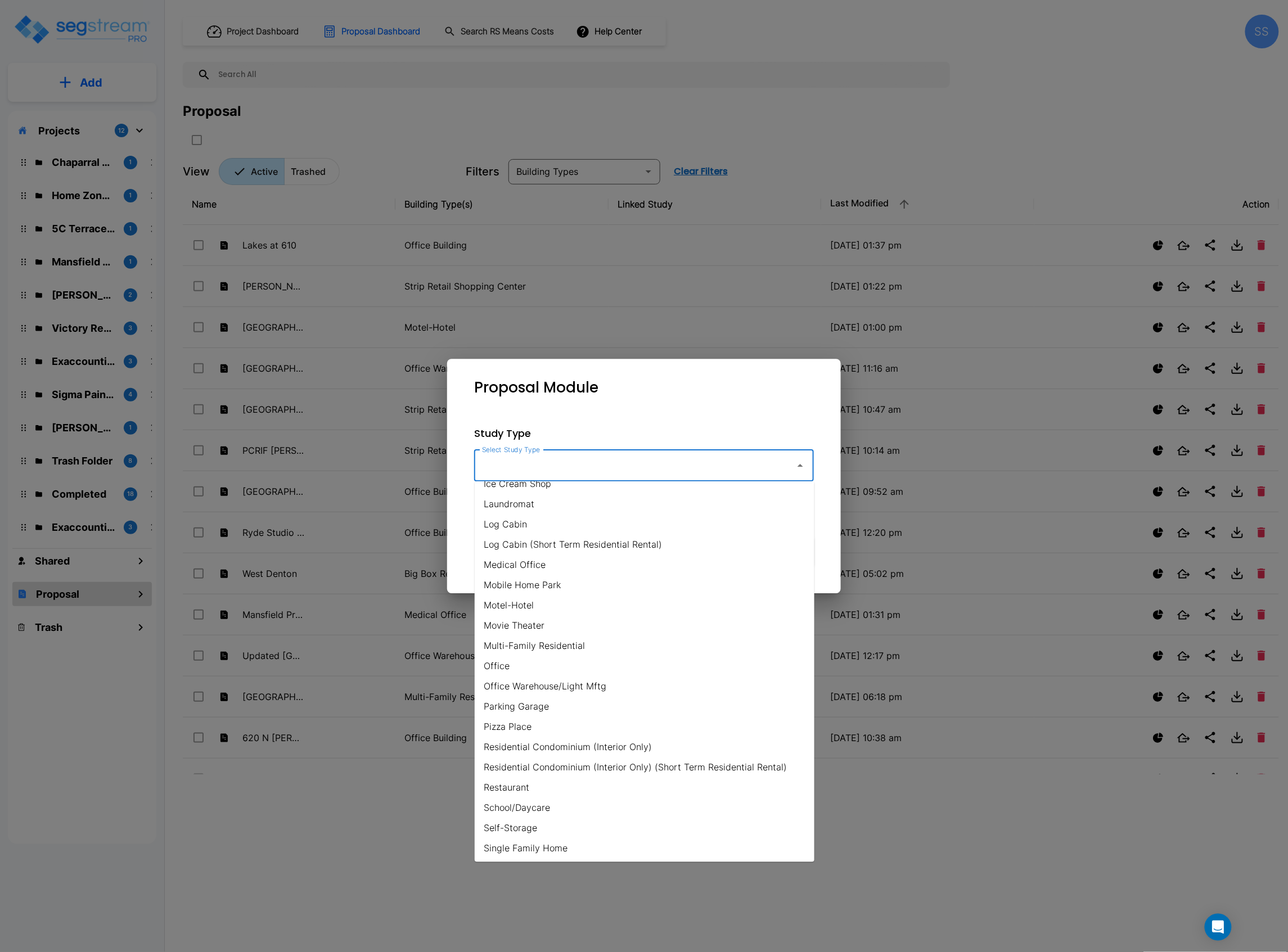
scroll to position [525, 0]
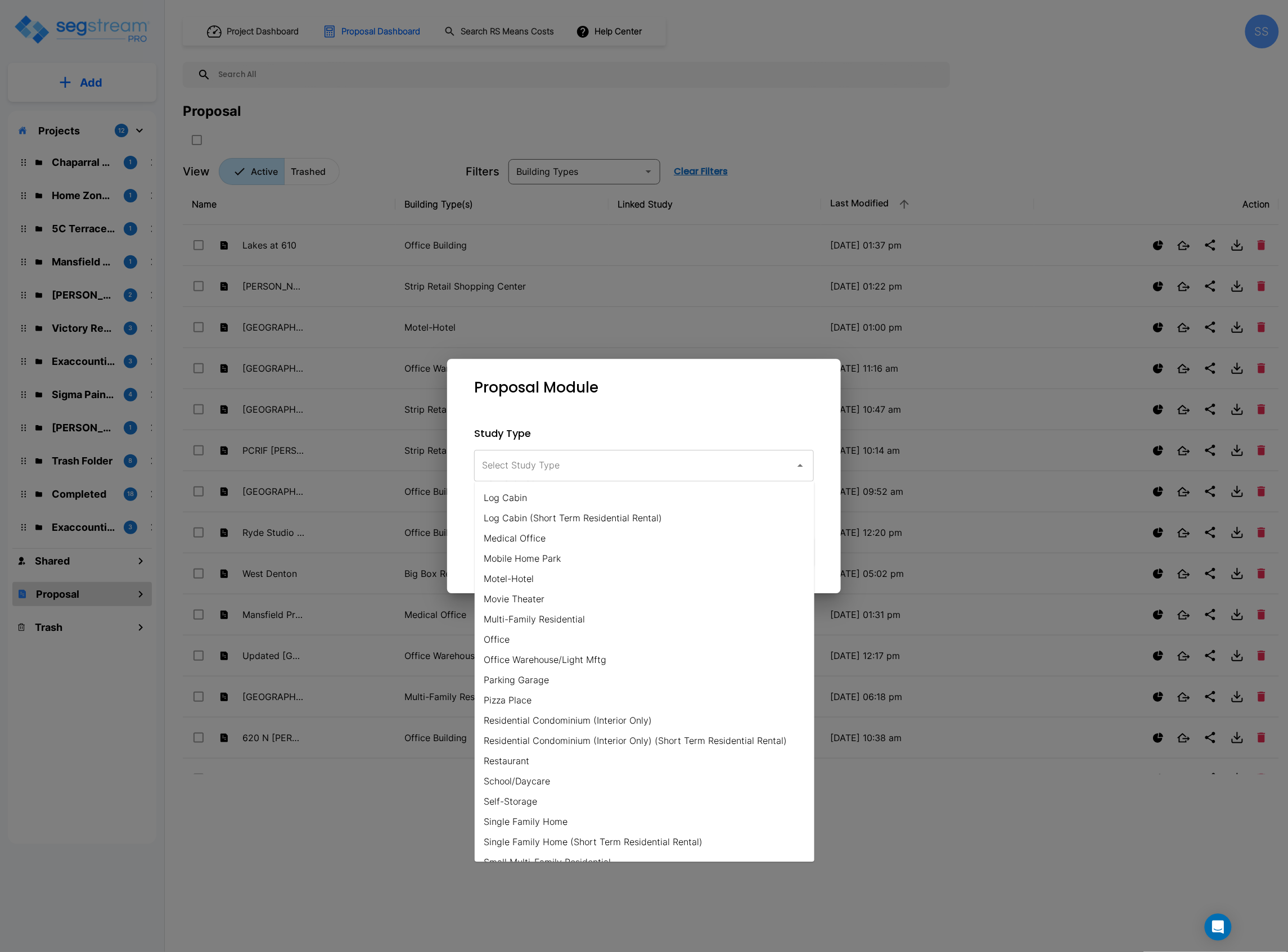
click at [515, 635] on li "Office" at bounding box center [644, 639] width 340 height 20
type input "Office"
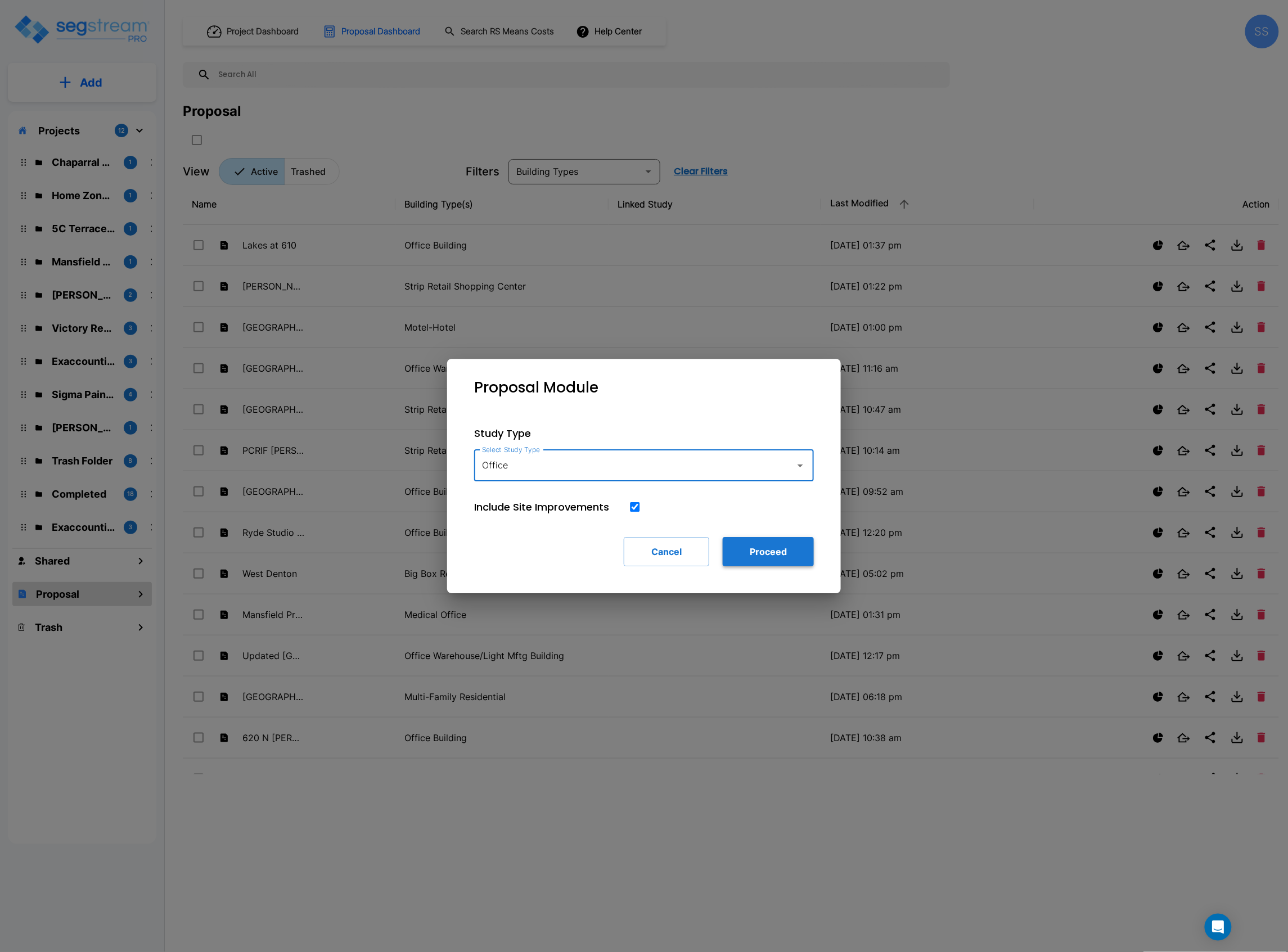
click at [761, 551] on button "Proceed" at bounding box center [768, 551] width 91 height 29
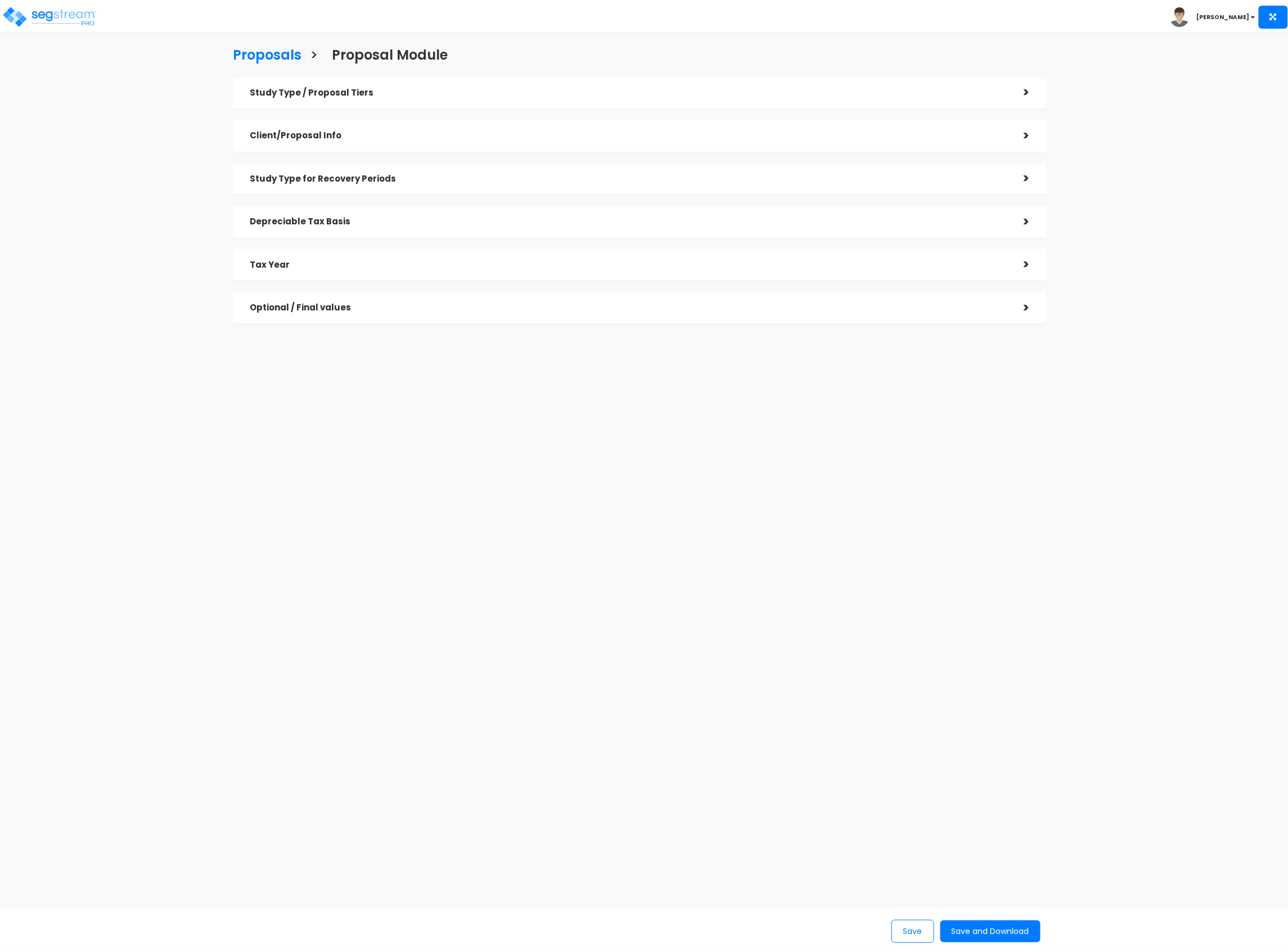
checkbox input "true"
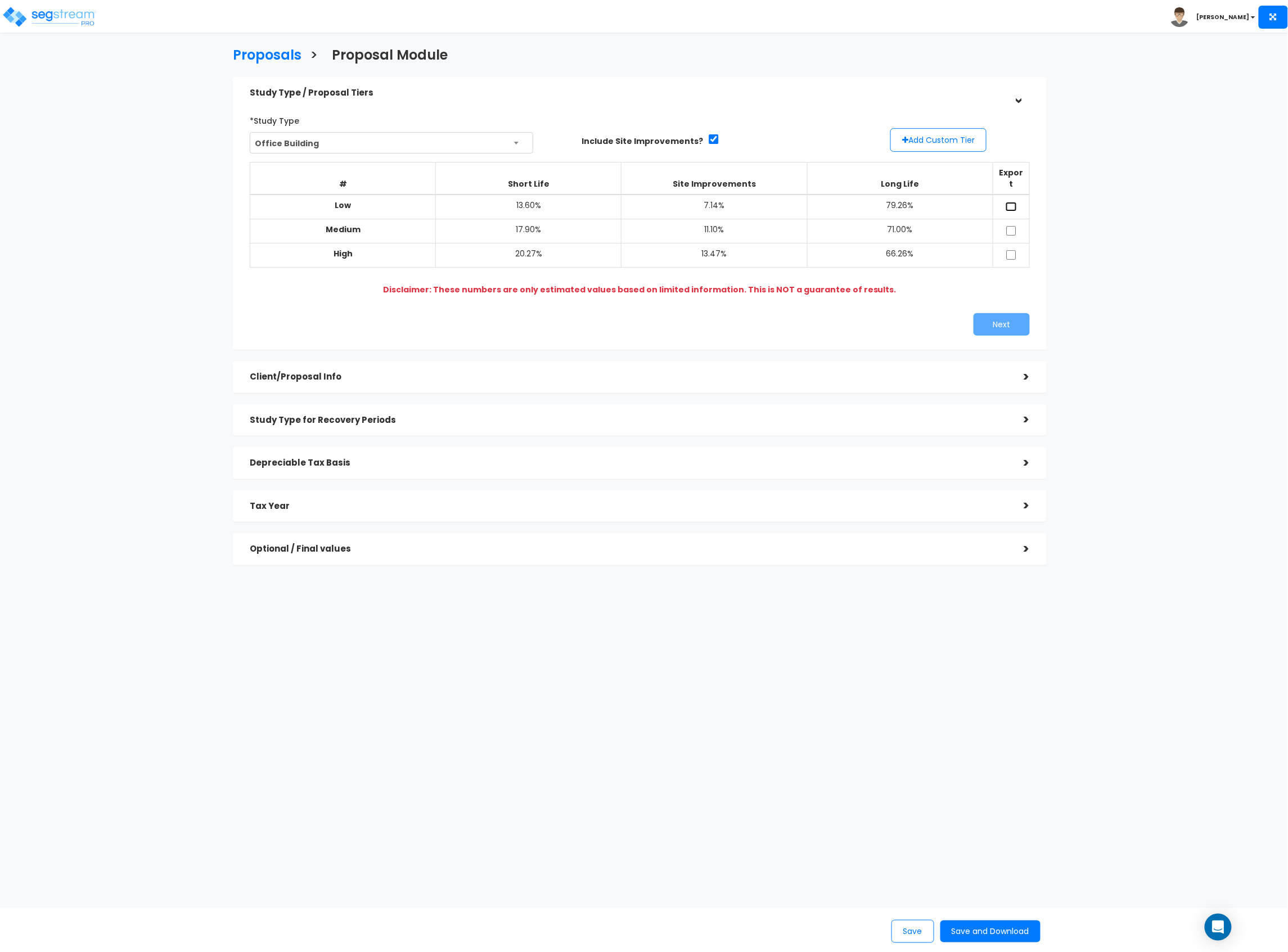
click at [1008, 202] on input "checkbox" at bounding box center [1011, 206] width 11 height 10
checkbox input "true"
click at [1011, 226] on input "checkbox" at bounding box center [1011, 231] width 11 height 10
checkbox input "true"
click at [1011, 250] on td at bounding box center [1011, 256] width 36 height 24
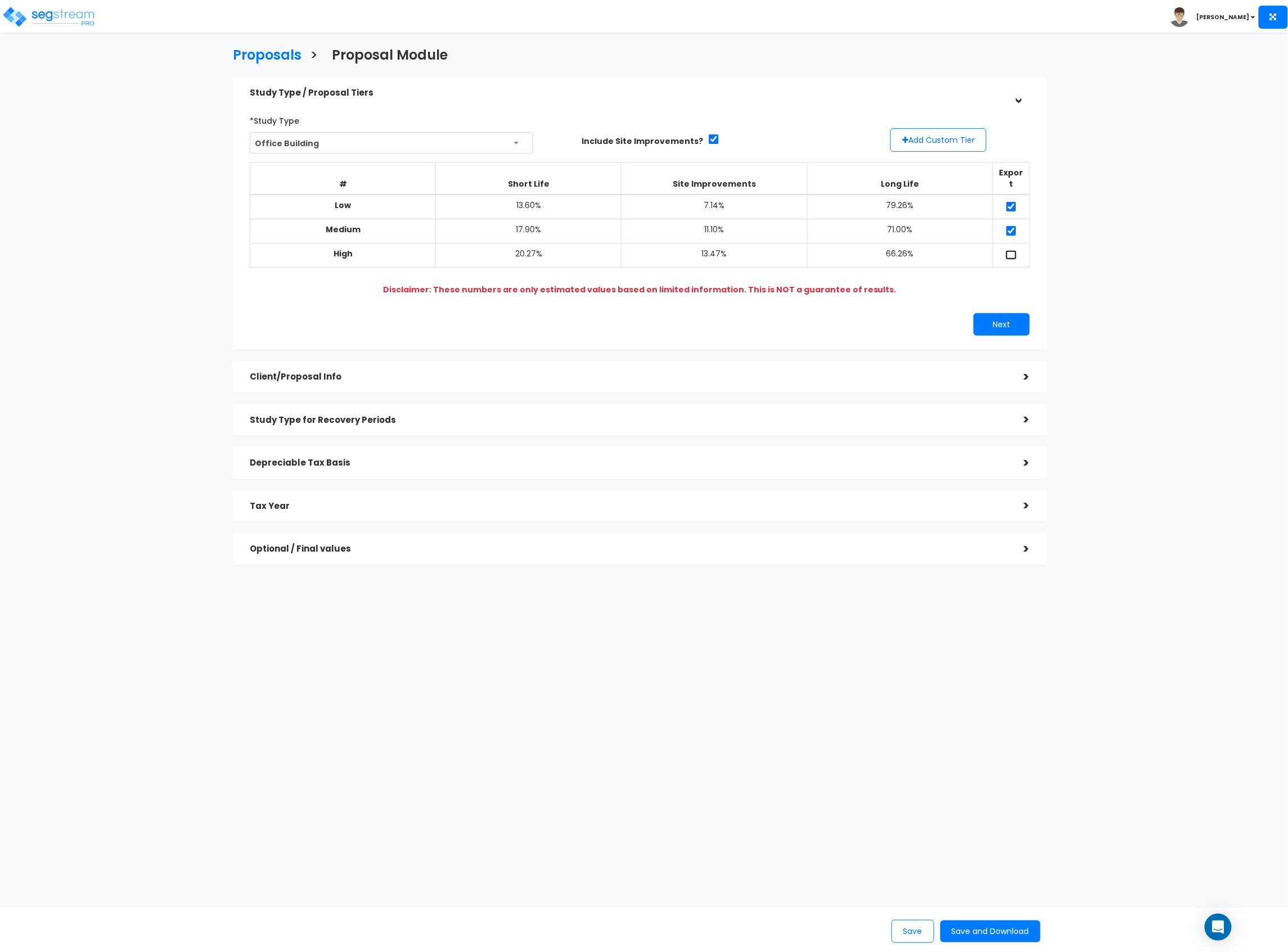
click at [1011, 250] on input "checkbox" at bounding box center [1011, 255] width 11 height 10
checkbox input "true"
click at [1013, 320] on button "Next" at bounding box center [1002, 325] width 56 height 23
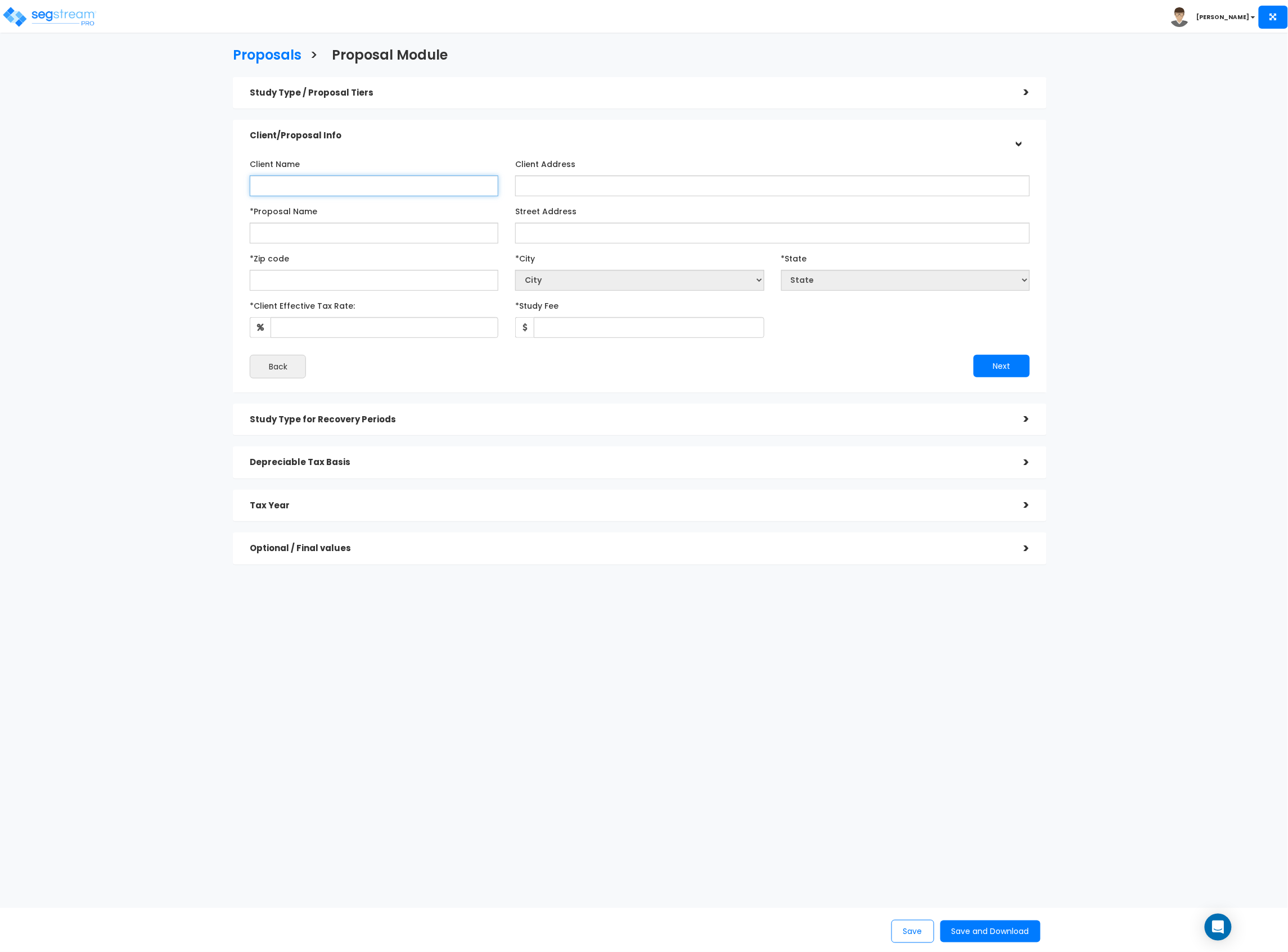
click at [304, 183] on input "Client Name" at bounding box center [374, 186] width 248 height 21
click at [295, 188] on input "Client Name" at bounding box center [374, 186] width 248 height 21
type input "p"
type input "PCRIF Willowbend, LLC"
click at [359, 227] on input "*Proposal Name" at bounding box center [374, 233] width 248 height 21
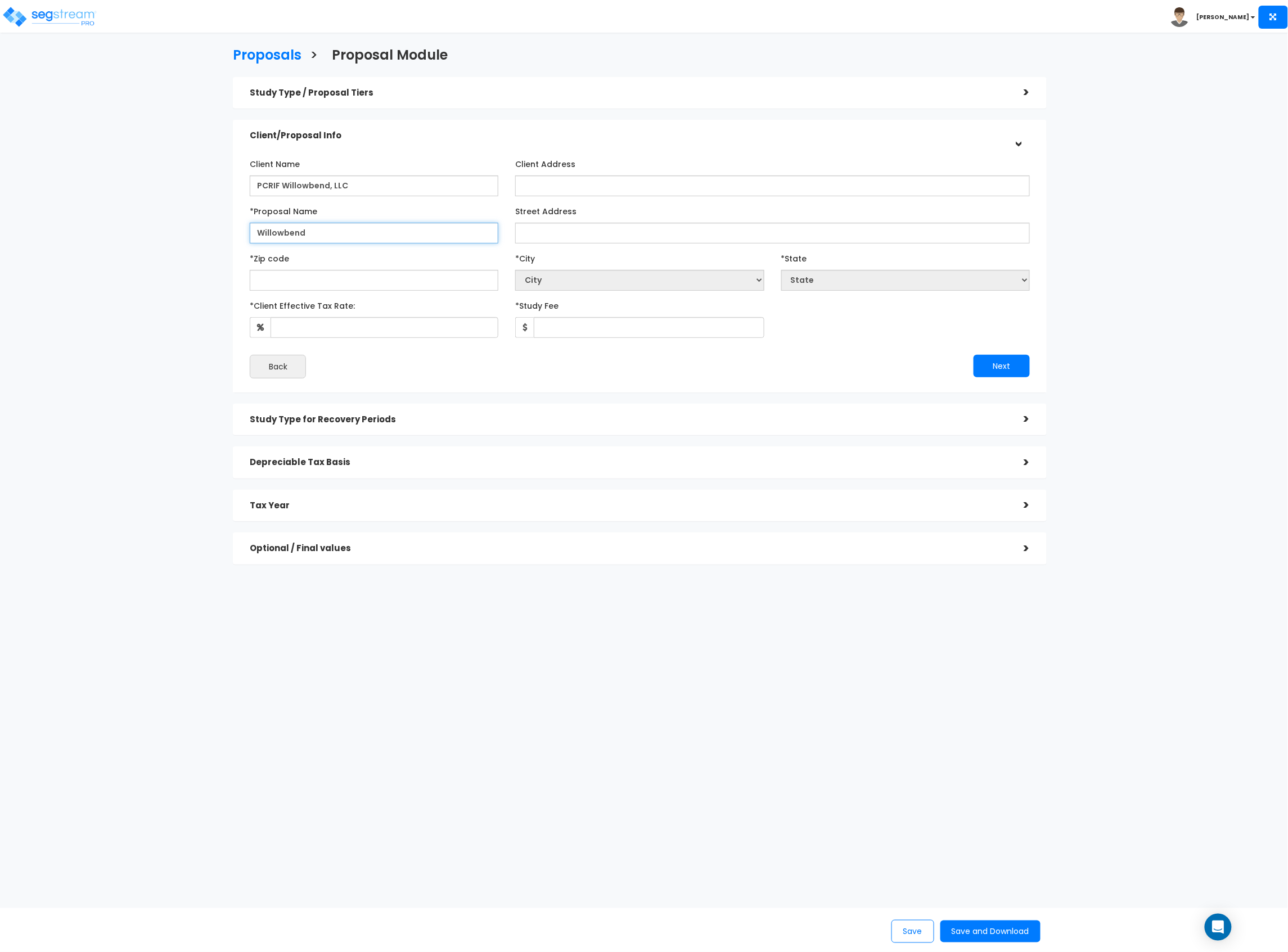
type input "Willowbend"
drag, startPoint x: 531, startPoint y: 231, endPoint x: 553, endPoint y: 217, distance: 26.1
click at [531, 230] on input "Street Address" at bounding box center [773, 233] width 515 height 21
type input "4025 & [STREET_ADDRESS]"
click at [428, 272] on input "text" at bounding box center [374, 281] width 248 height 21
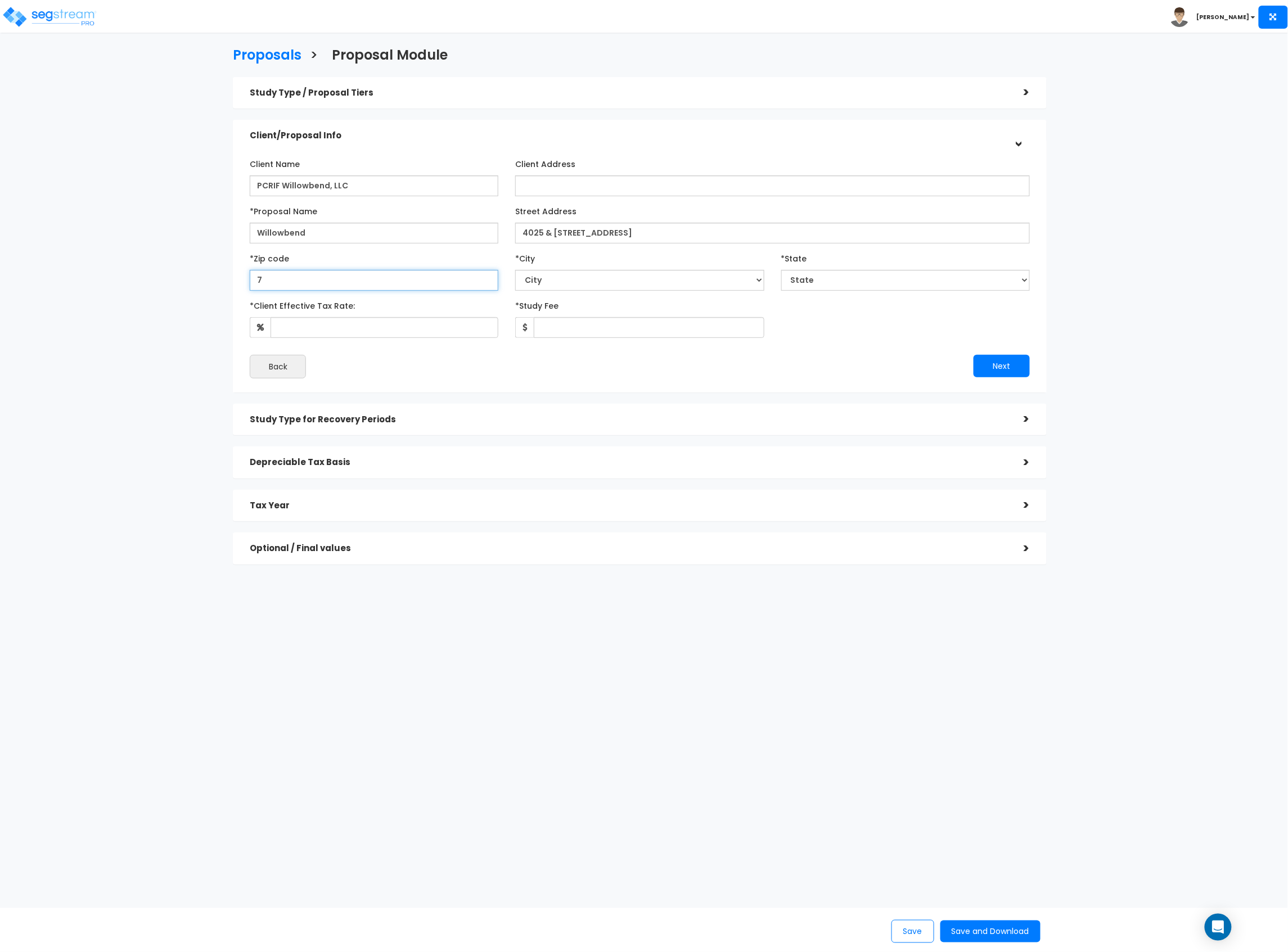
type input "77"
select select "LA"
type input "770"
select select "[GEOGRAPHIC_DATA]"
type input "77025"
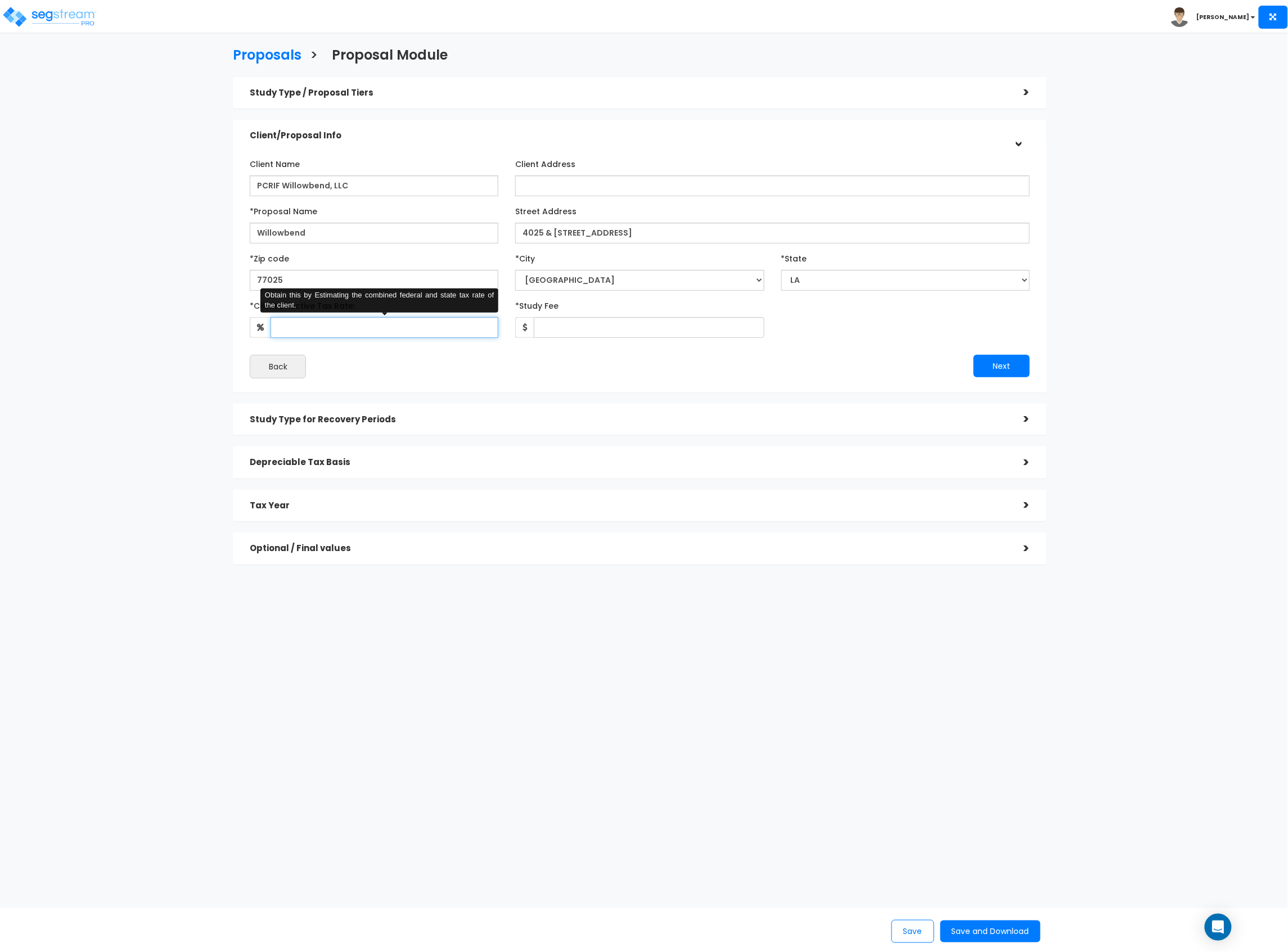
click at [392, 331] on input "*Client Effective Tax Rate:" at bounding box center [385, 327] width 228 height 21
type input "37"
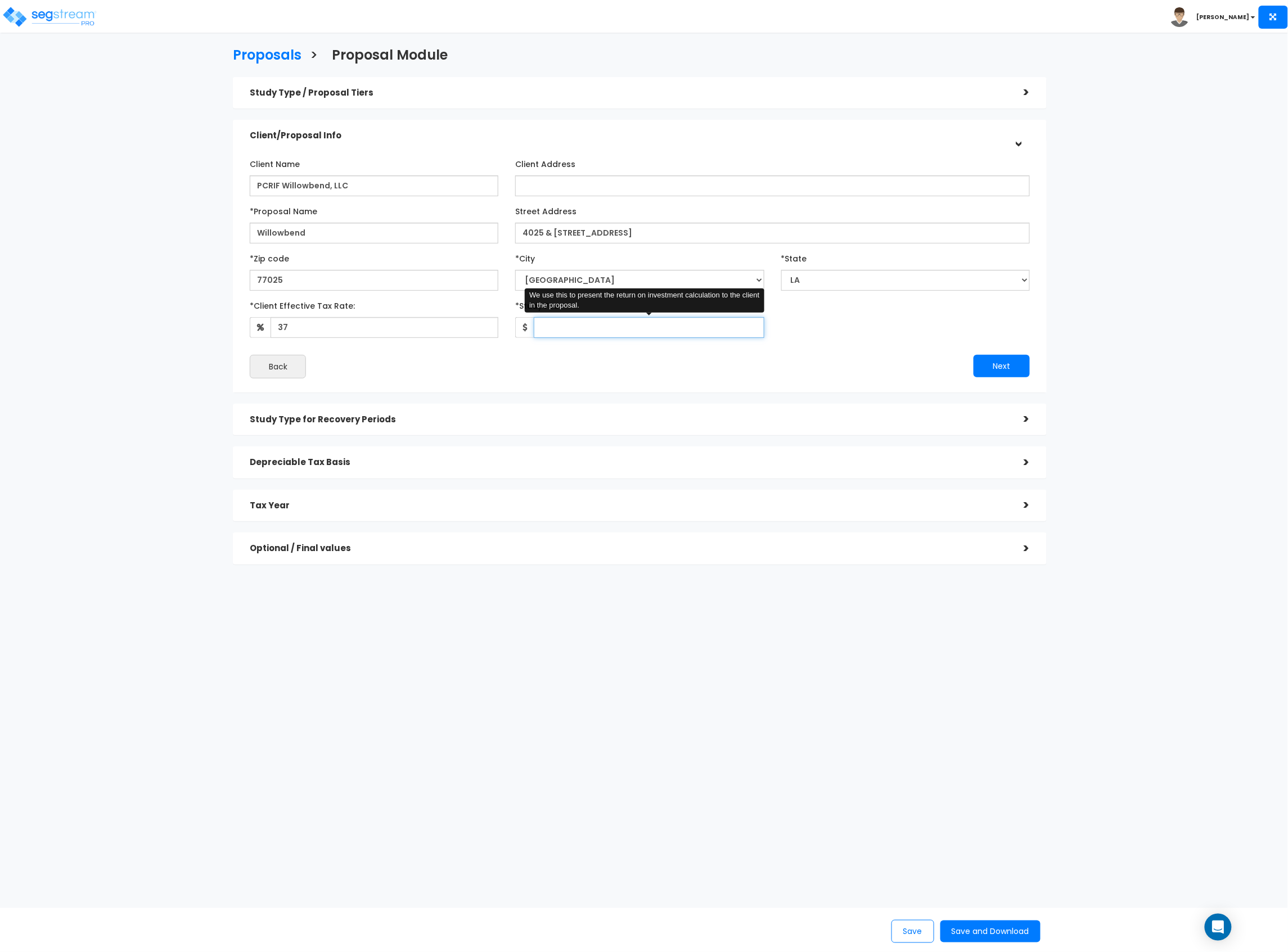
click at [581, 334] on input "*Study Fee" at bounding box center [648, 327] width 230 height 21
type input "1"
click at [983, 356] on button "Next" at bounding box center [1002, 366] width 56 height 23
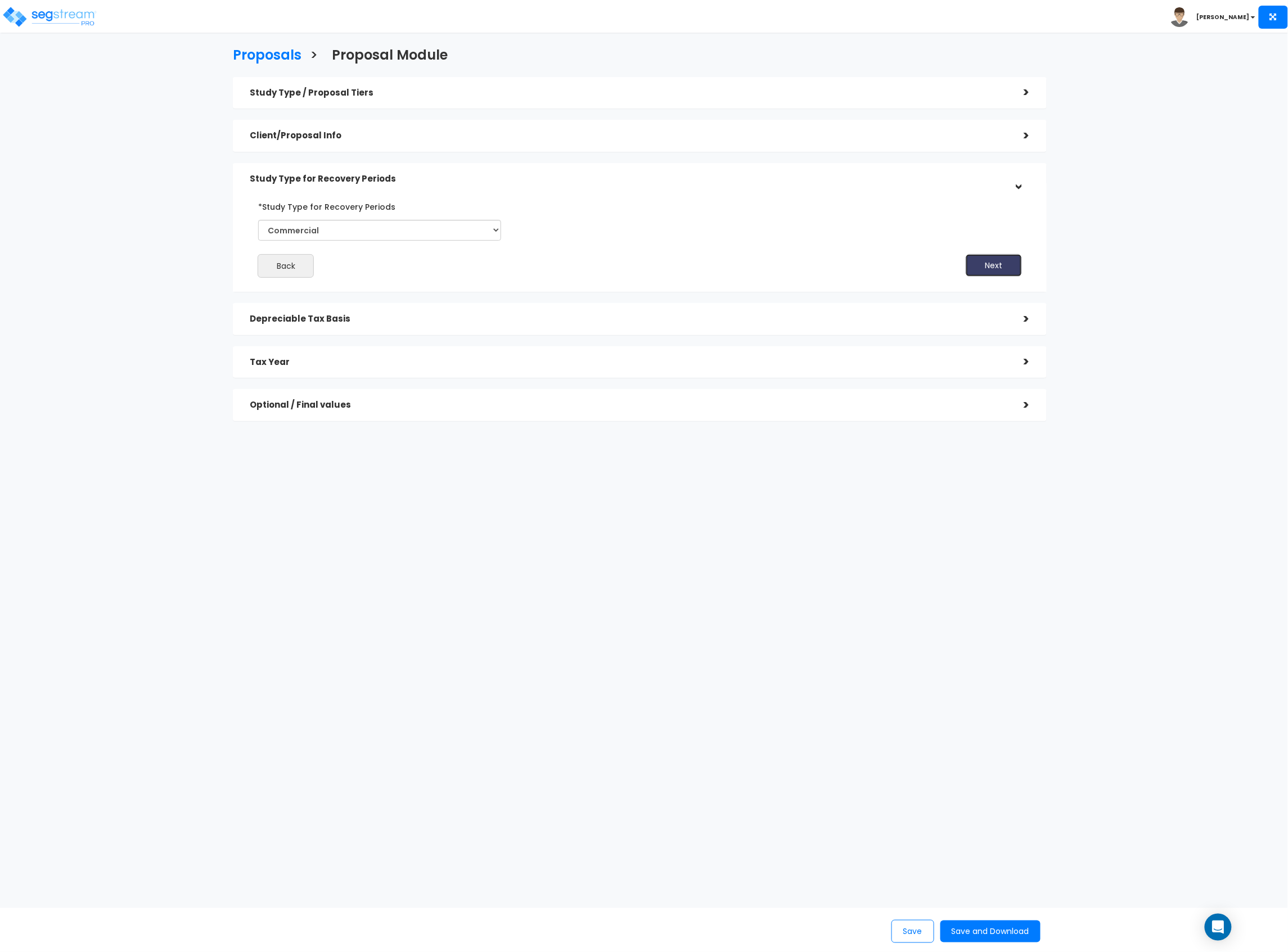
click at [998, 264] on button "Next" at bounding box center [994, 265] width 56 height 23
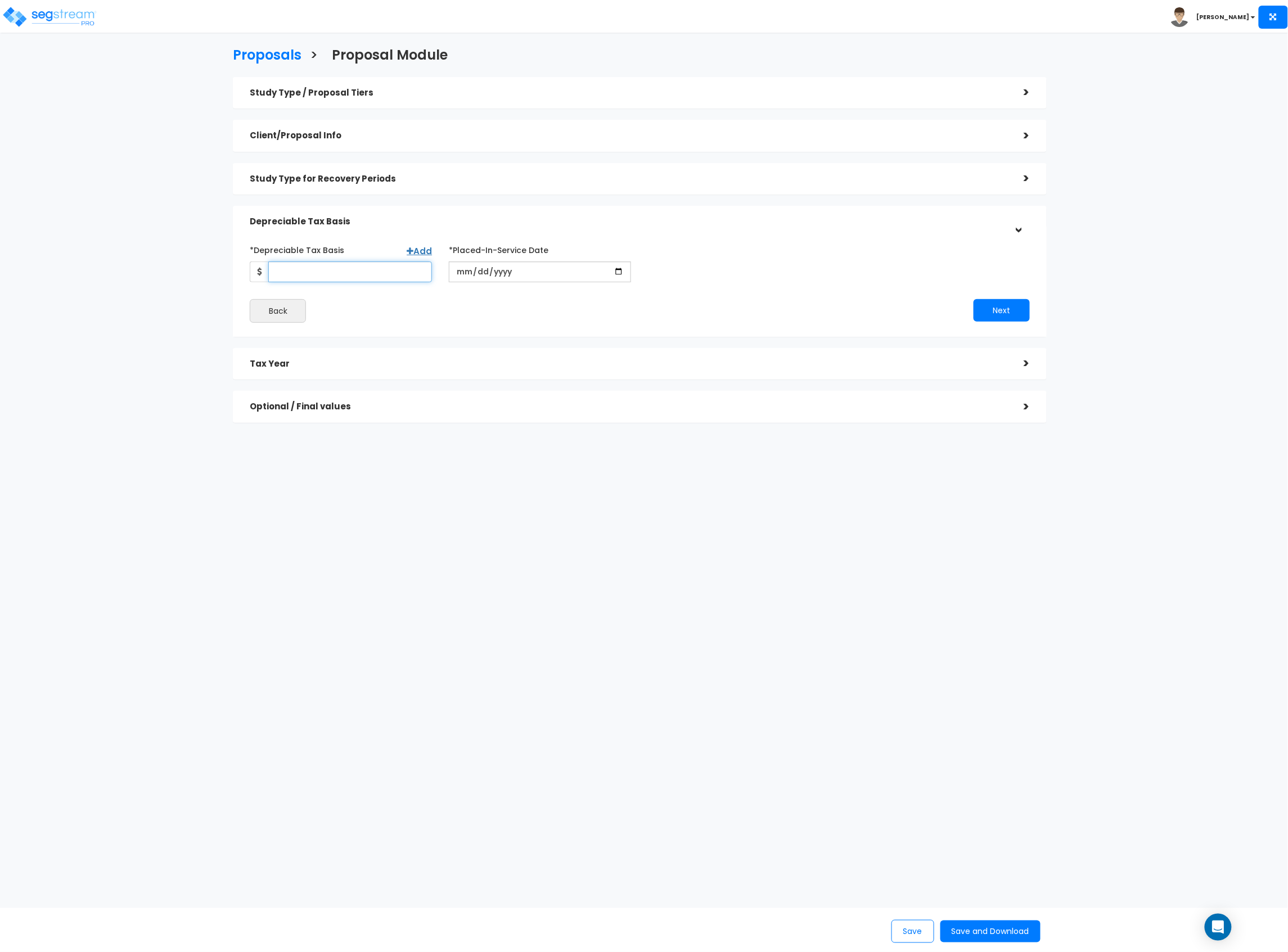
click at [329, 268] on input "*Depreciable Tax Basis" at bounding box center [350, 272] width 164 height 21
type input "3,142,141"
drag, startPoint x: 451, startPoint y: 272, endPoint x: 459, endPoint y: 268, distance: 8.9
click at [455, 271] on input "date" at bounding box center [540, 272] width 182 height 21
type input "[DATE]"
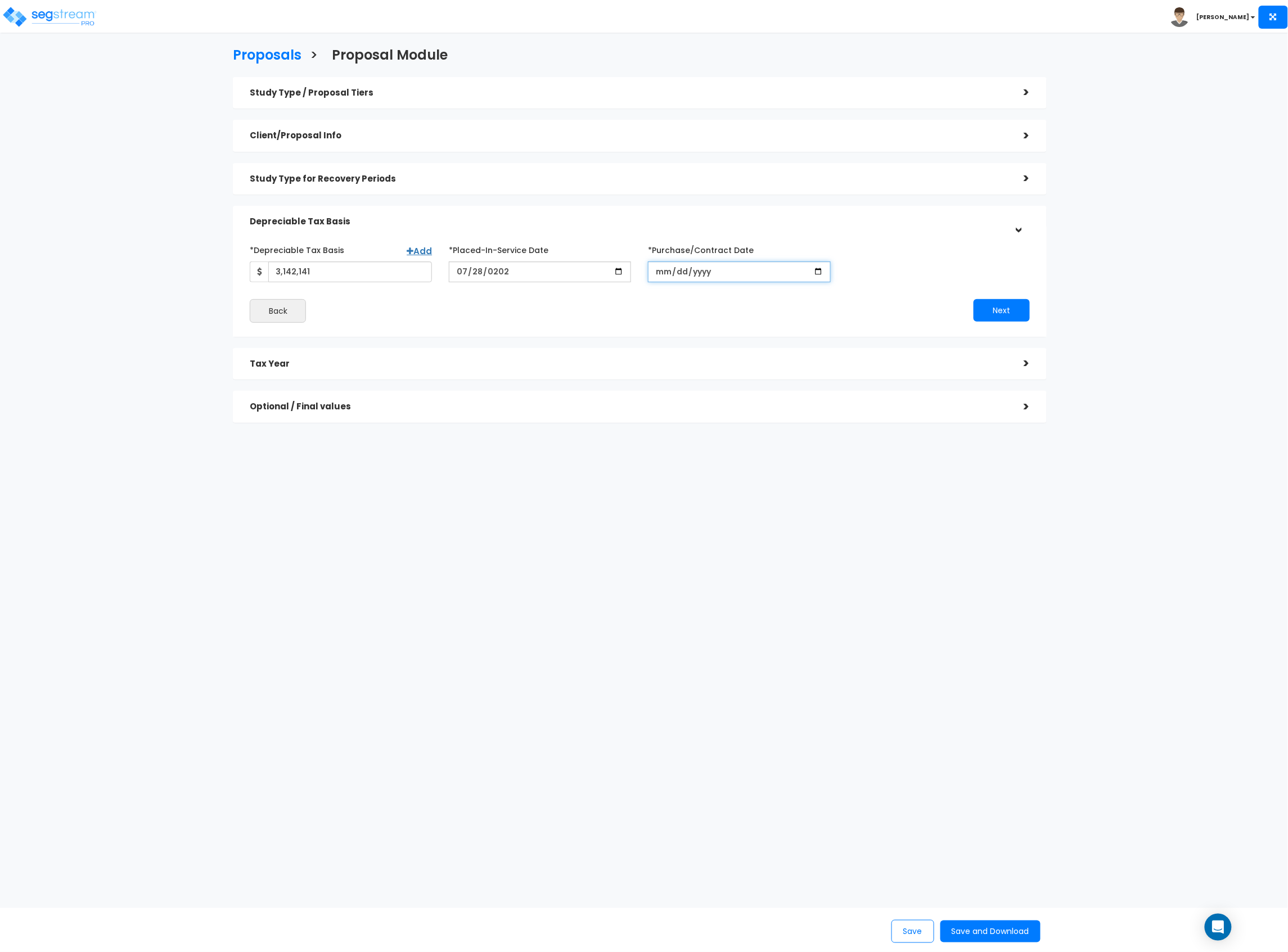
click at [665, 274] on input "*Purchase/Contract Date" at bounding box center [740, 272] width 182 height 21
type input "[DATE]"
click at [968, 307] on div "Next" at bounding box center [839, 310] width 398 height 23
click at [986, 304] on button "Next" at bounding box center [1002, 310] width 56 height 23
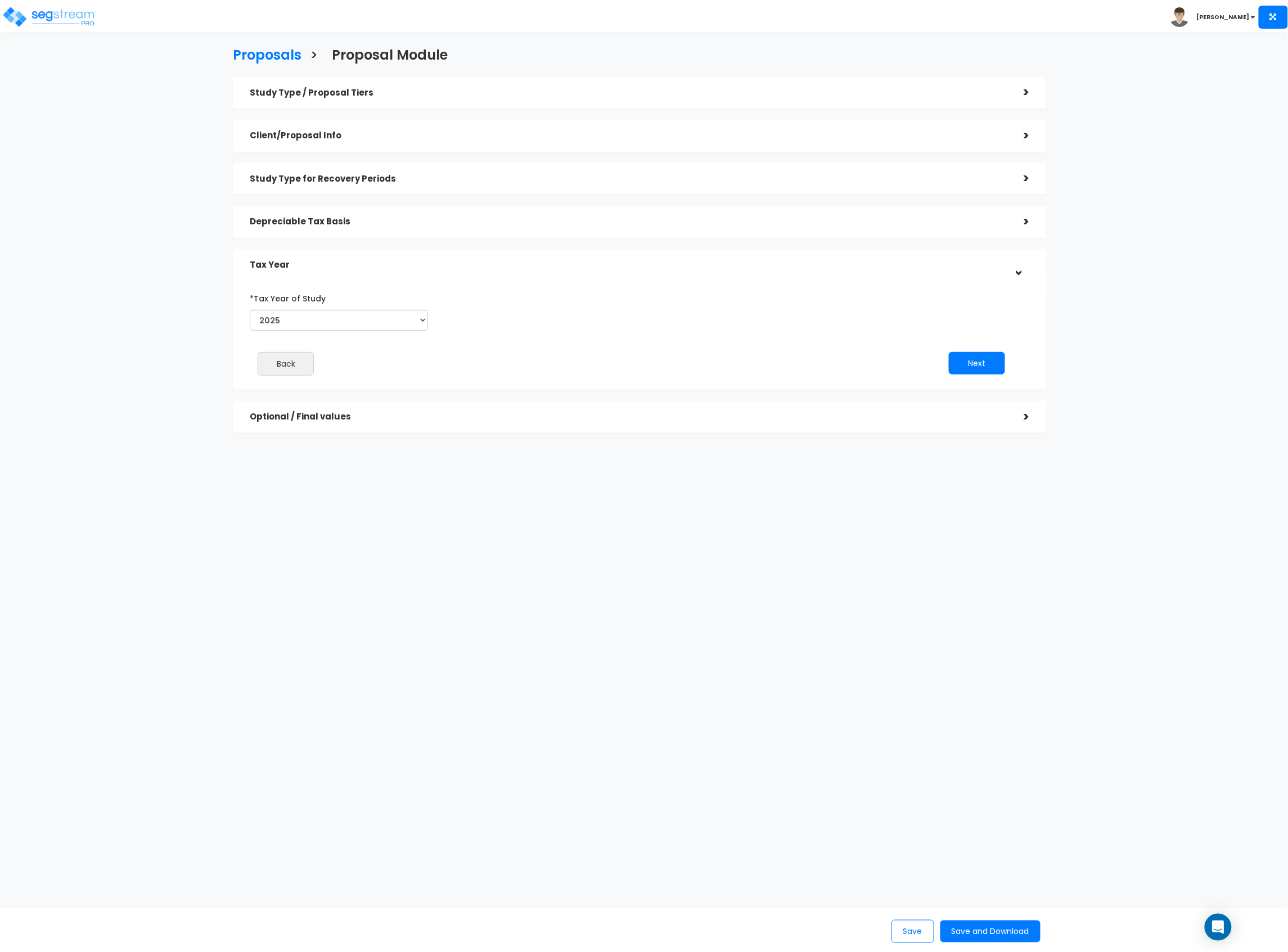
click at [986, 351] on div "*Tax Year of Study 2025 2026 Prior Accumulated Depreciation Back Next" at bounding box center [631, 337] width 781 height 106
click at [980, 356] on button "Next" at bounding box center [977, 364] width 56 height 23
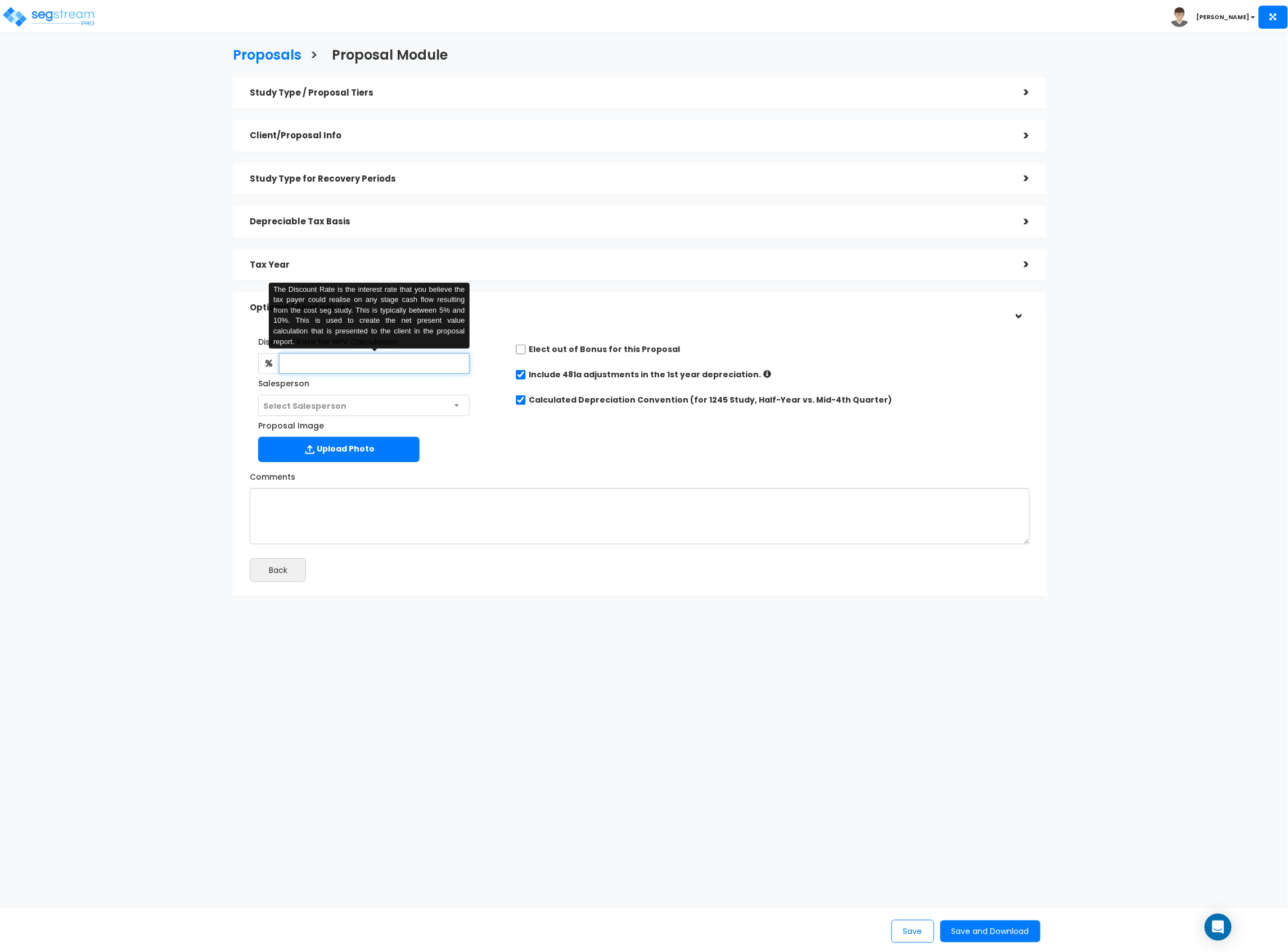
click at [376, 365] on input "text" at bounding box center [374, 364] width 190 height 21
type input "8"
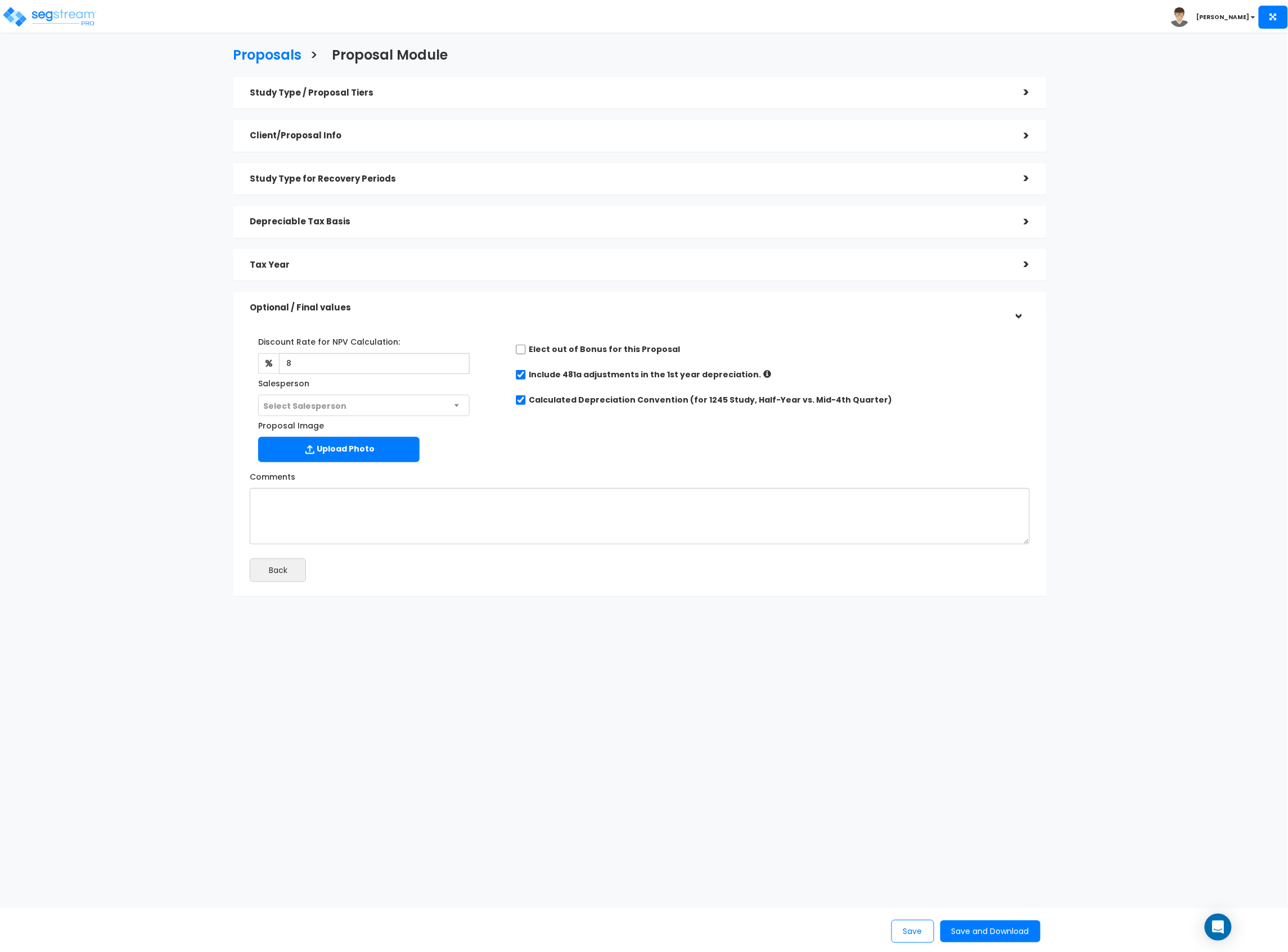
click at [542, 430] on div "Discount Rate for NPV Calculation: 8 The Discount Rate is the interest rate tha…" at bounding box center [640, 397] width 797 height 140
click at [986, 932] on button "Save and Download" at bounding box center [990, 931] width 100 height 22
